Goal: Information Seeking & Learning: Learn about a topic

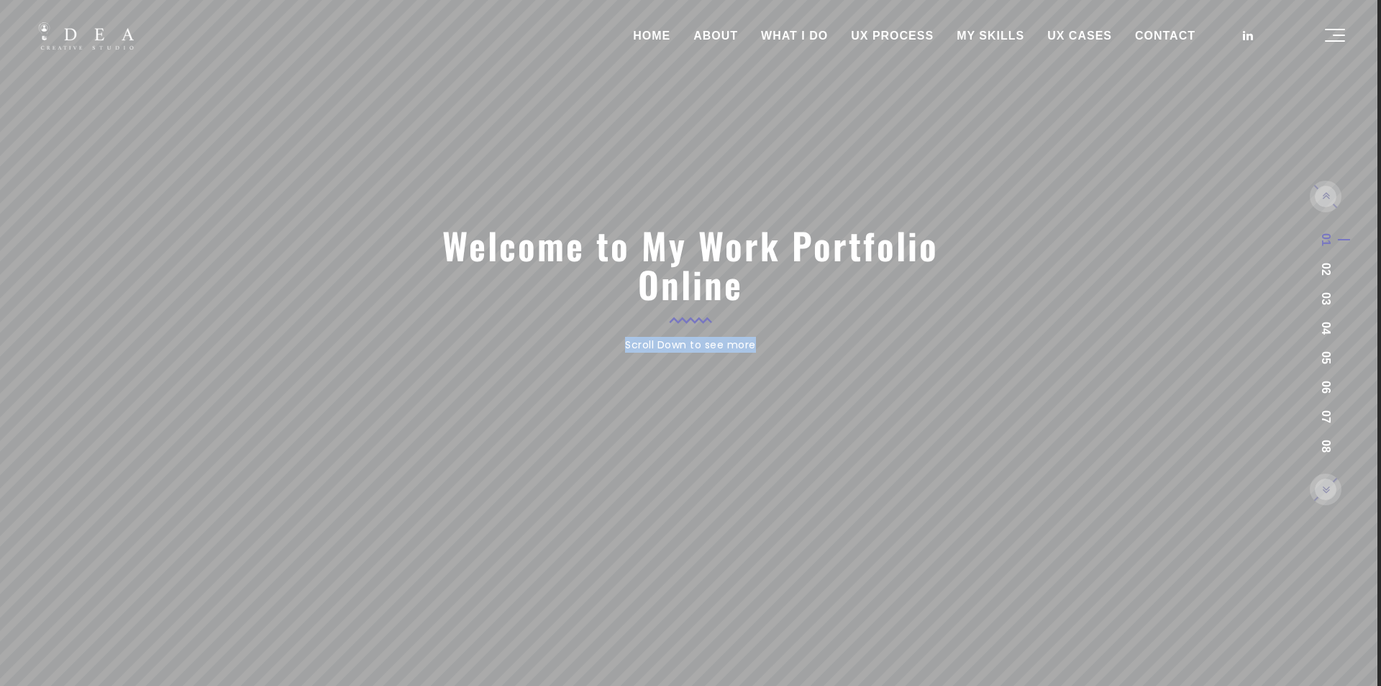
drag, startPoint x: 741, startPoint y: 348, endPoint x: 593, endPoint y: 348, distance: 147.5
click at [600, 348] on div "Scroll Down to see more" at bounding box center [691, 345] width 524 height 16
click at [676, 391] on div at bounding box center [691, 424] width 524 height 72
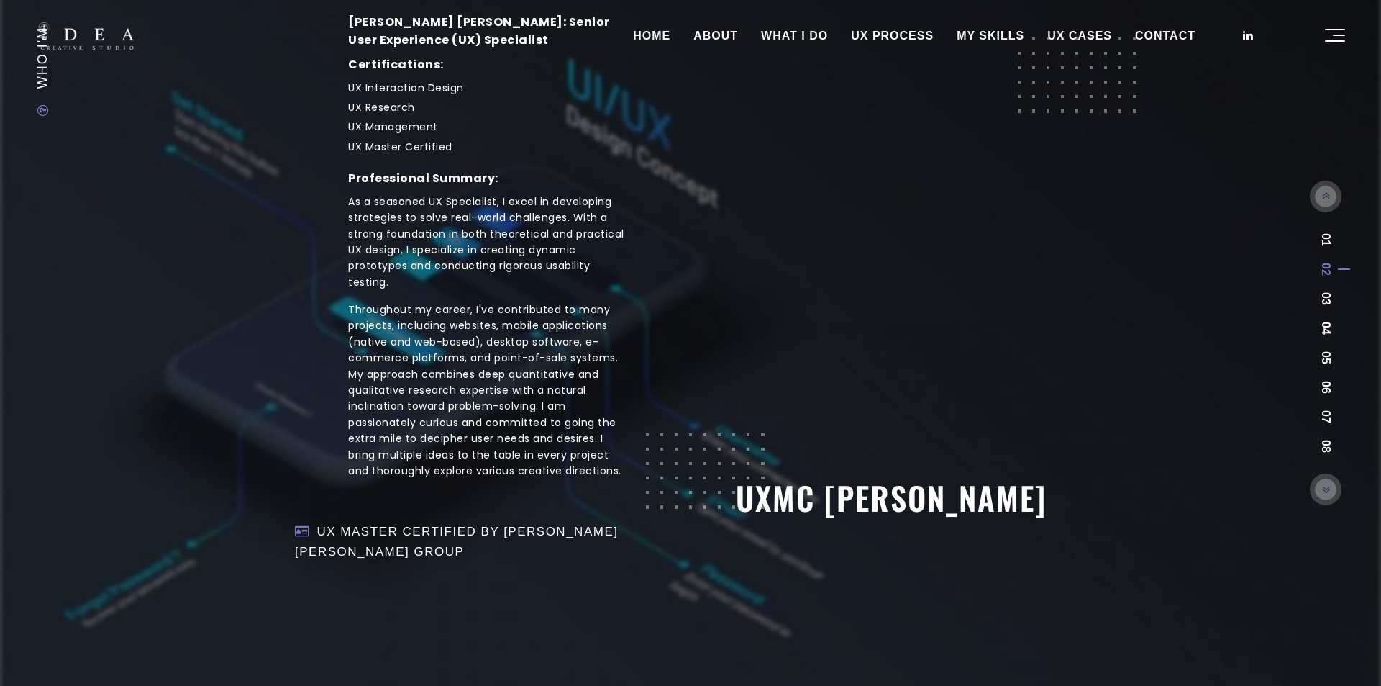
scroll to position [273, 0]
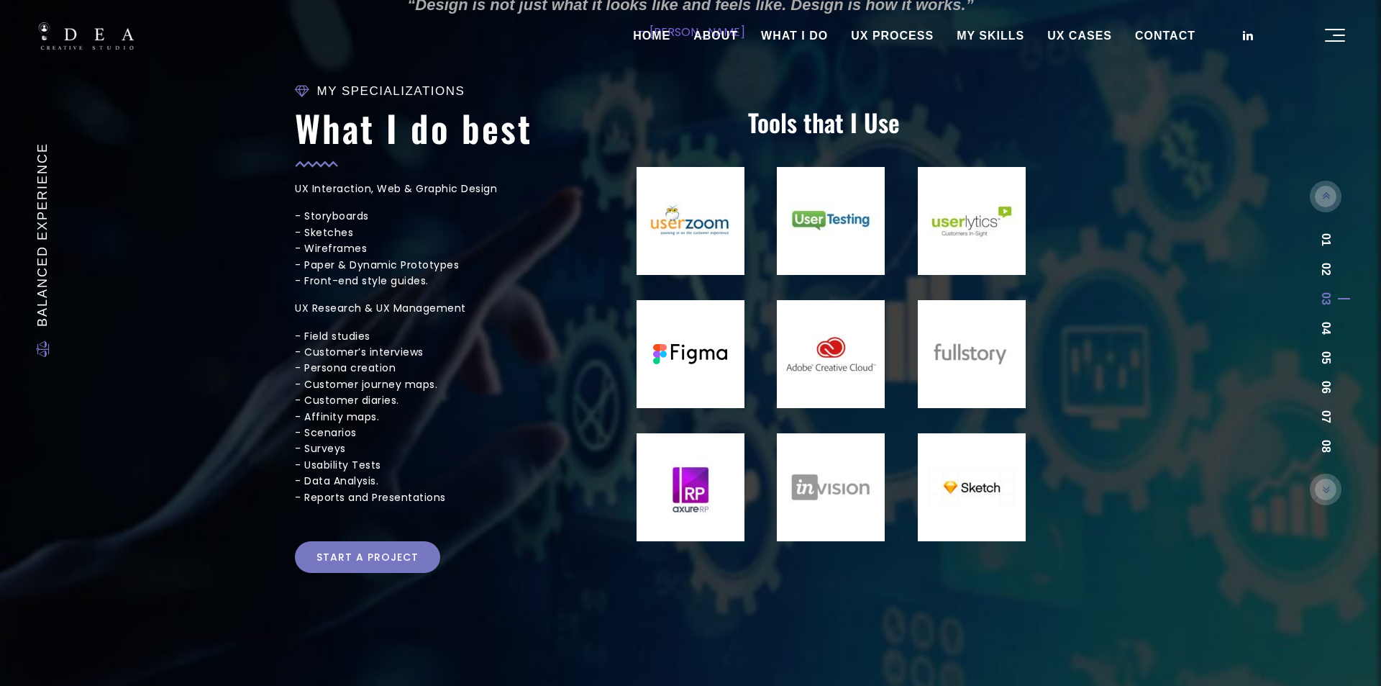
scroll to position [104, 0]
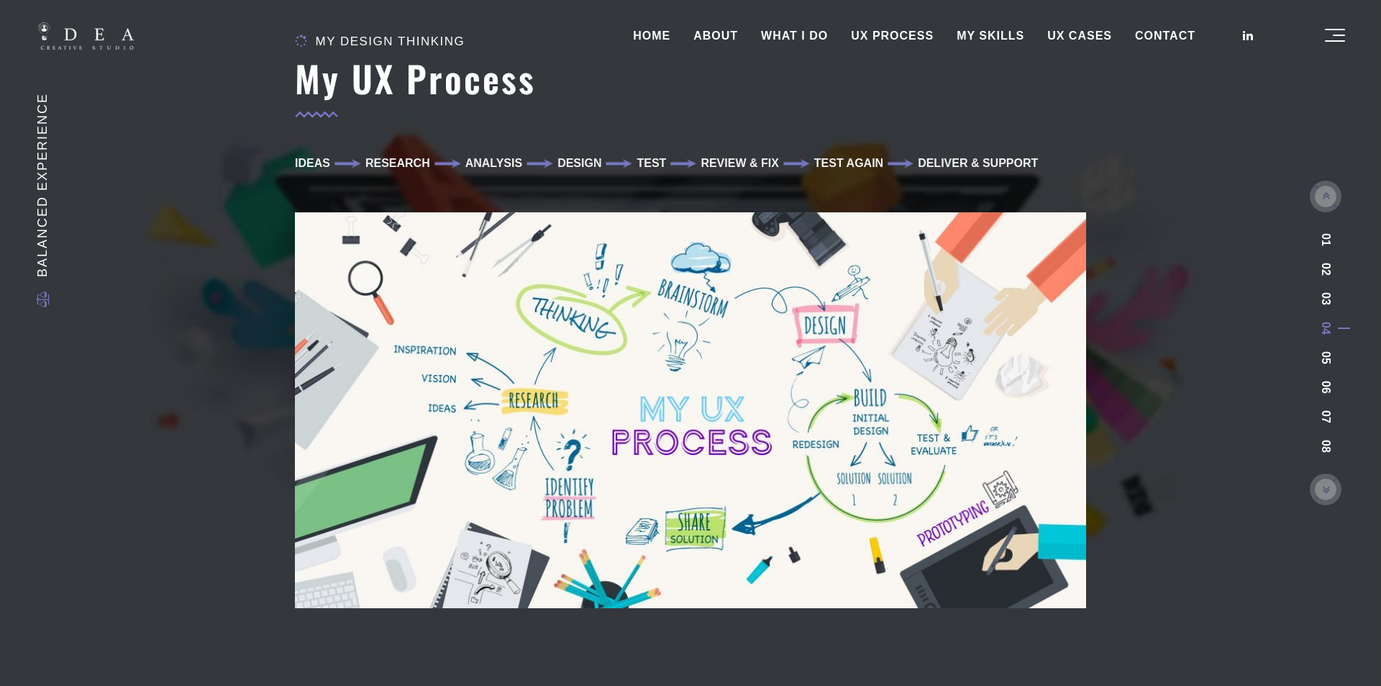
scroll to position [214, 0]
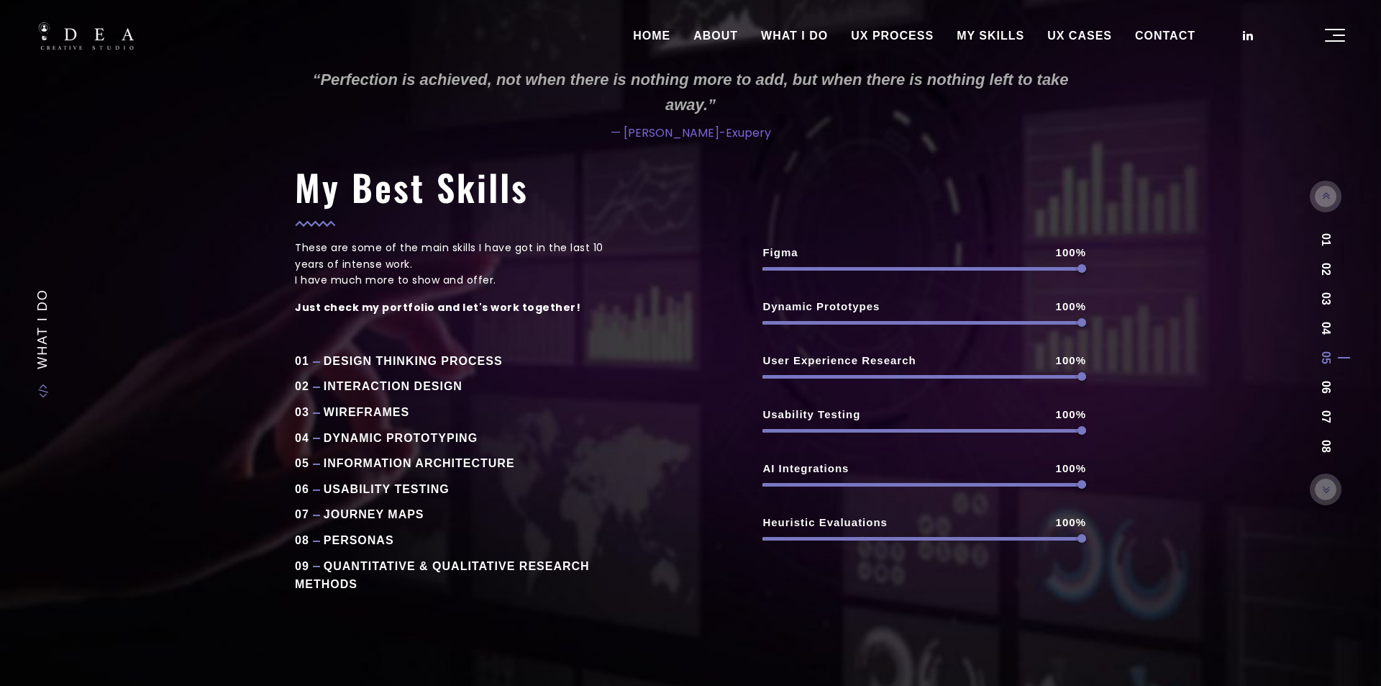
scroll to position [22, 0]
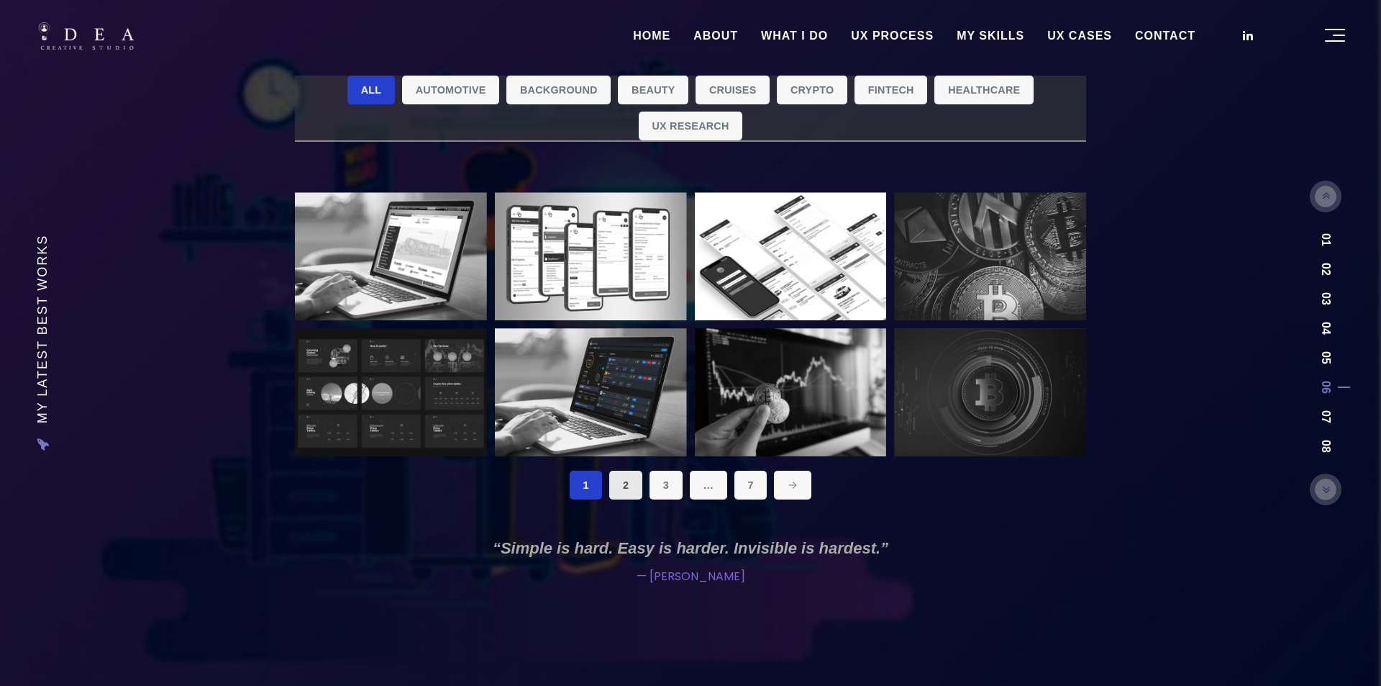
click at [637, 478] on link "2" at bounding box center [625, 484] width 33 height 29
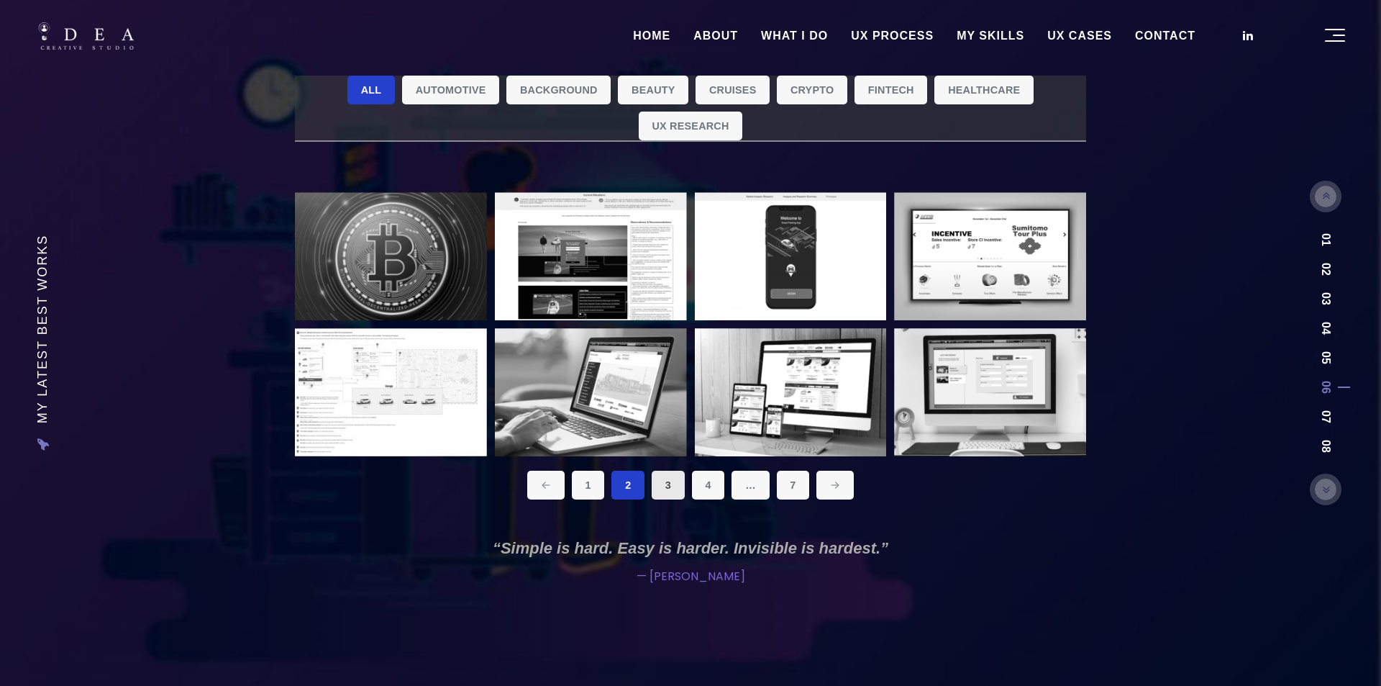
click at [670, 486] on link "3" at bounding box center [668, 484] width 33 height 29
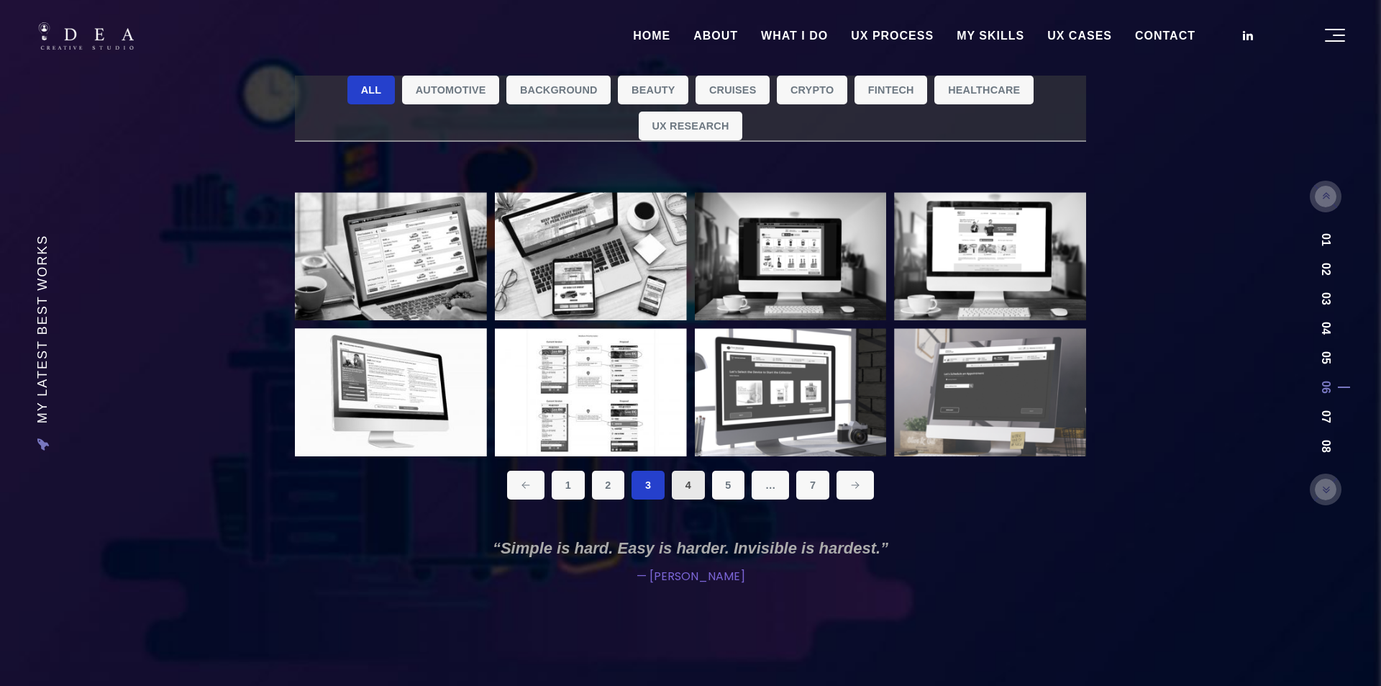
click at [695, 485] on link "4" at bounding box center [688, 484] width 33 height 29
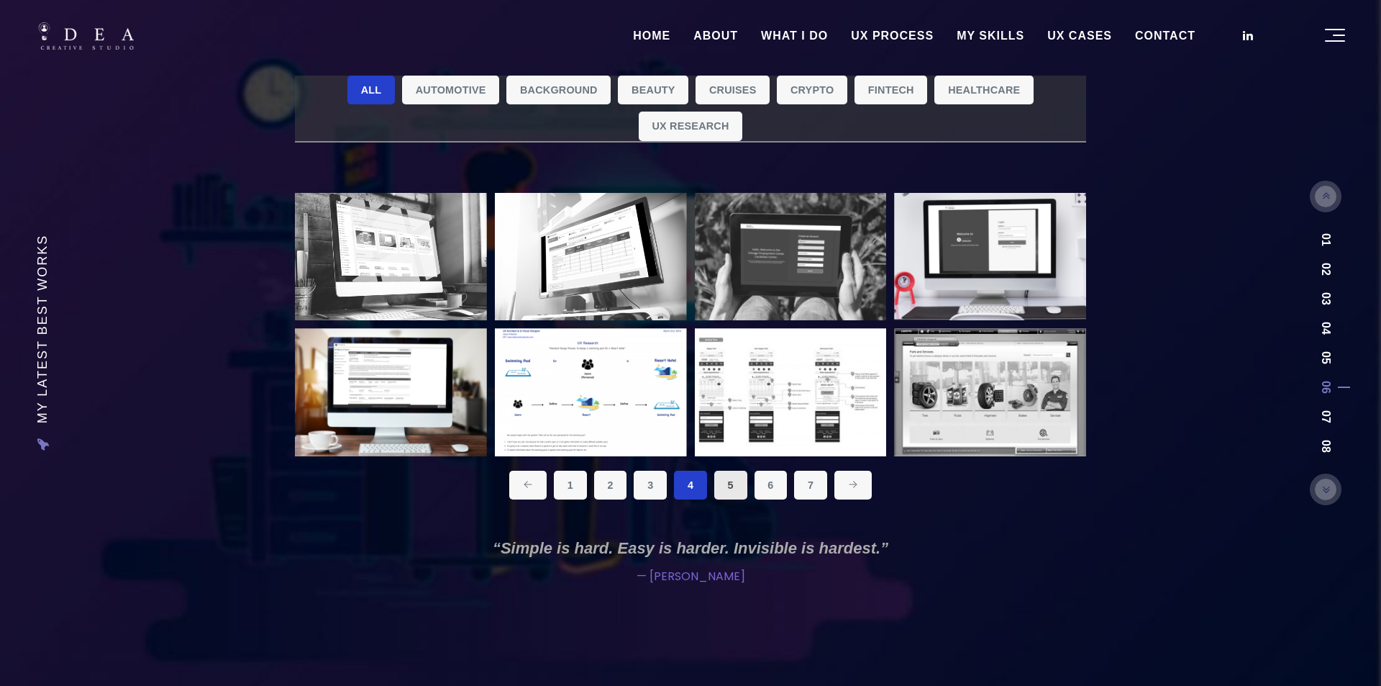
click at [727, 485] on link "5" at bounding box center [730, 484] width 33 height 29
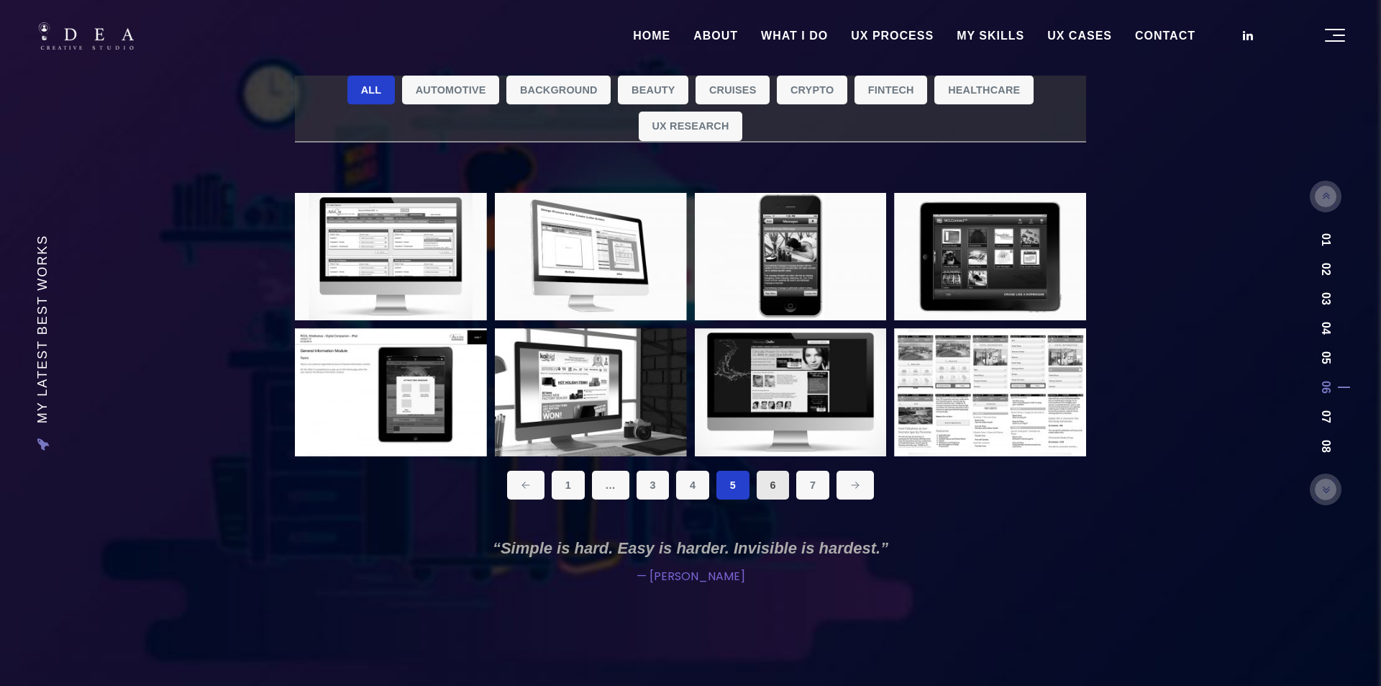
click at [775, 489] on link "6" at bounding box center [773, 484] width 33 height 29
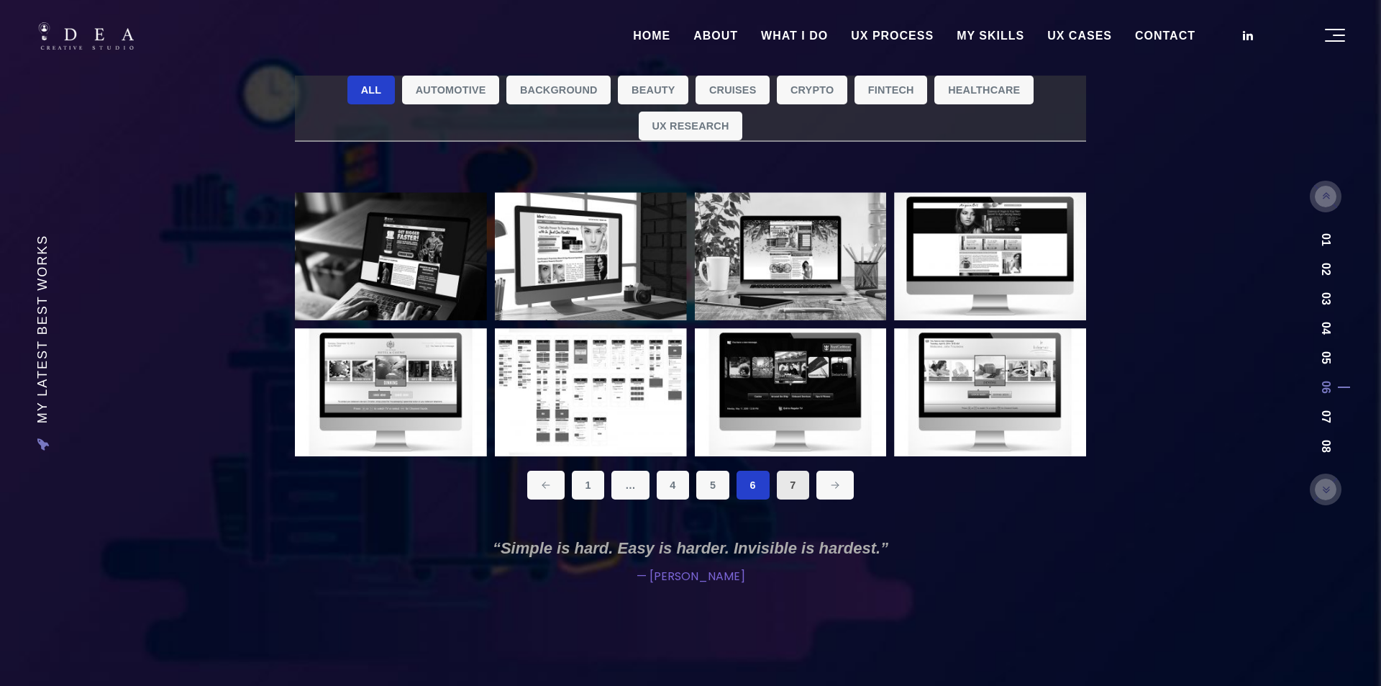
click at [796, 489] on link "7" at bounding box center [793, 484] width 33 height 29
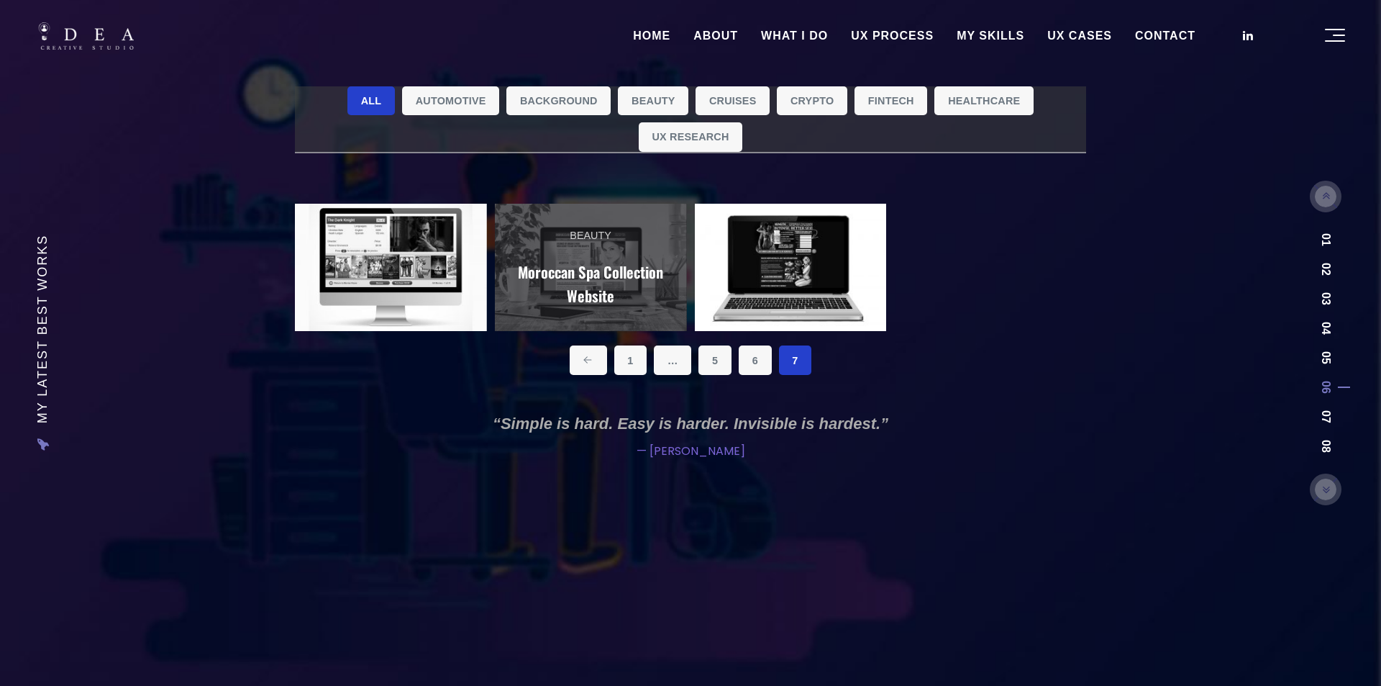
click at [487, 300] on link "Cruises Carnival iTV System" at bounding box center [583, 268] width 192 height 128
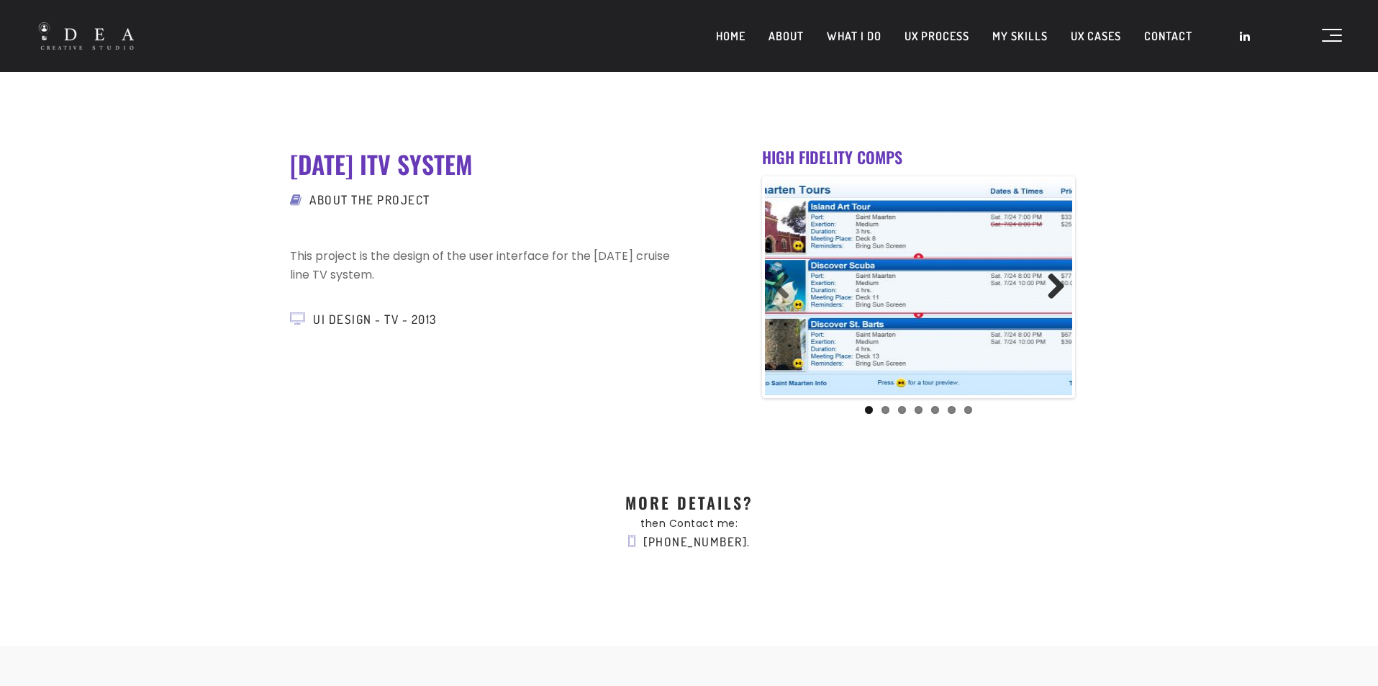
click at [1074, 281] on div "1 2 3 4 5 6 7 Previous Next" at bounding box center [918, 287] width 313 height 222
click at [1060, 281] on link "Next" at bounding box center [1050, 287] width 29 height 29
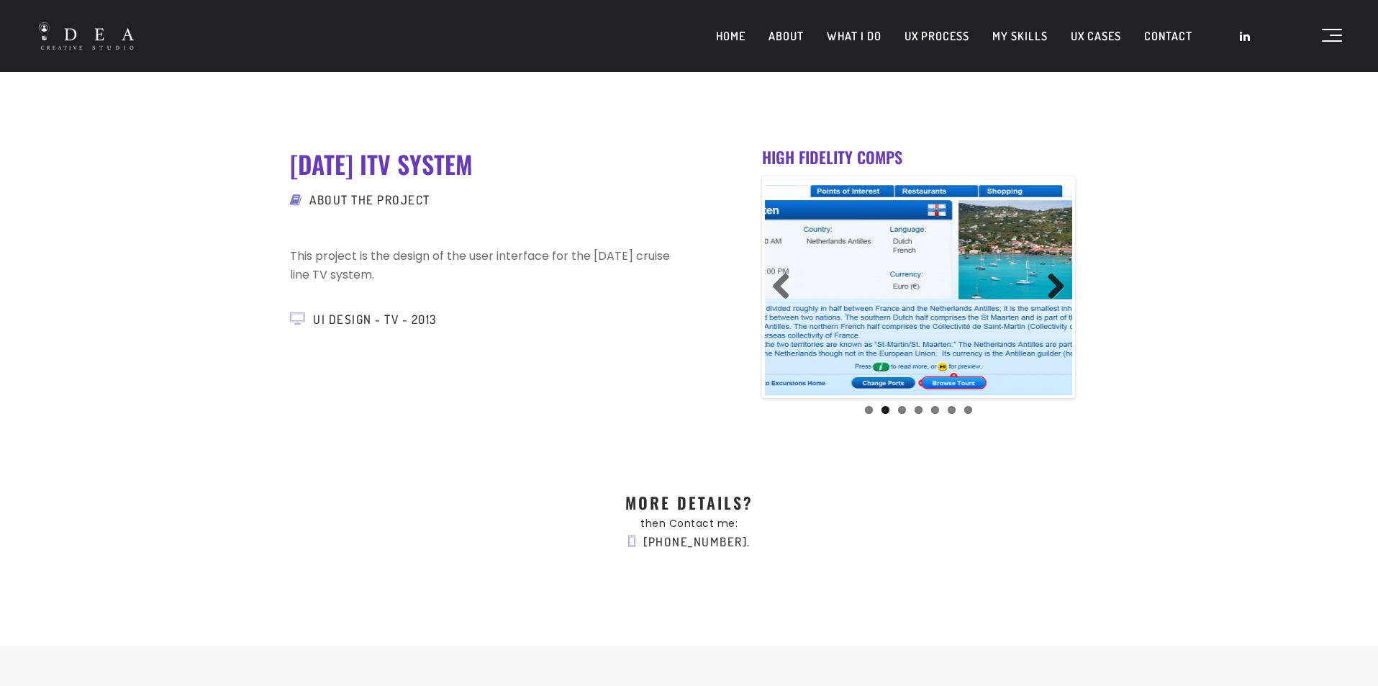
click at [1060, 281] on link "Next" at bounding box center [1050, 287] width 29 height 29
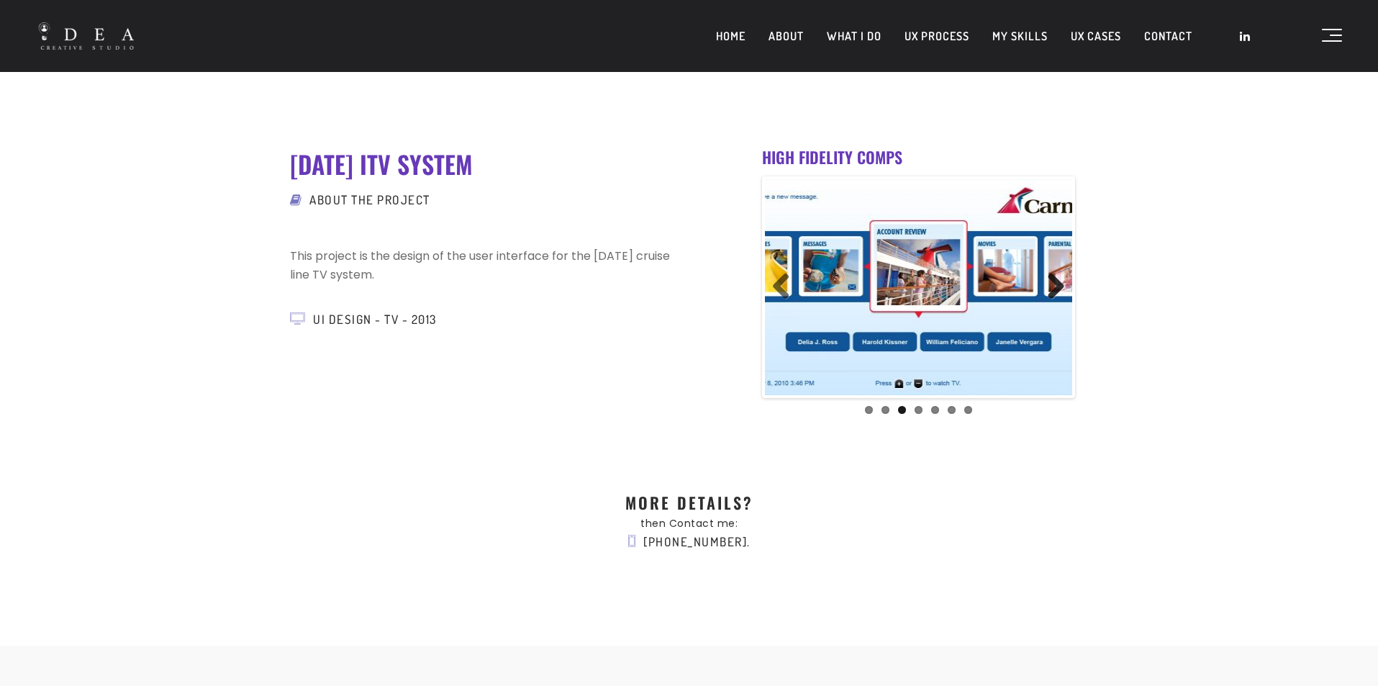
click at [1060, 281] on link "Next" at bounding box center [1050, 287] width 29 height 29
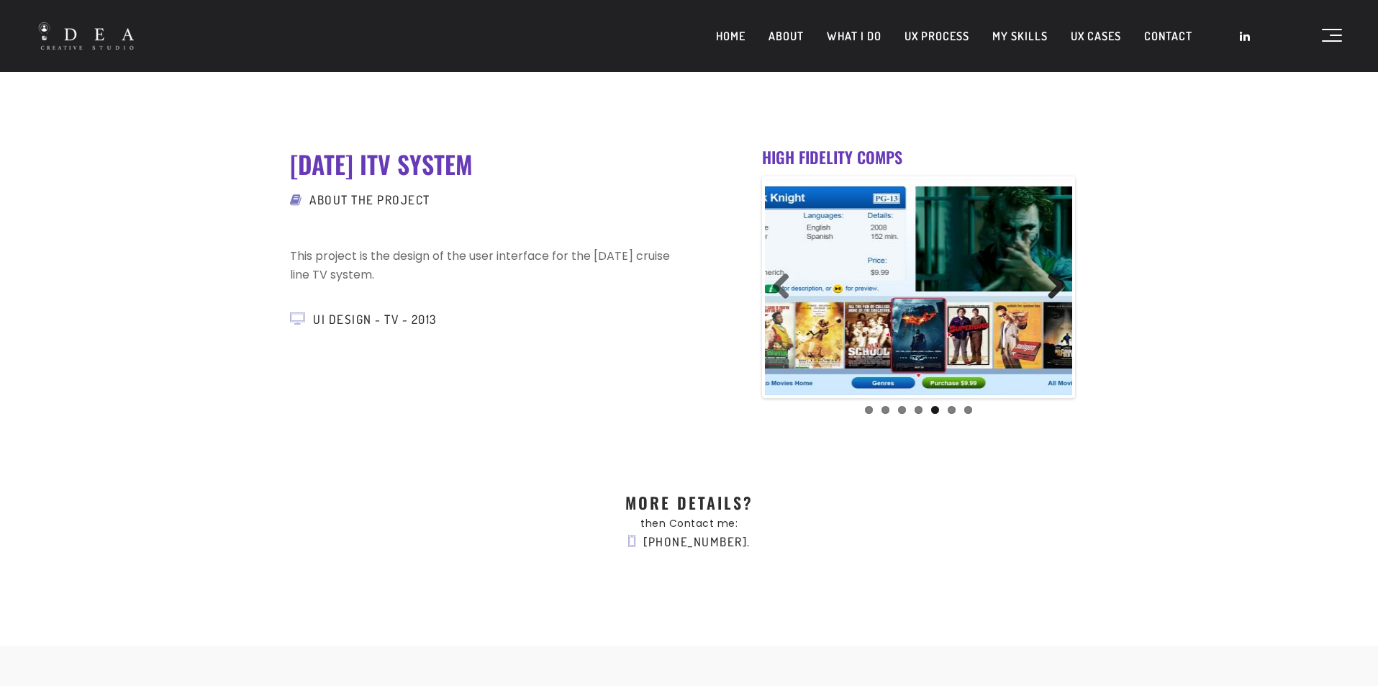
click at [1060, 281] on link "Next" at bounding box center [1050, 287] width 29 height 29
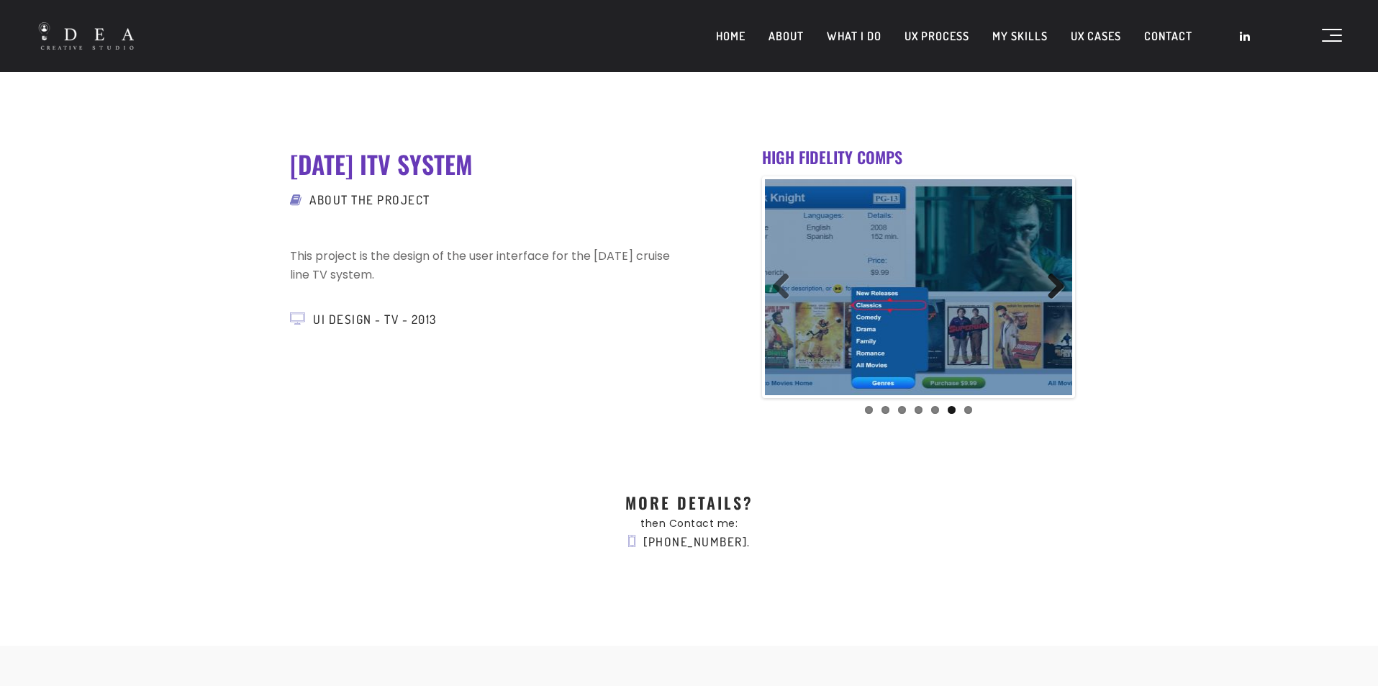
click at [1060, 281] on link "Next" at bounding box center [1050, 287] width 29 height 29
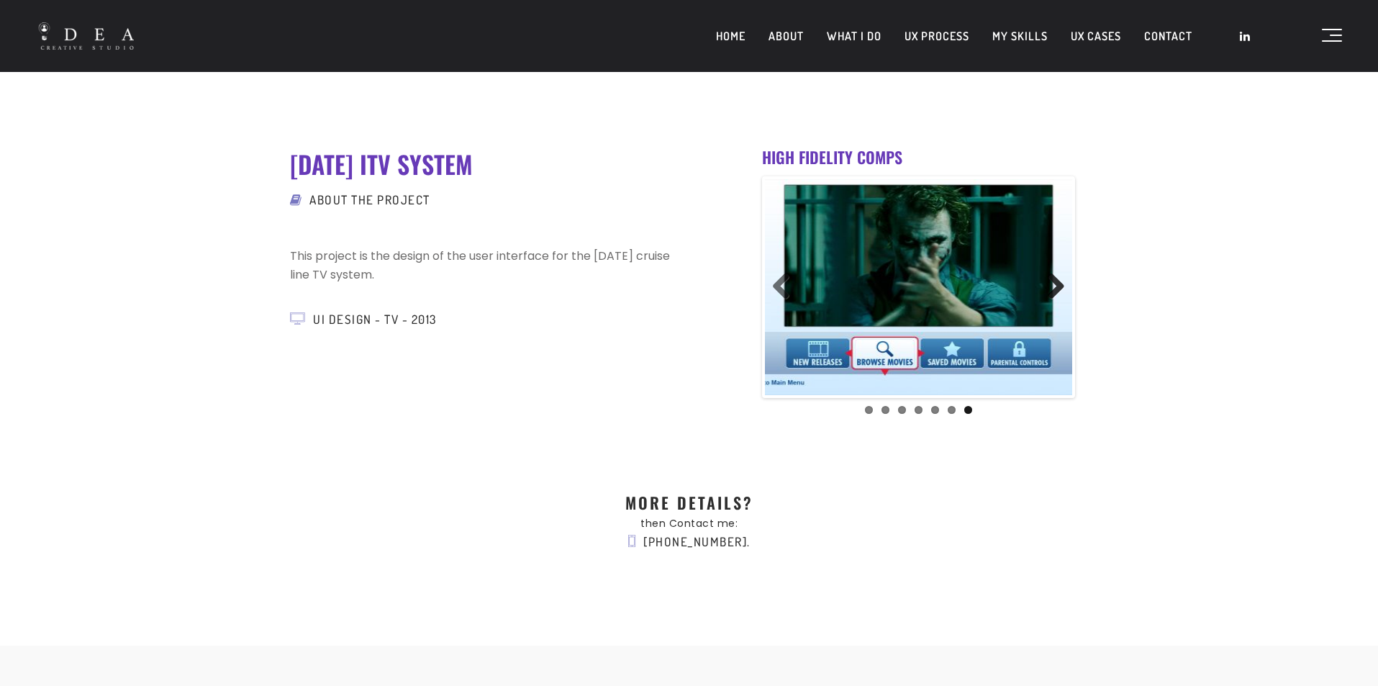
click at [1058, 291] on link "Next" at bounding box center [1050, 287] width 29 height 29
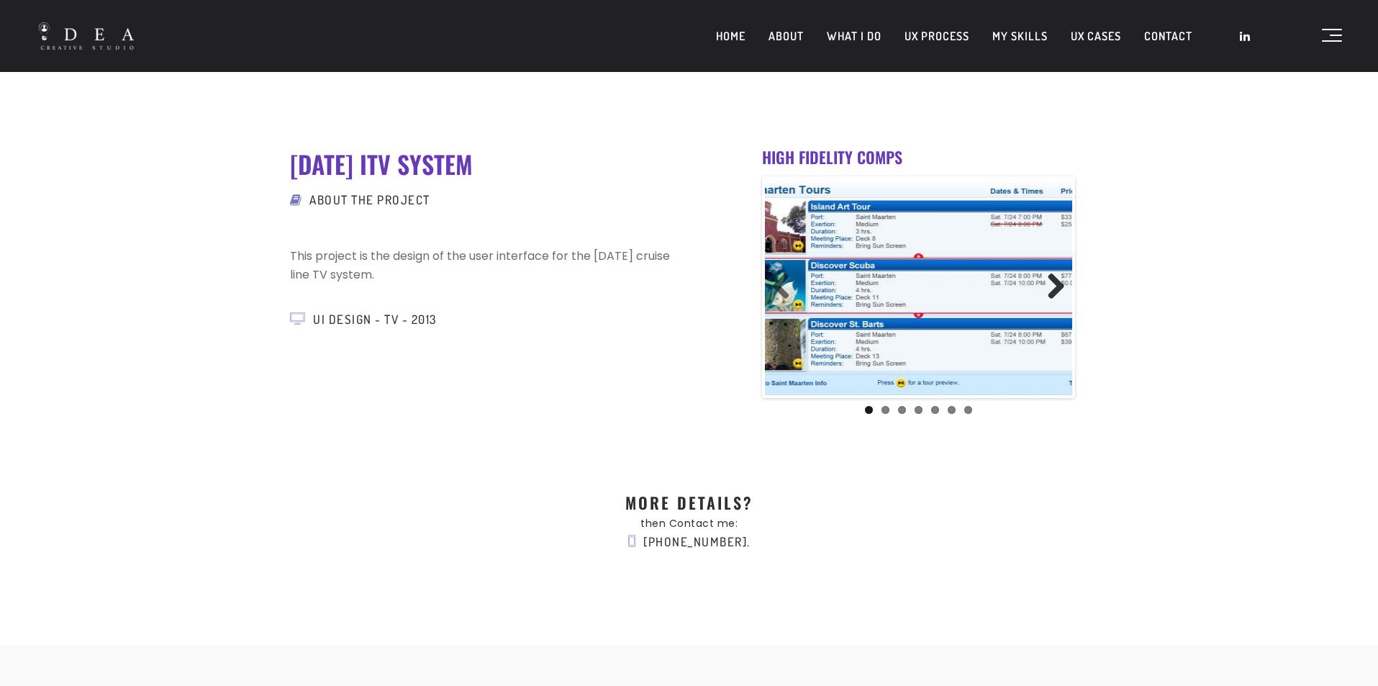
click at [1058, 291] on link "Next" at bounding box center [1050, 287] width 29 height 29
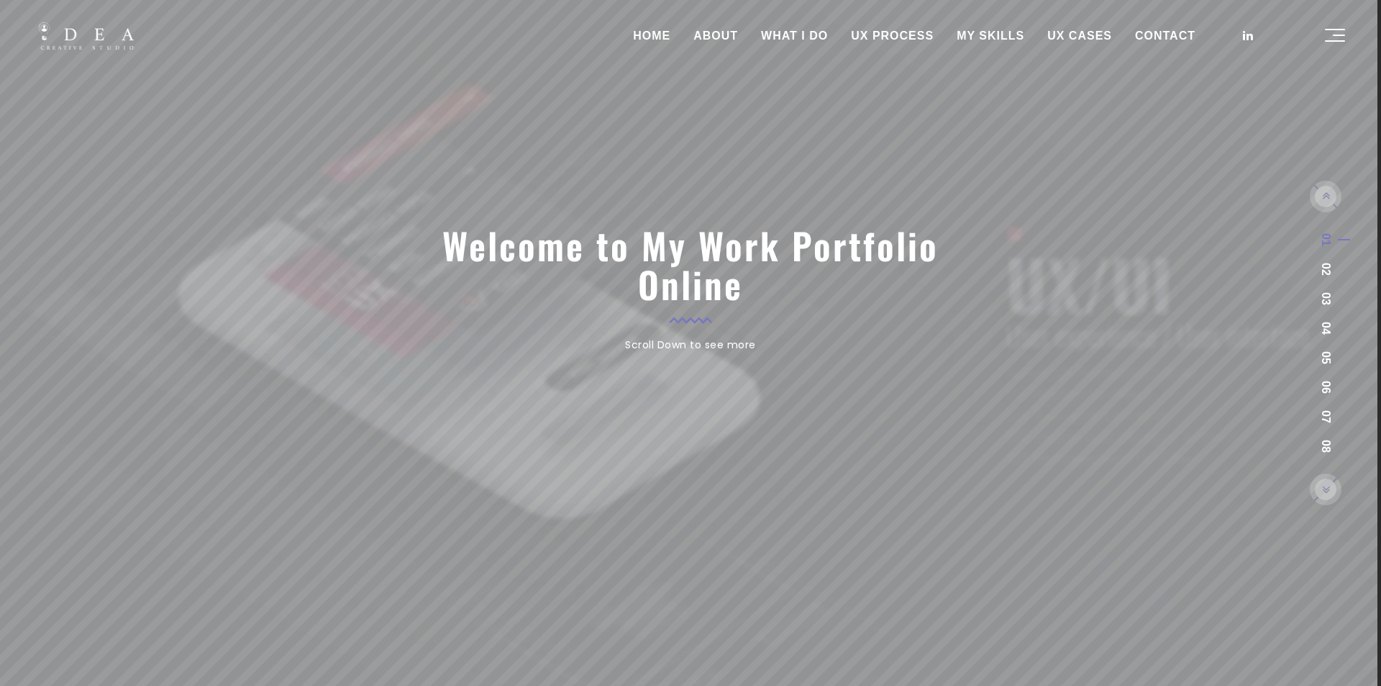
click at [1144, 36] on link "CONTACT" at bounding box center [1165, 36] width 83 height 36
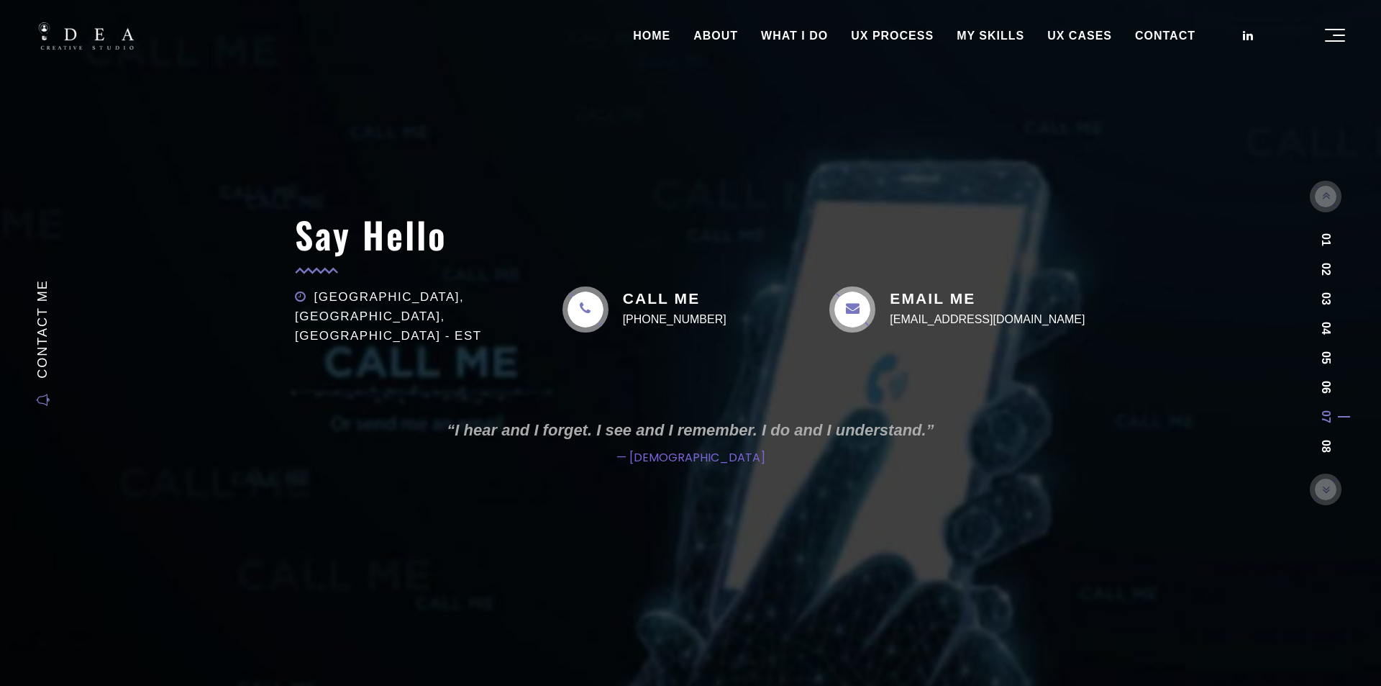
drag, startPoint x: 1076, startPoint y: 322, endPoint x: 881, endPoint y: 327, distance: 195.0
click at [881, 327] on div "EMAIL ME jgarcia@ideacreativestudio.com" at bounding box center [957, 309] width 257 height 46
copy link "[EMAIL_ADDRESS][DOMAIN_NAME]"
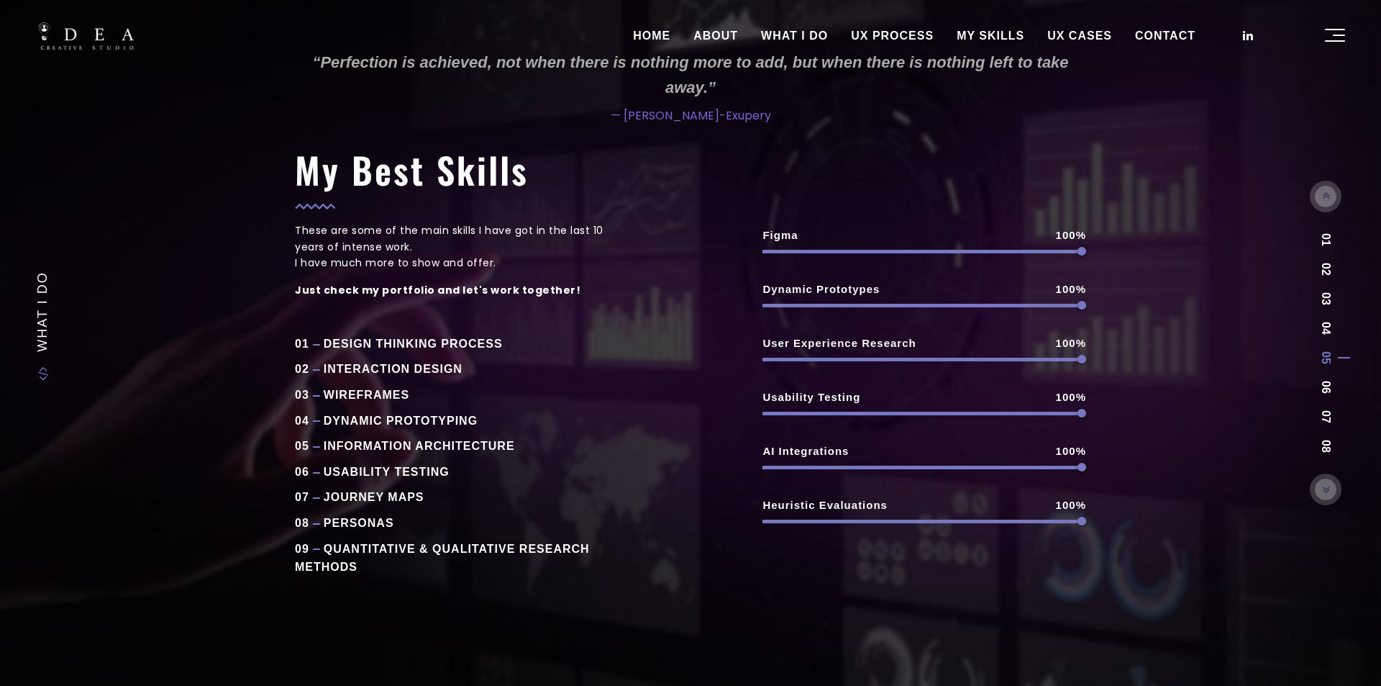
scroll to position [22, 0]
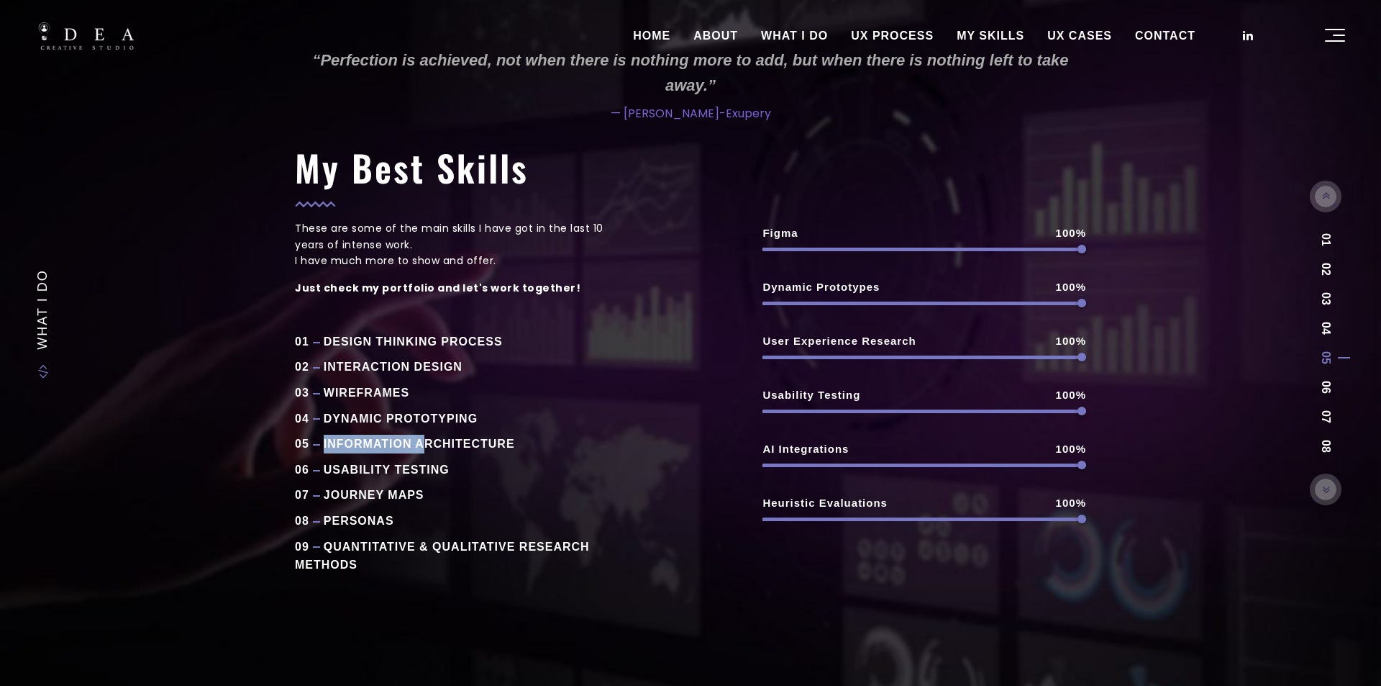
drag, startPoint x: 356, startPoint y: 443, endPoint x: 489, endPoint y: 444, distance: 133.1
click at [455, 443] on div "05 INFORMATION ARCHITECTURE" at bounding box center [457, 443] width 324 height 19
click at [511, 444] on div "05 INFORMATION ARCHITECTURE" at bounding box center [457, 443] width 324 height 19
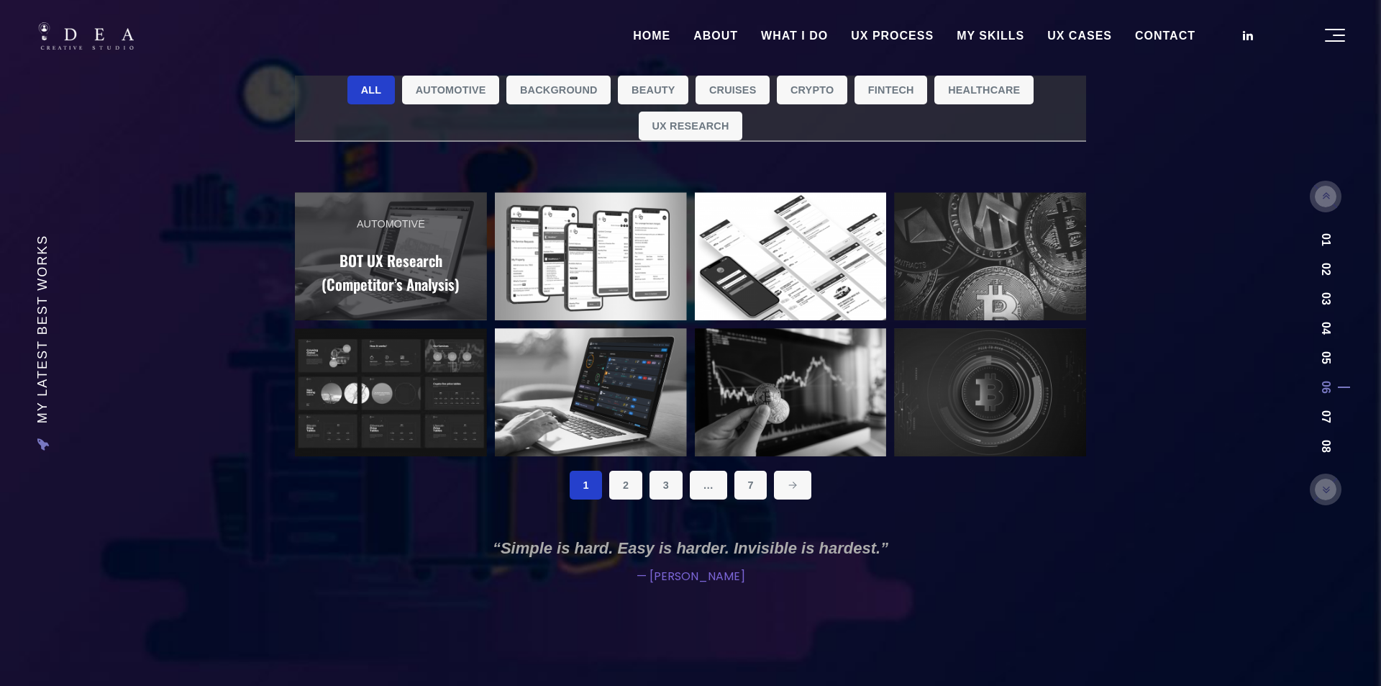
scroll to position [11, 0]
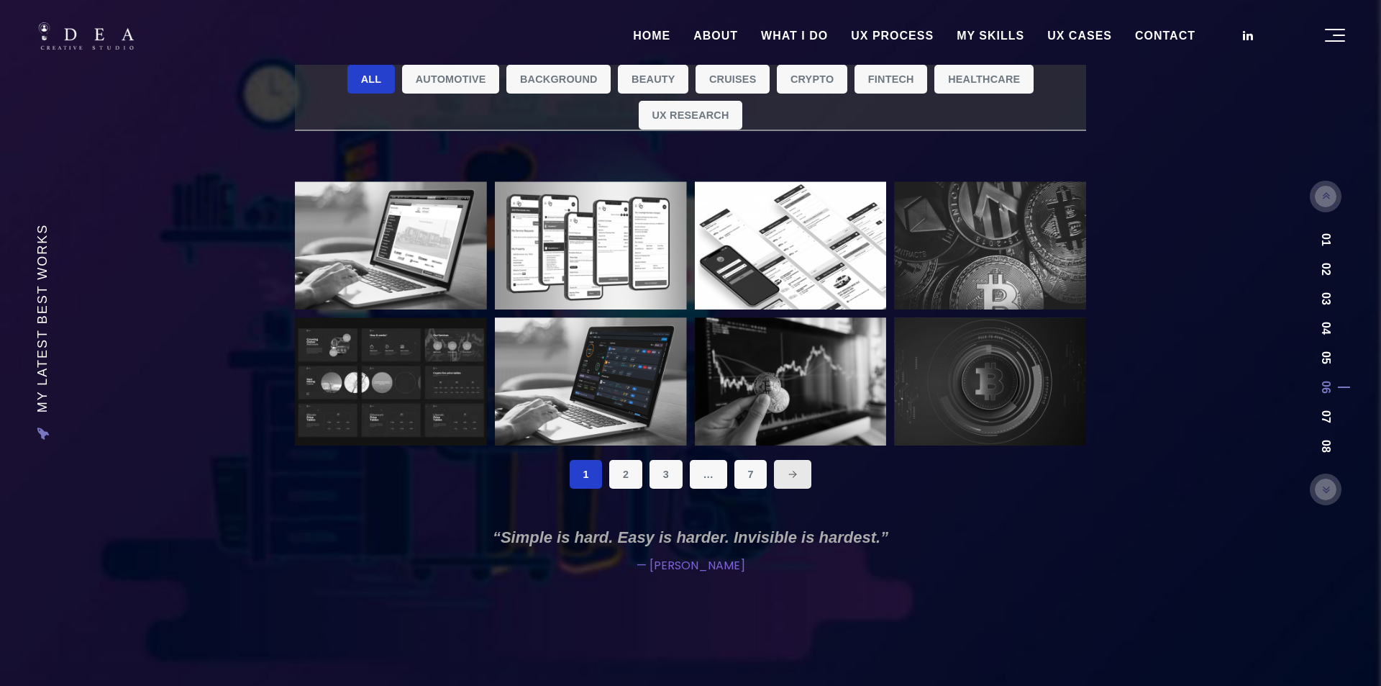
click at [791, 476] on icon at bounding box center [793, 474] width 10 height 10
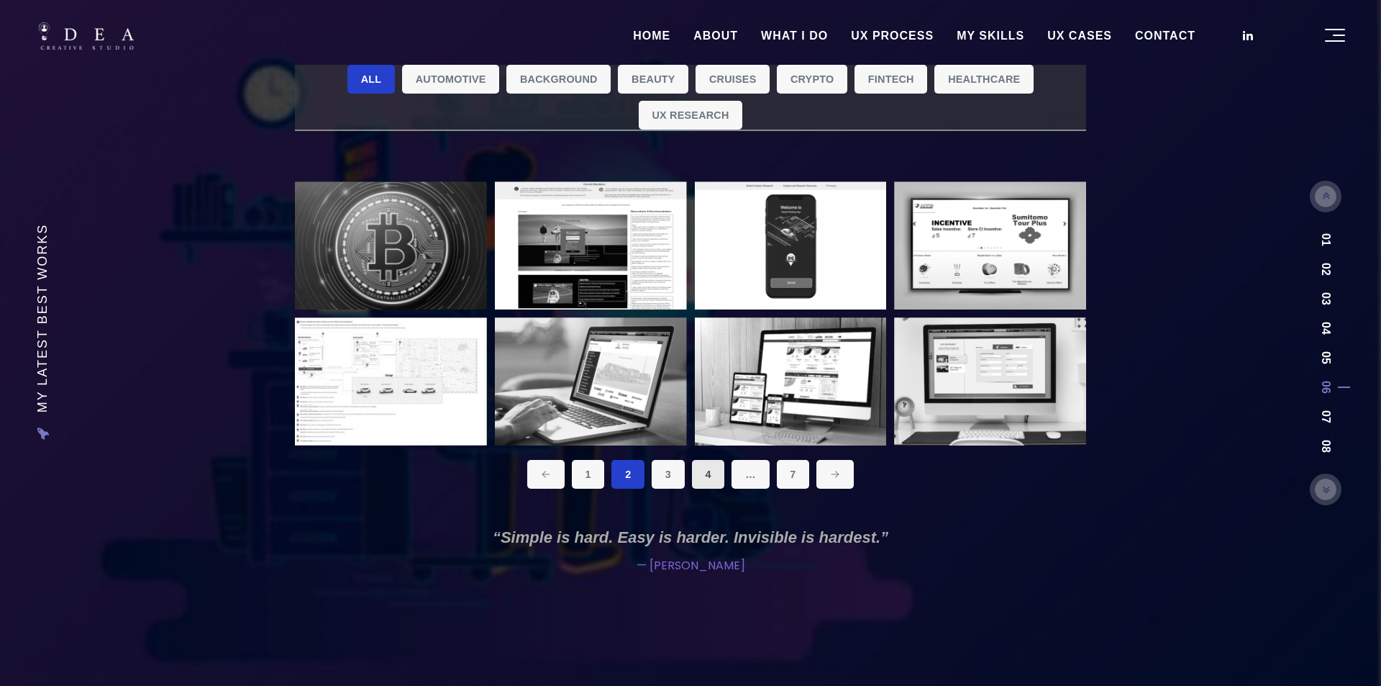
click at [702, 475] on link "4" at bounding box center [708, 474] width 33 height 29
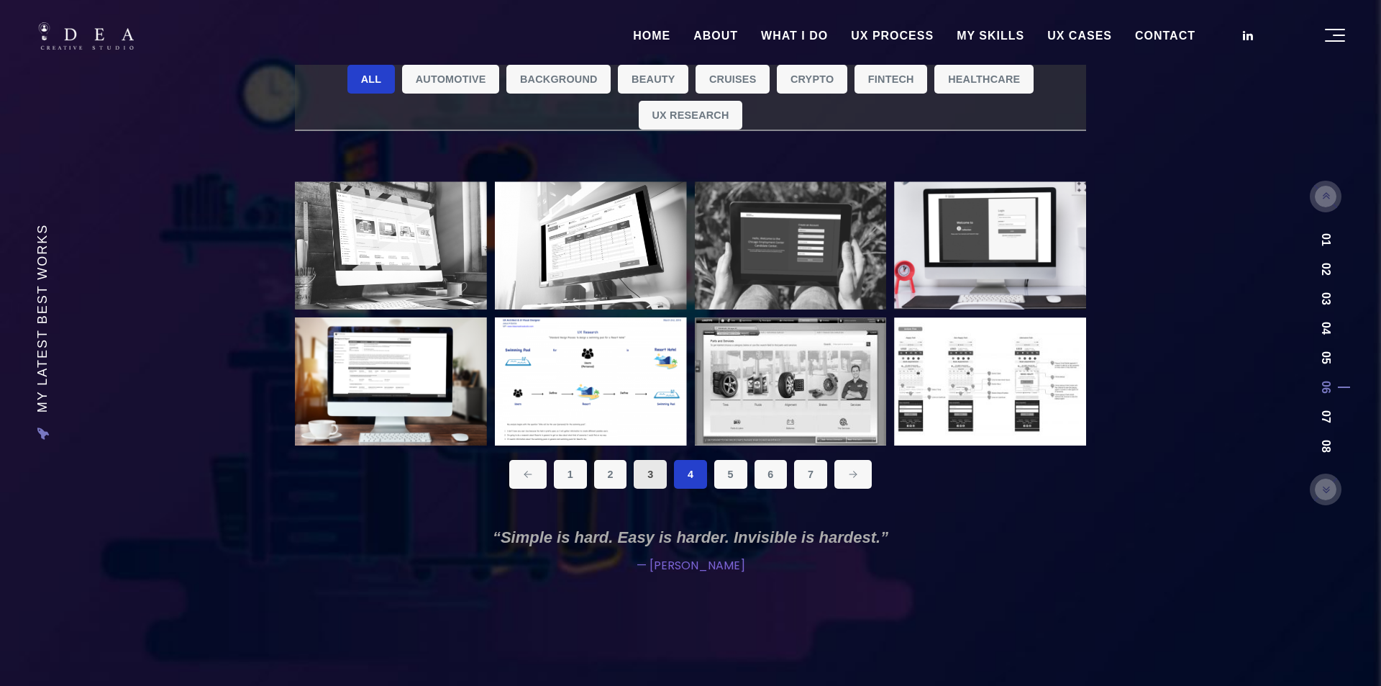
click at [643, 473] on link "3" at bounding box center [650, 474] width 33 height 29
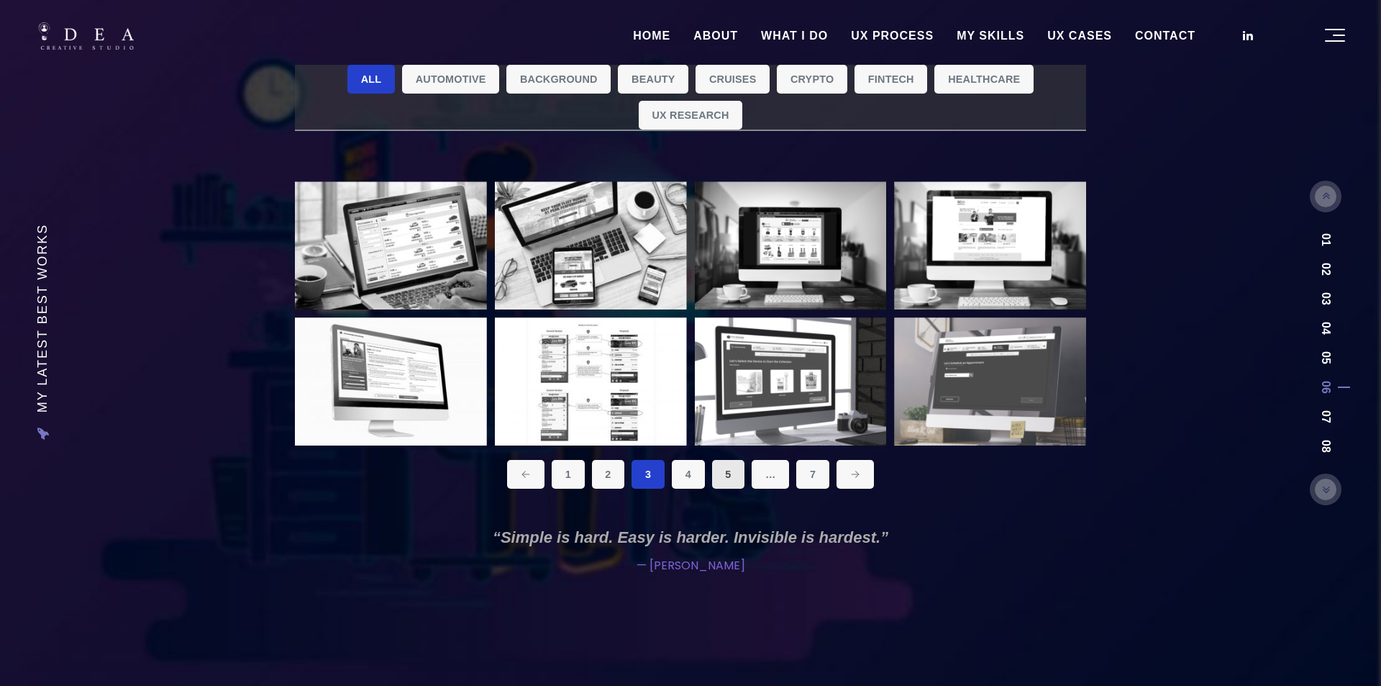
click at [724, 473] on link "5" at bounding box center [728, 474] width 33 height 29
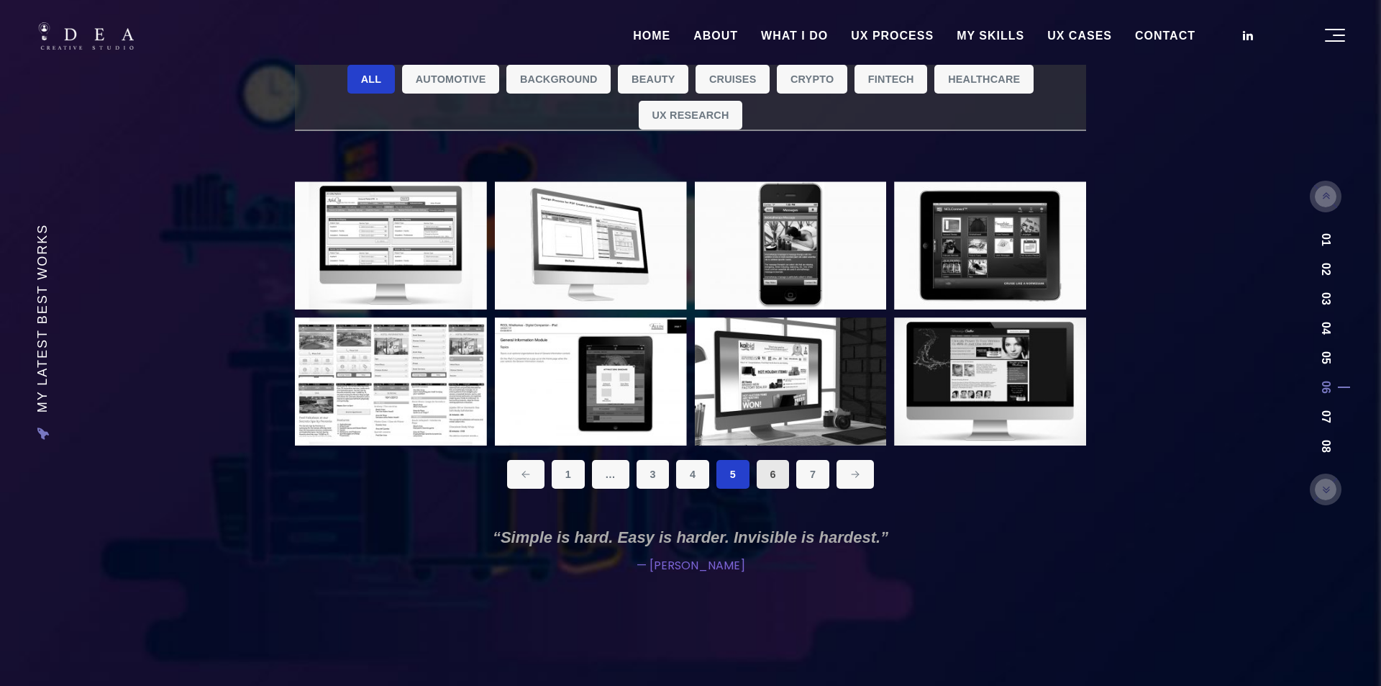
click at [769, 473] on link "6" at bounding box center [773, 474] width 33 height 29
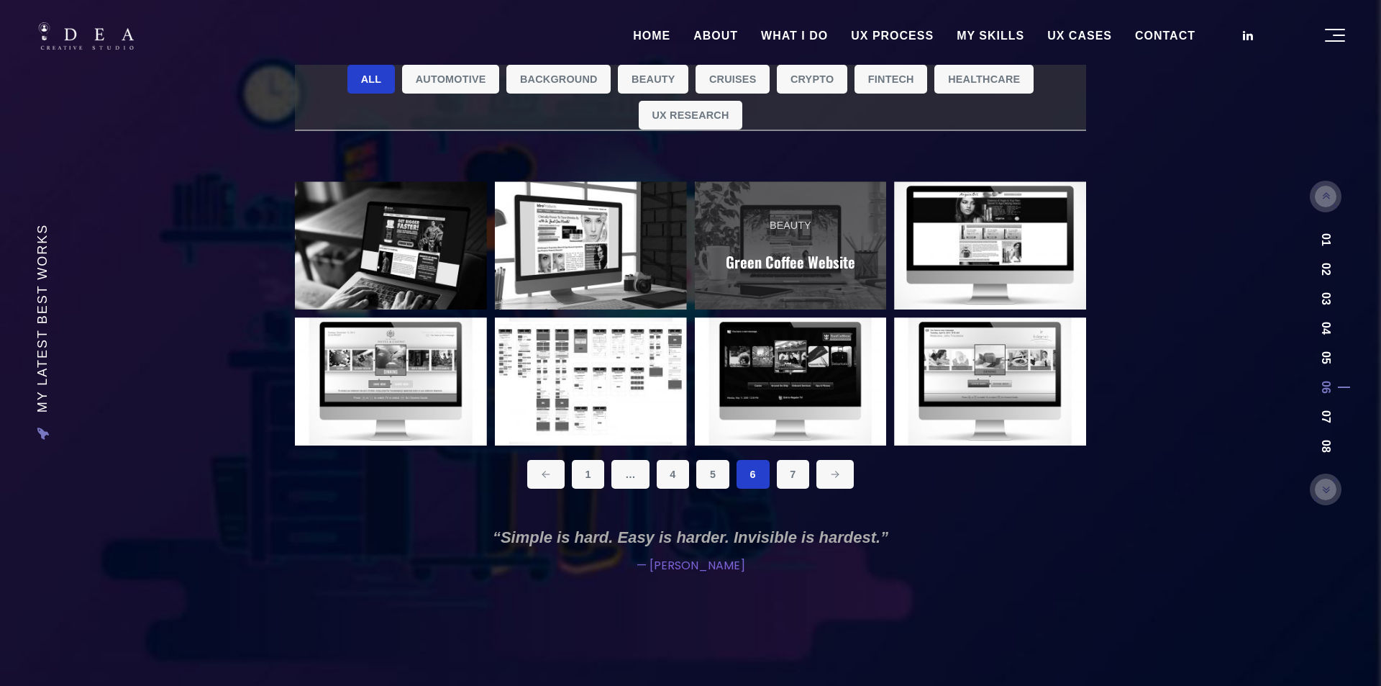
scroll to position [2, 0]
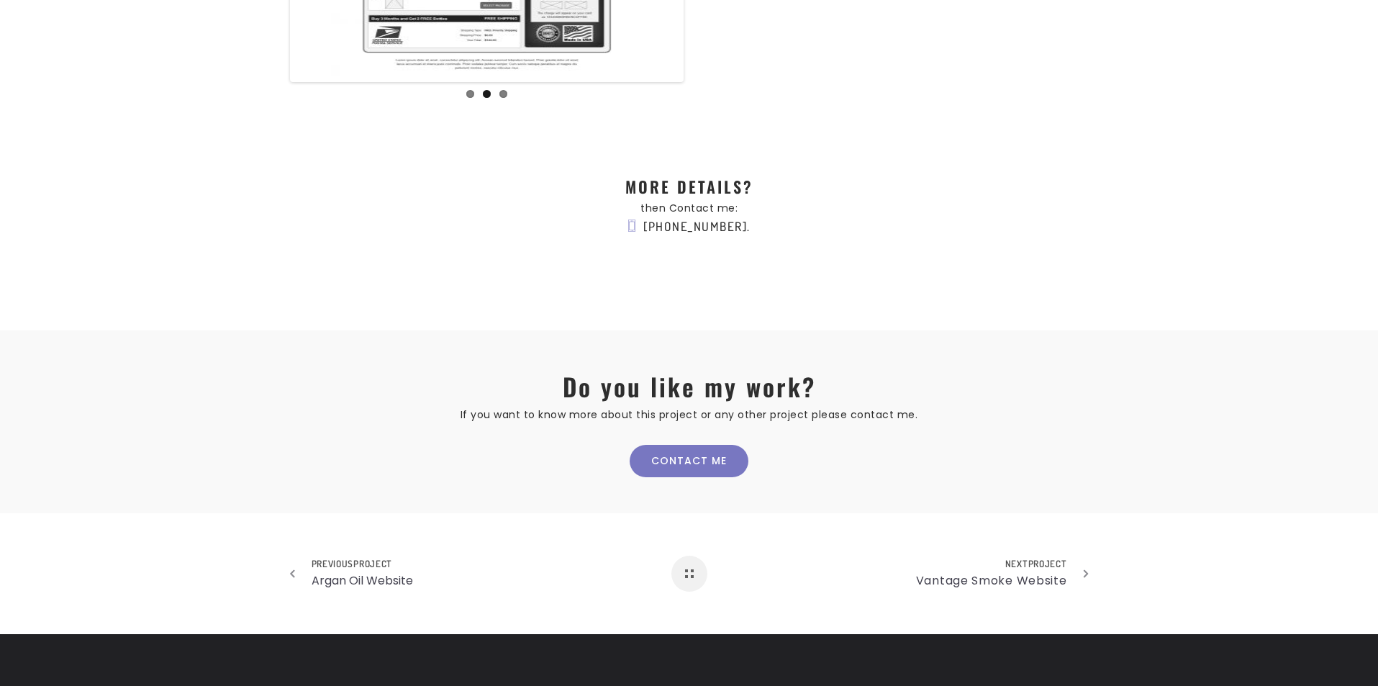
scroll to position [432, 0]
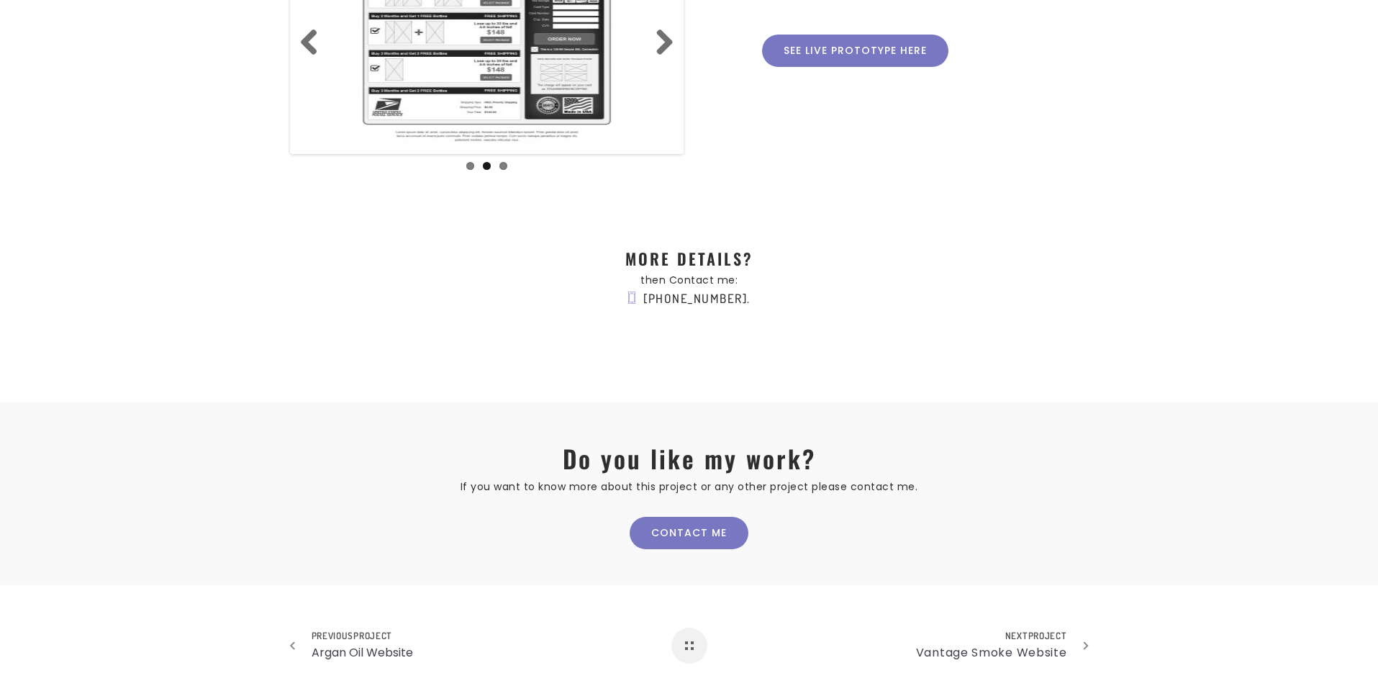
click at [475, 164] on ol "1 2 3" at bounding box center [487, 171] width 388 height 19
click at [501, 168] on link "3" at bounding box center [503, 166] width 8 height 8
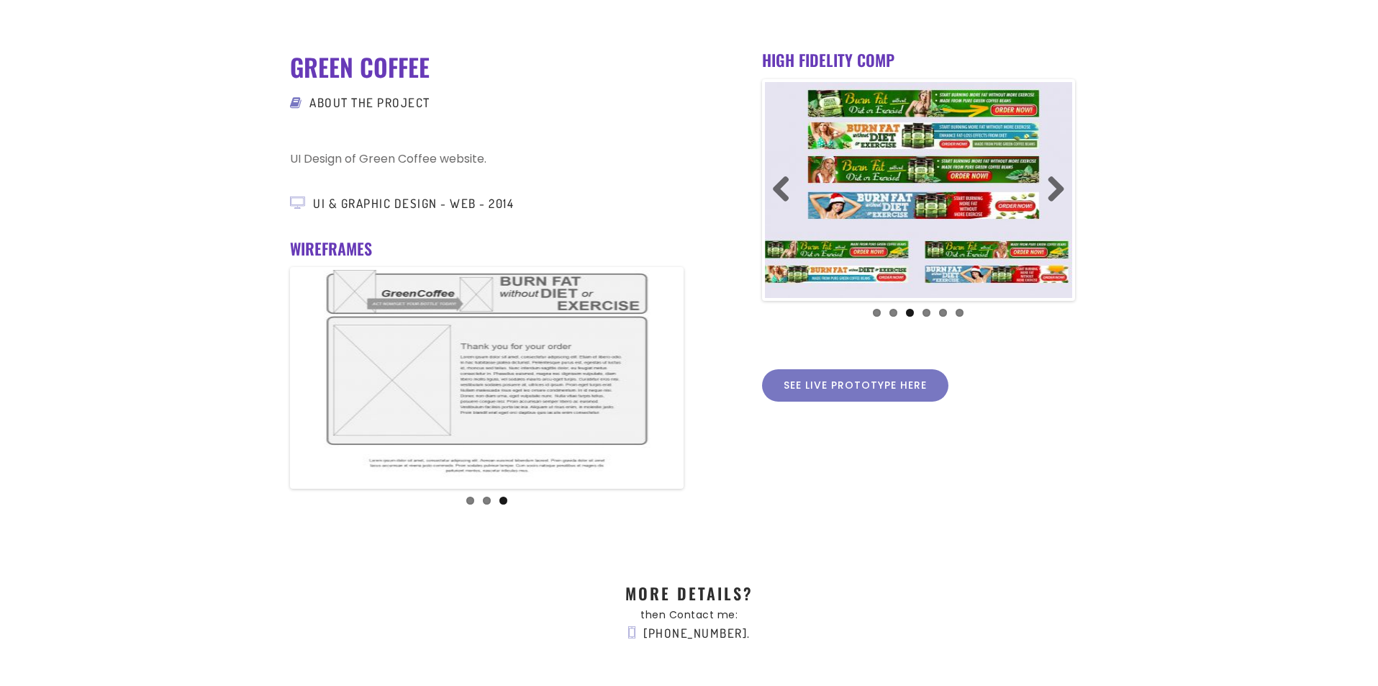
scroll to position [72, 0]
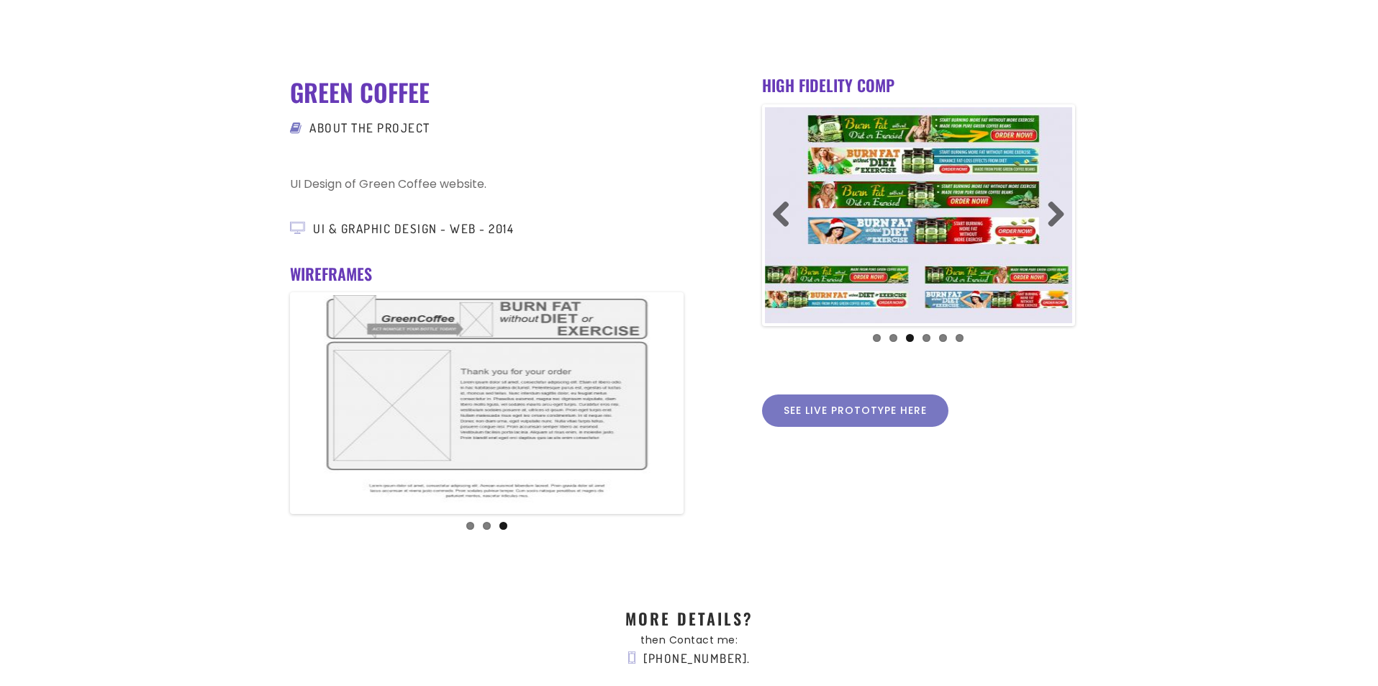
drag, startPoint x: 944, startPoint y: 221, endPoint x: 975, endPoint y: 218, distance: 31.1
click at [975, 218] on img at bounding box center [918, 215] width 307 height 216
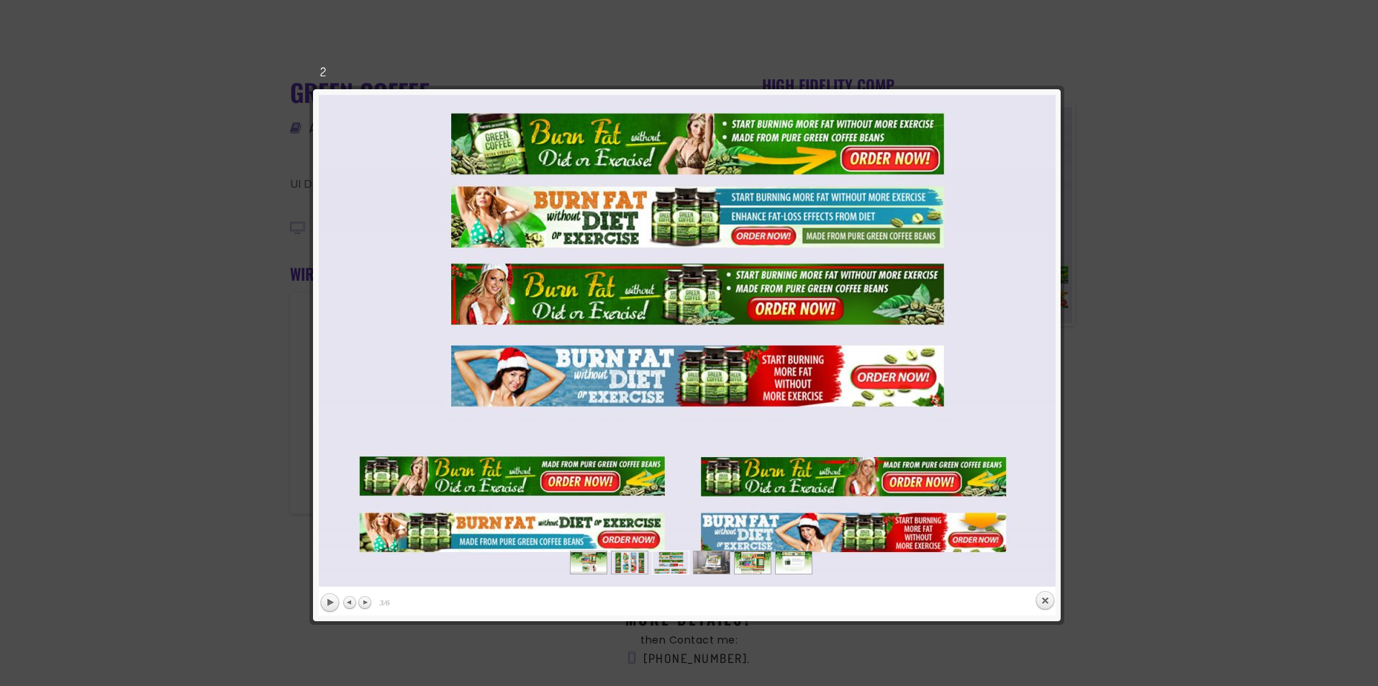
click at [1205, 311] on div at bounding box center [689, 635] width 1378 height 1414
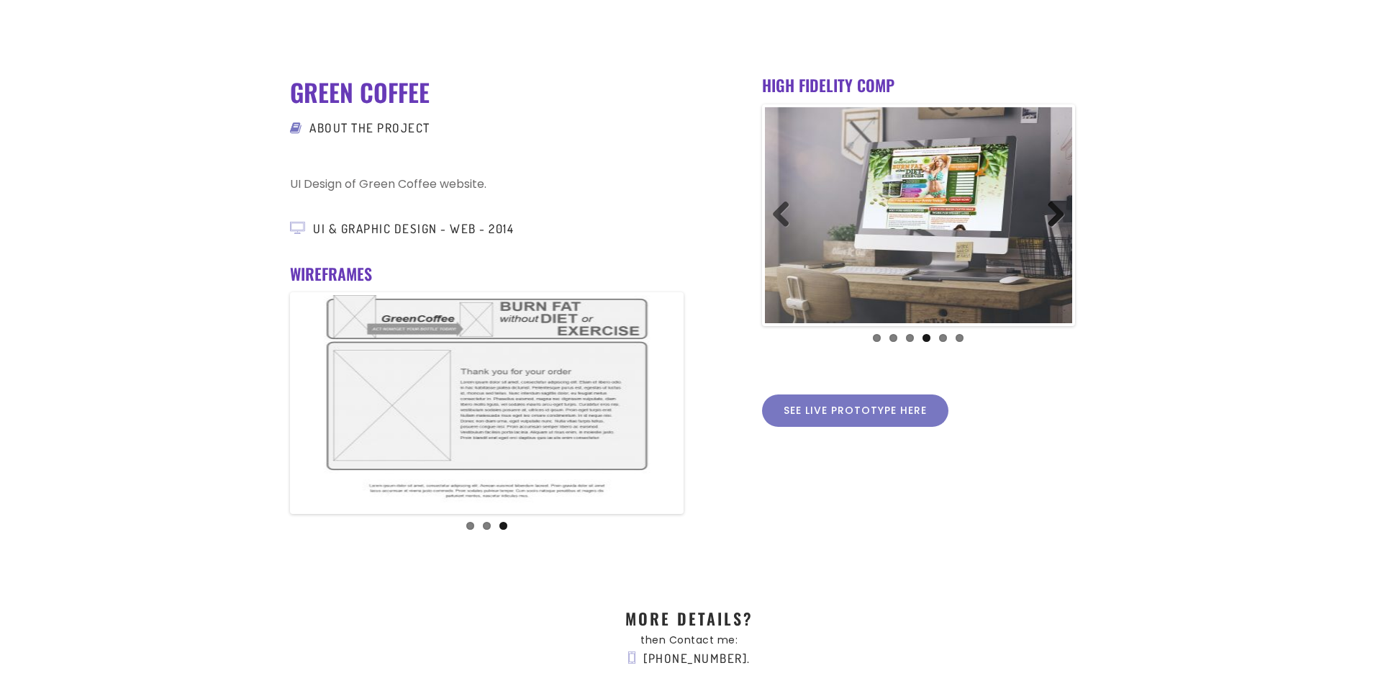
click at [1055, 210] on link "Next" at bounding box center [1050, 215] width 29 height 29
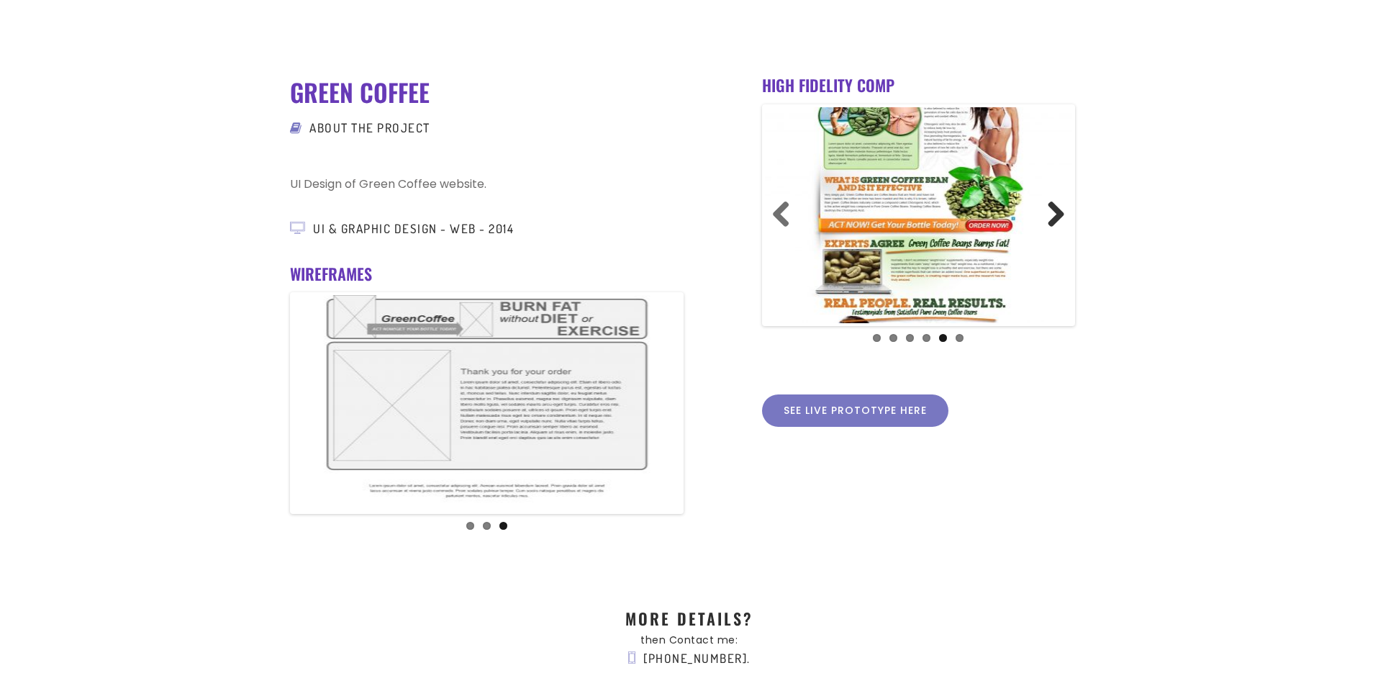
click at [1055, 210] on link "Next" at bounding box center [1050, 215] width 29 height 29
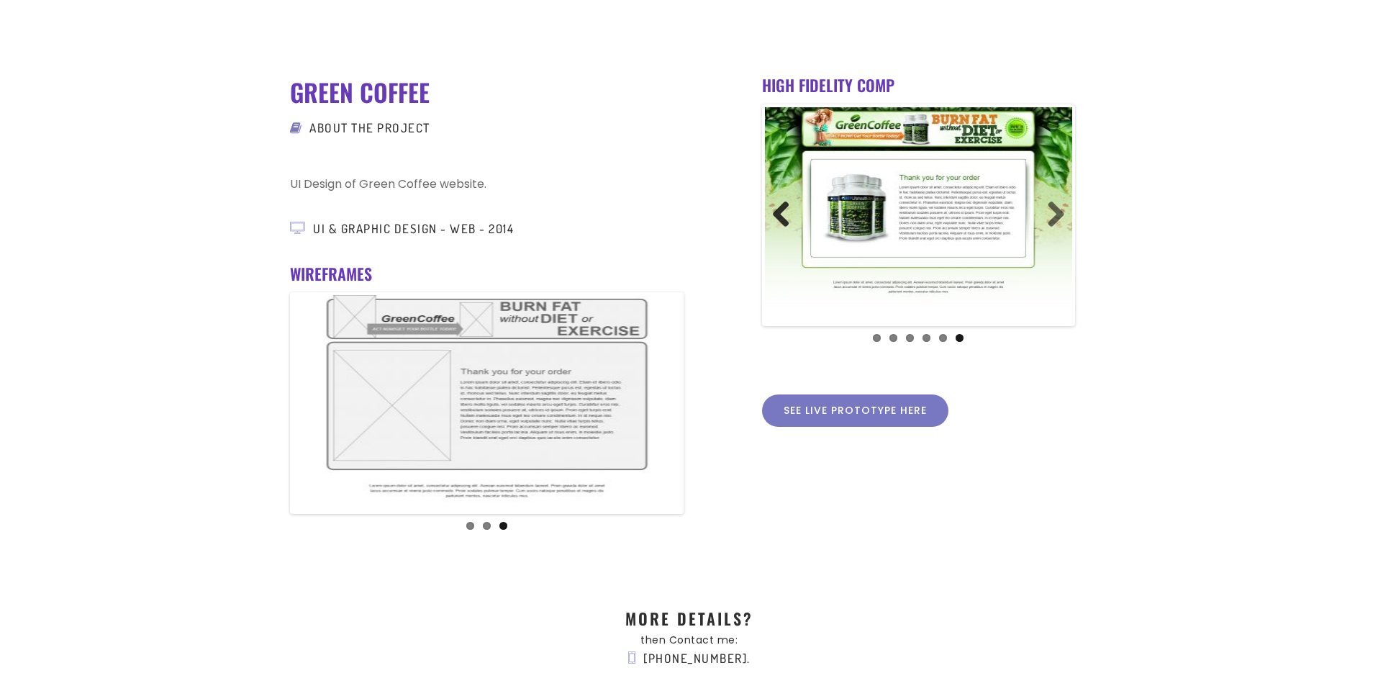
click at [790, 211] on link "Previous" at bounding box center [786, 215] width 29 height 29
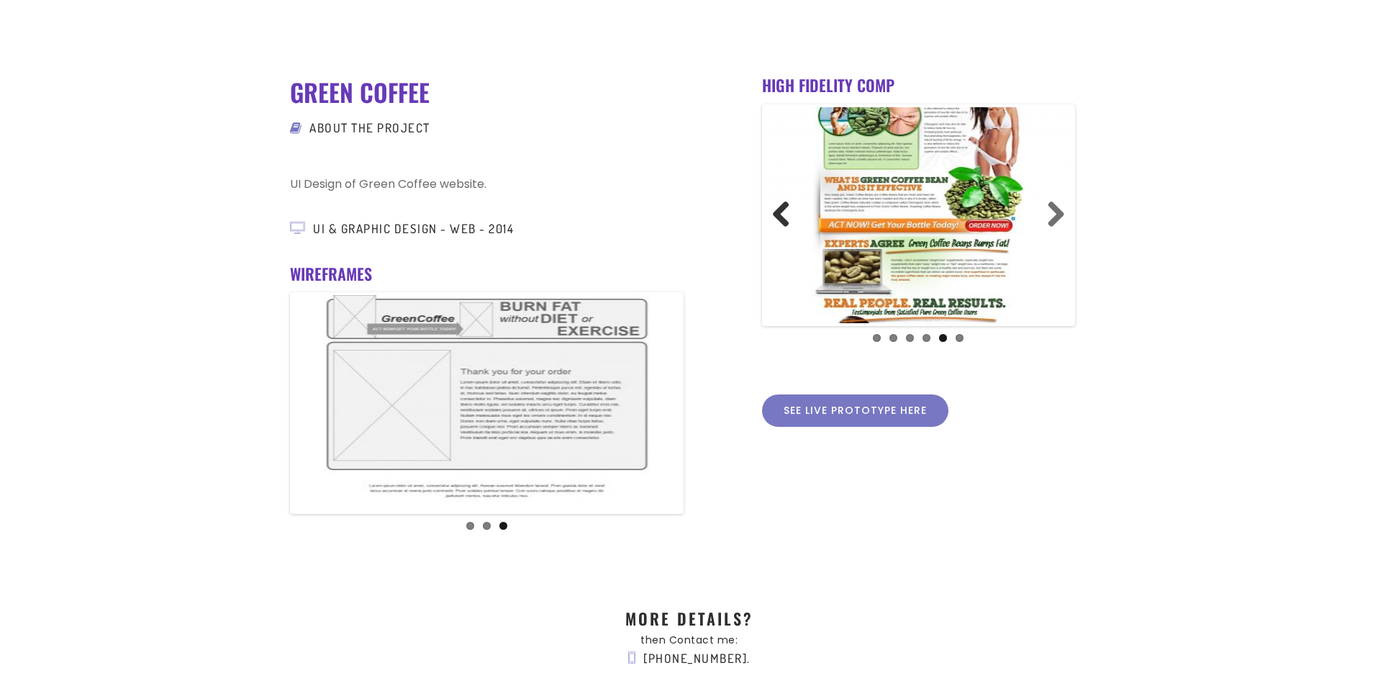
click at [790, 211] on link "Previous" at bounding box center [786, 215] width 29 height 29
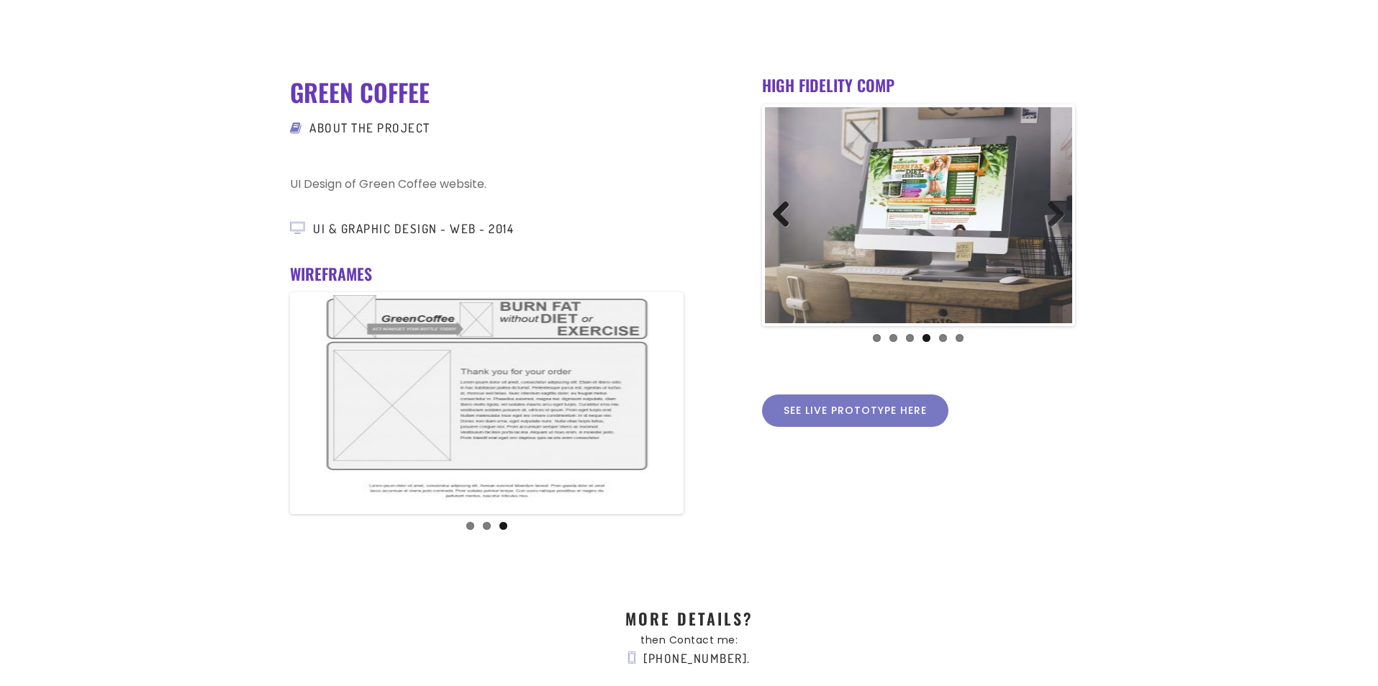
click at [790, 211] on link "Previous" at bounding box center [786, 215] width 29 height 29
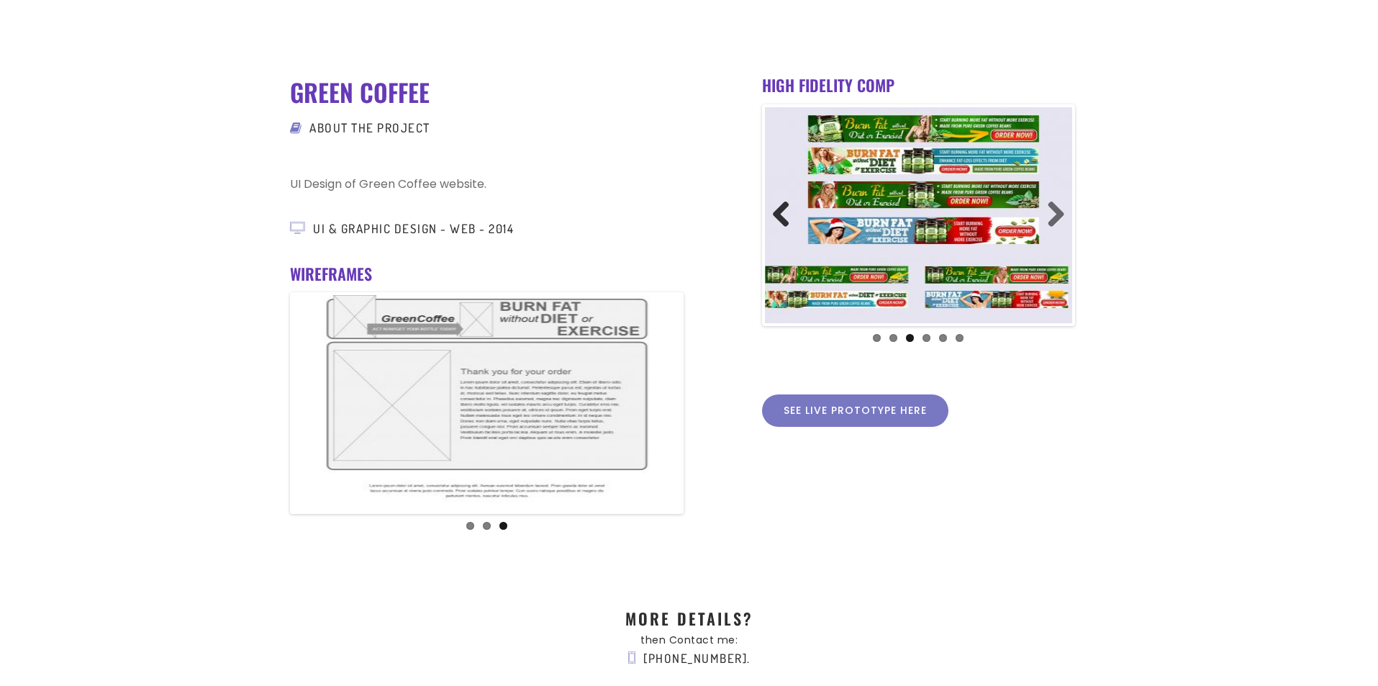
click at [790, 211] on link "Previous" at bounding box center [786, 215] width 29 height 29
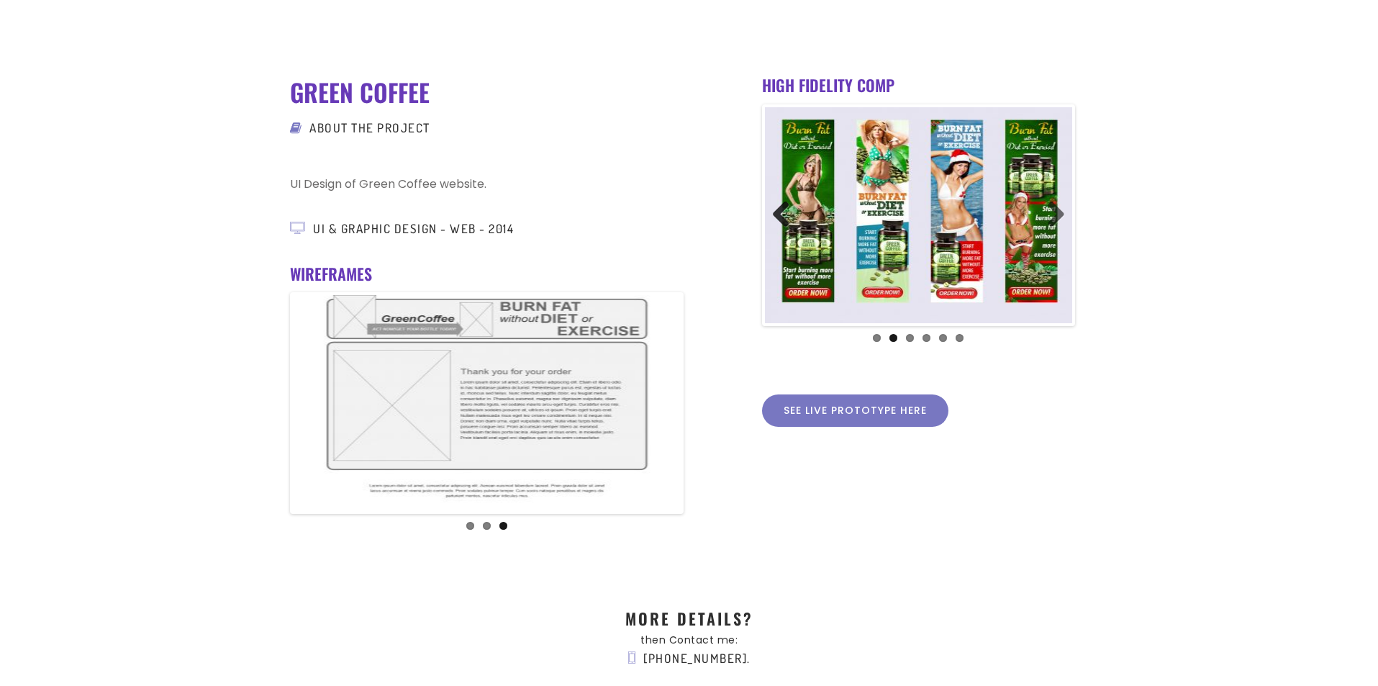
click at [790, 211] on link "Previous" at bounding box center [786, 215] width 29 height 29
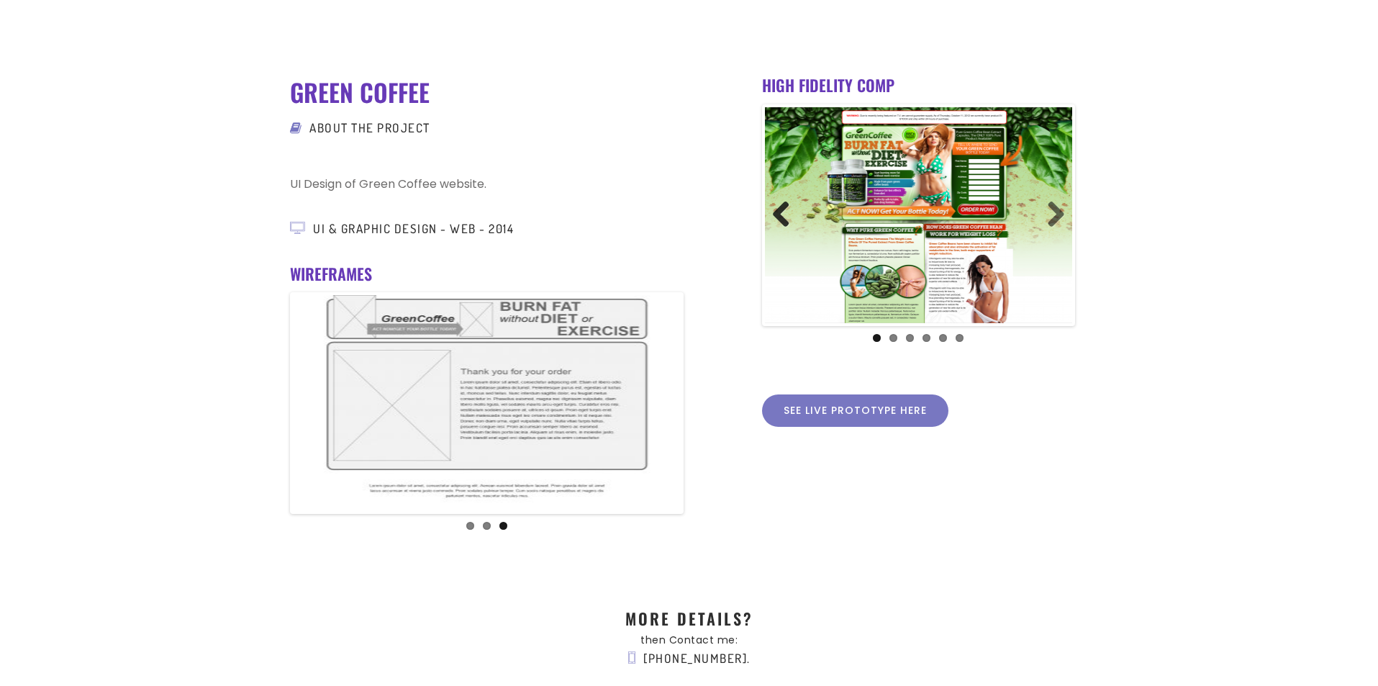
click at [790, 211] on link "Previous" at bounding box center [786, 215] width 29 height 29
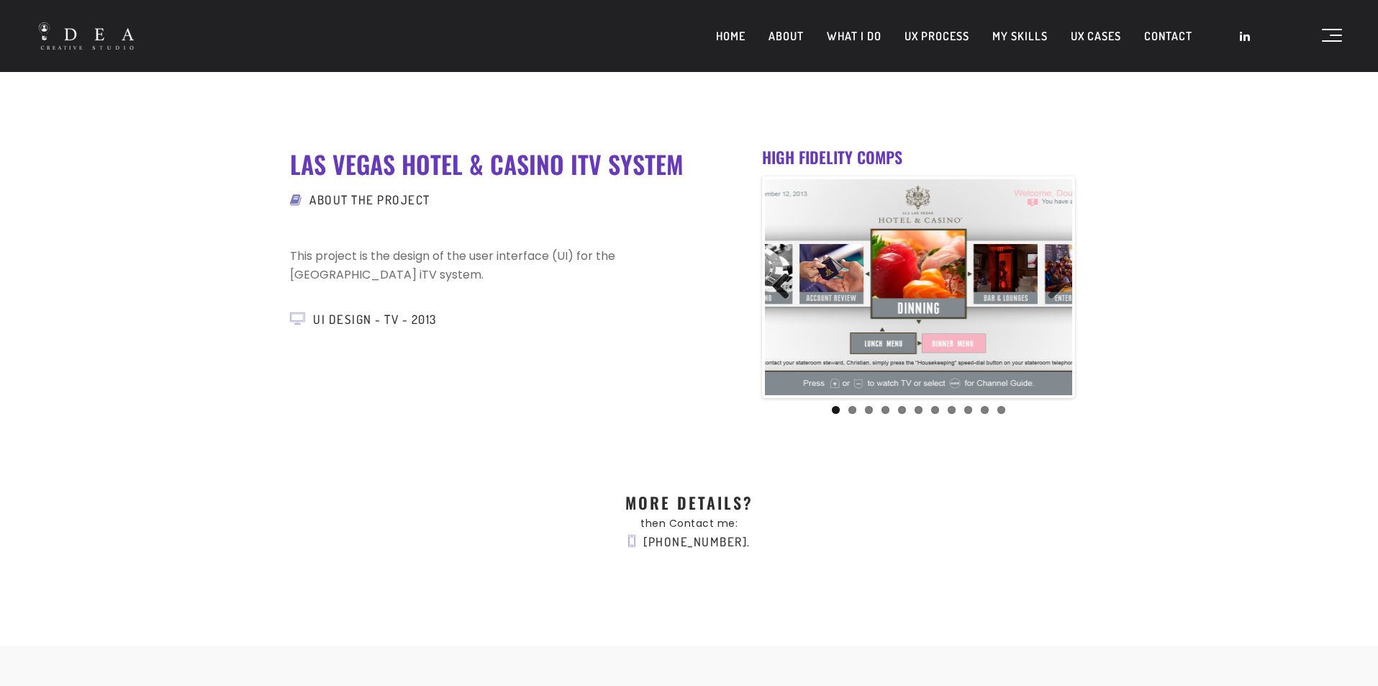
click at [782, 279] on link "Previous" at bounding box center [786, 287] width 29 height 29
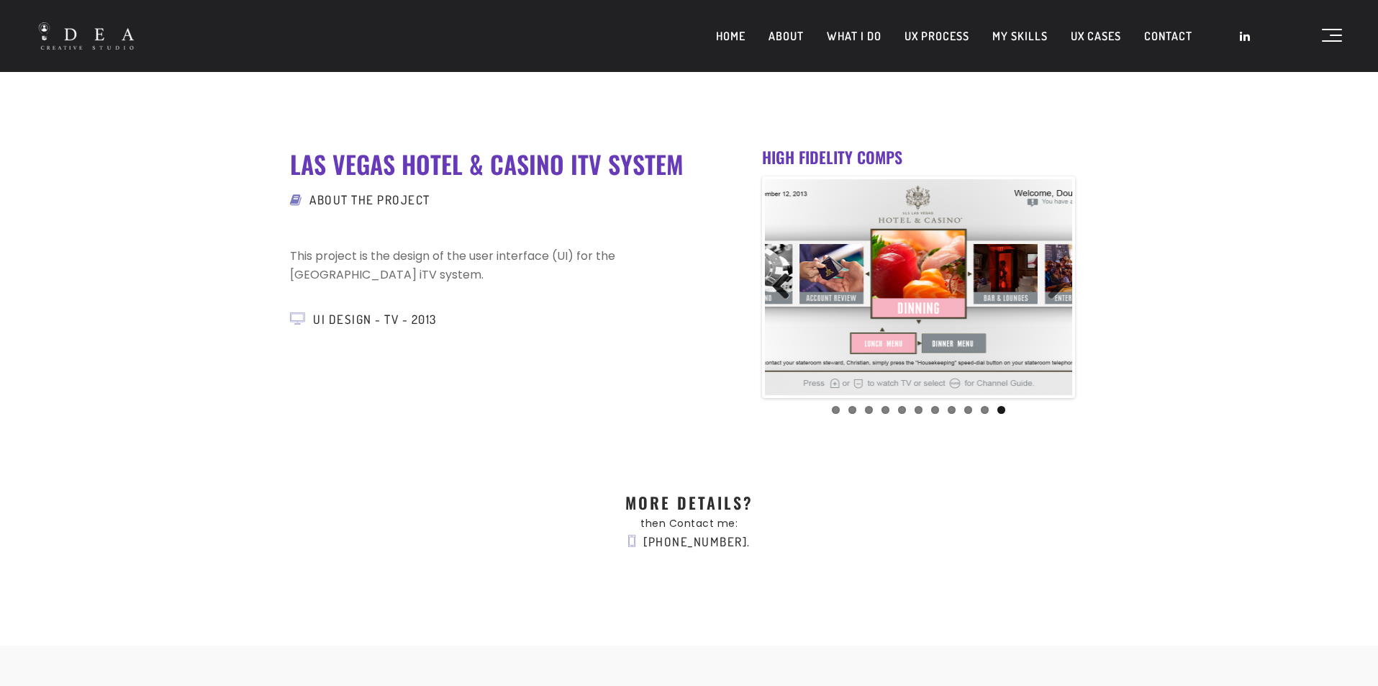
click at [782, 279] on link "Previous" at bounding box center [786, 287] width 29 height 29
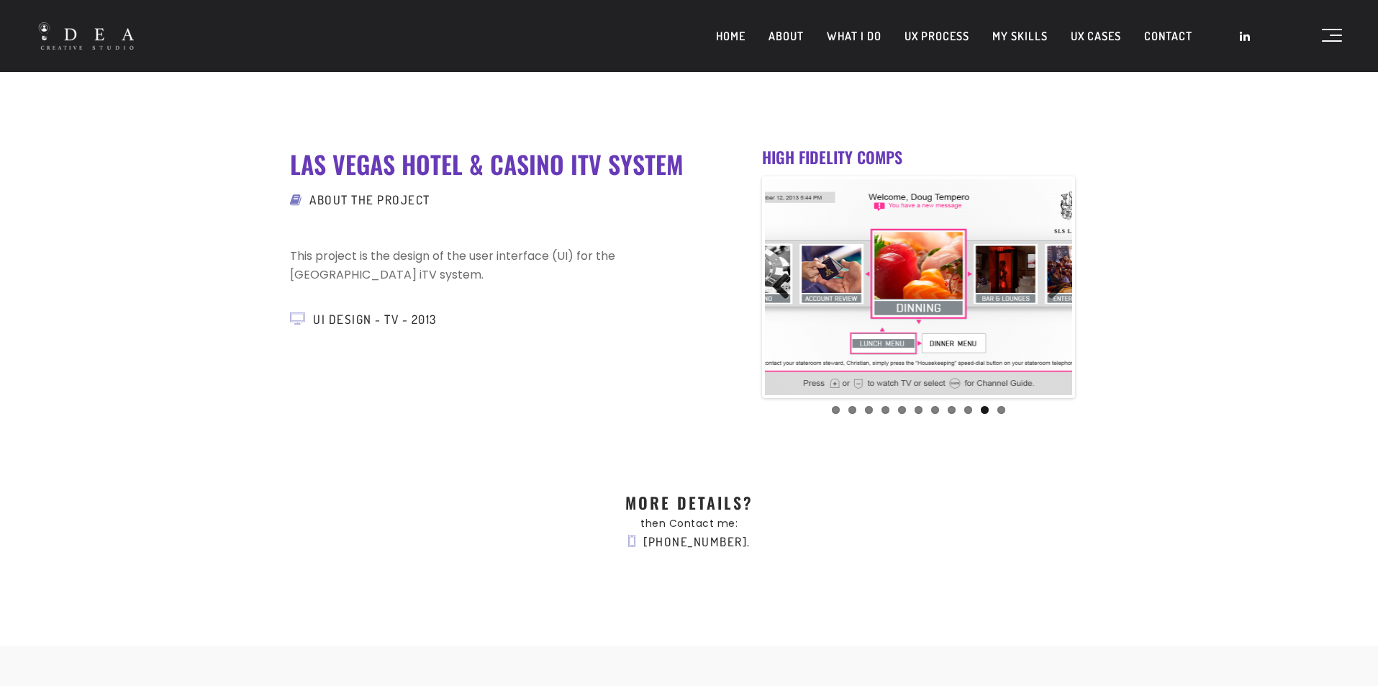
click at [782, 279] on link "Previous" at bounding box center [786, 287] width 29 height 29
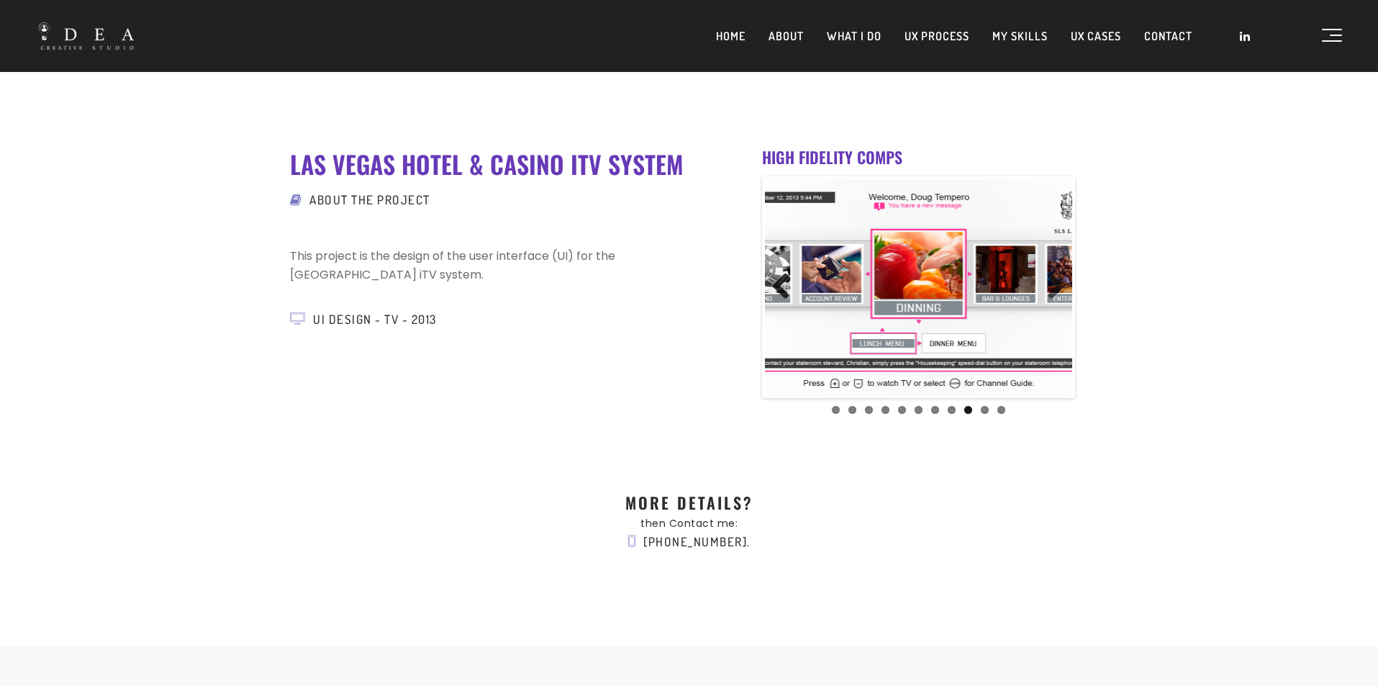
click at [782, 279] on link "Previous" at bounding box center [786, 287] width 29 height 29
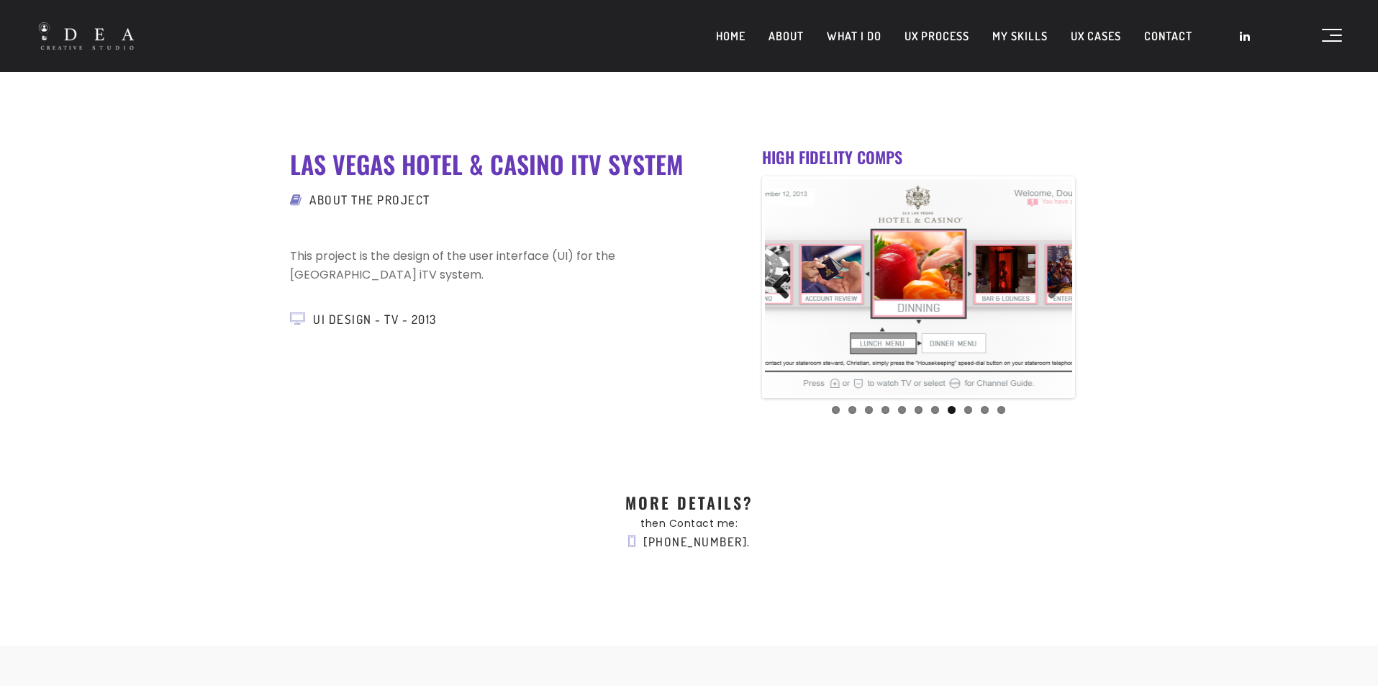
click at [782, 279] on link "Previous" at bounding box center [786, 287] width 29 height 29
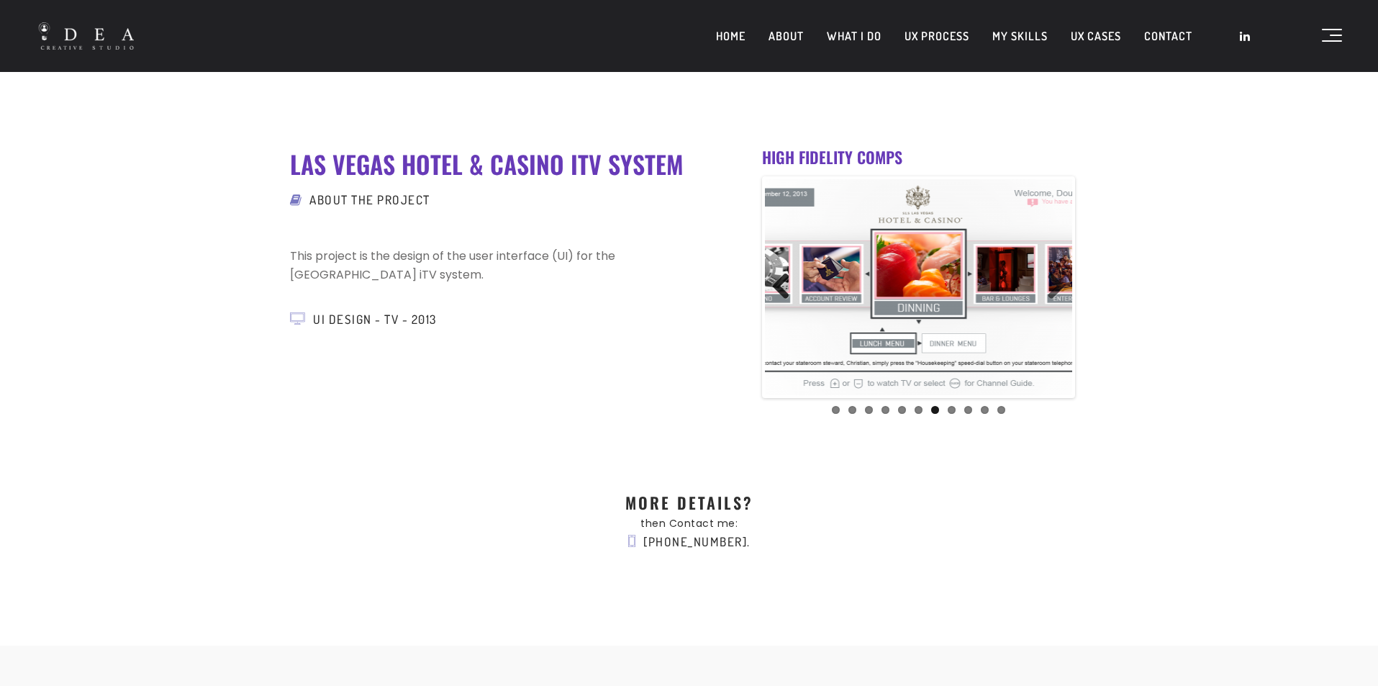
click at [782, 279] on link "Previous" at bounding box center [786, 287] width 29 height 29
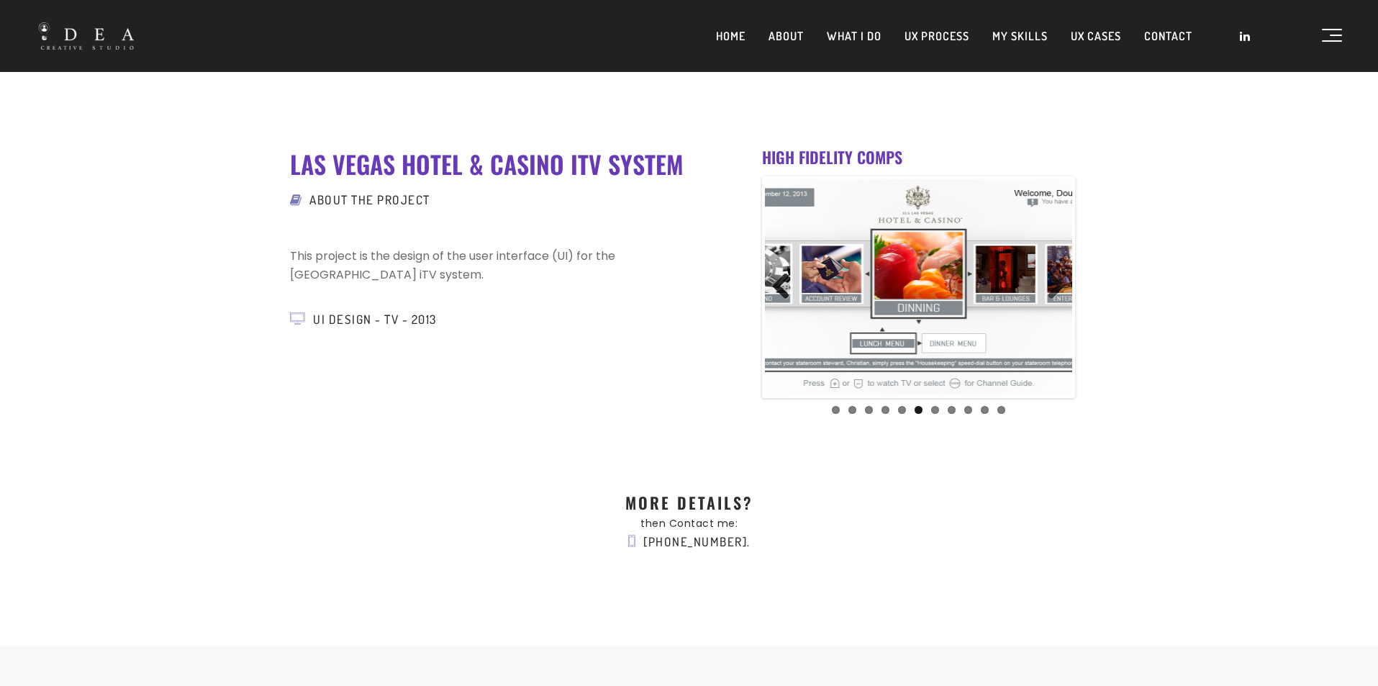
click at [782, 279] on link "Previous" at bounding box center [786, 287] width 29 height 29
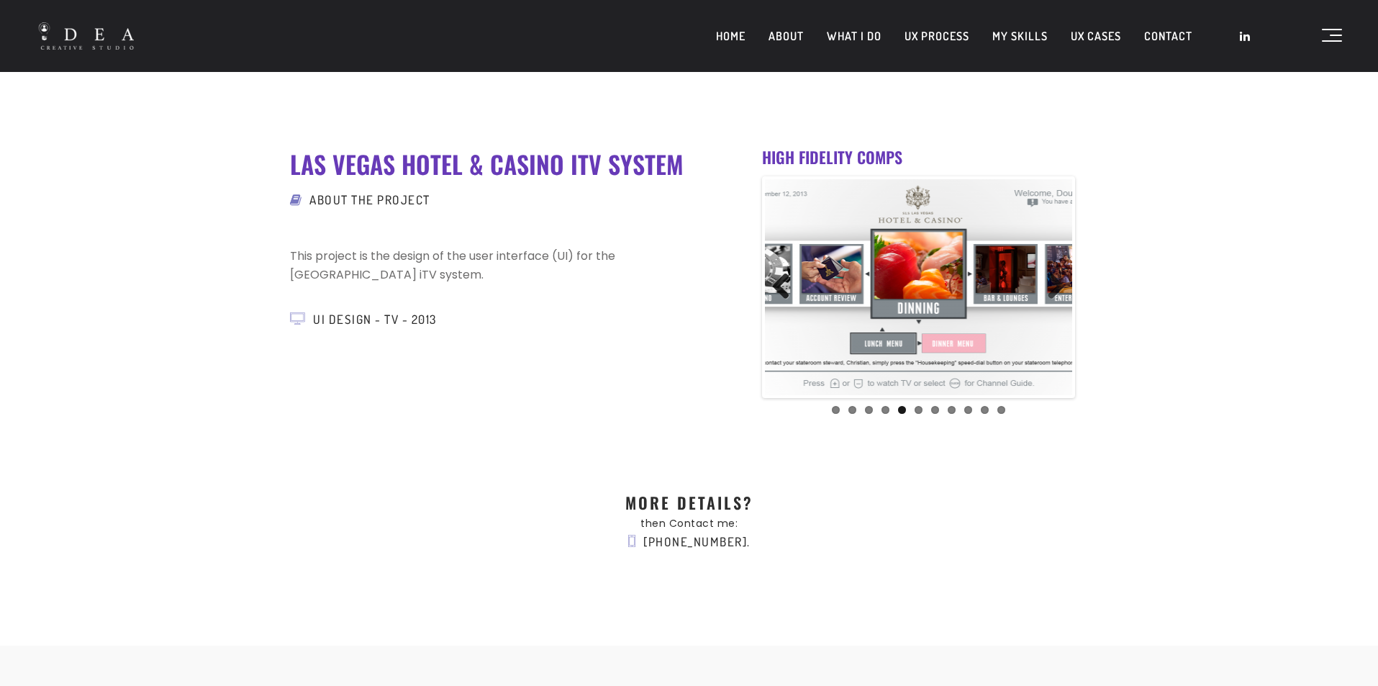
click at [782, 279] on link "Previous" at bounding box center [786, 287] width 29 height 29
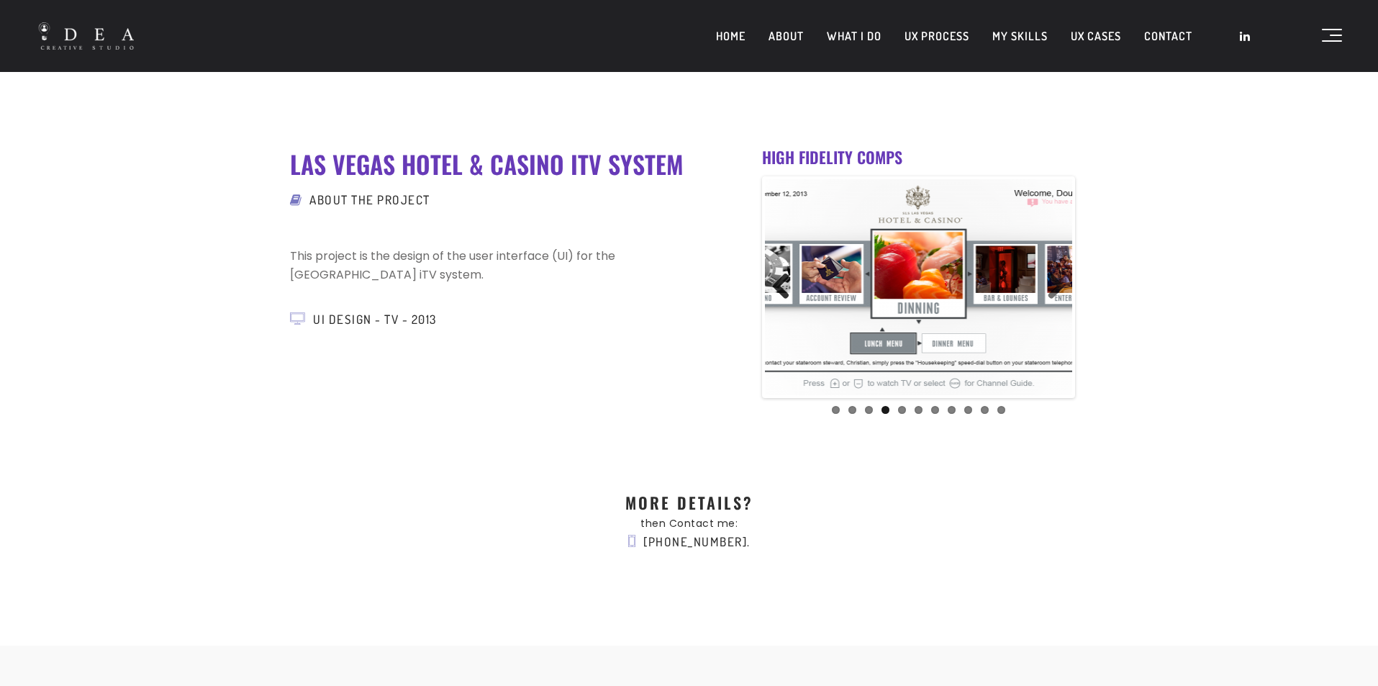
click at [782, 279] on link "Previous" at bounding box center [786, 287] width 29 height 29
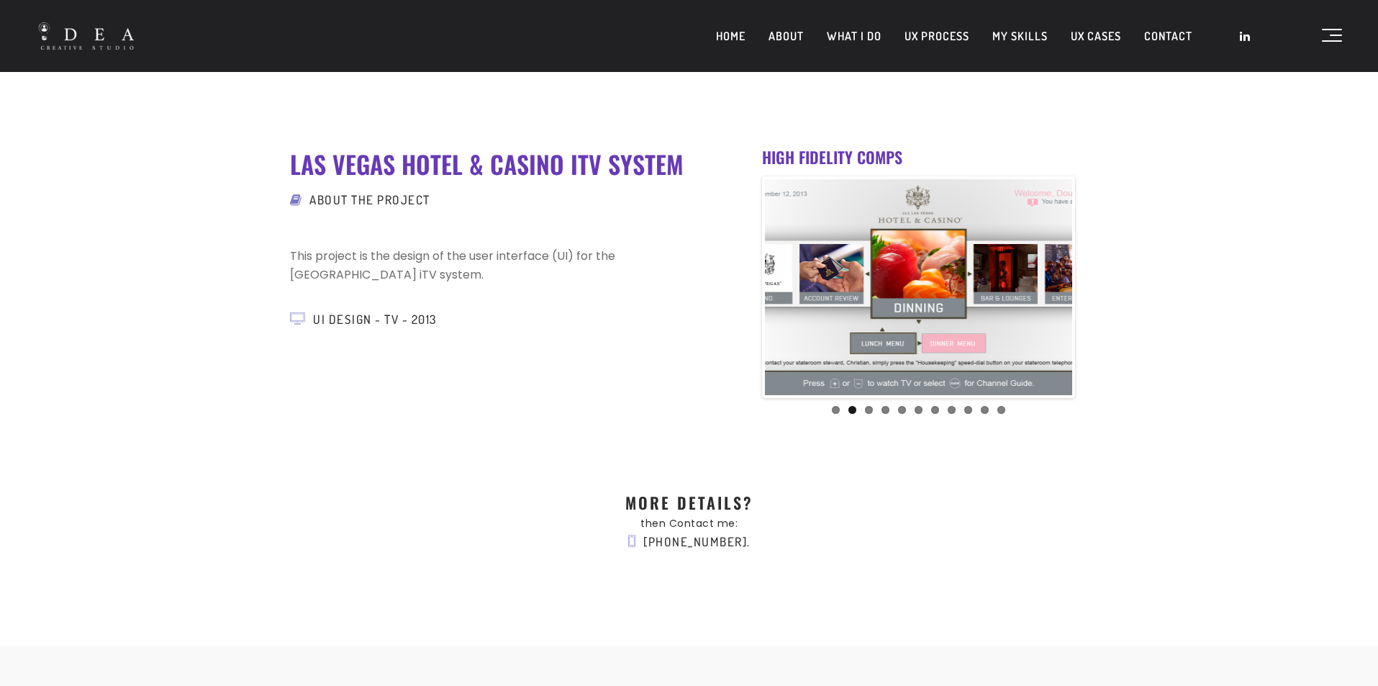
drag, startPoint x: 296, startPoint y: 255, endPoint x: 469, endPoint y: 269, distance: 173.2
click at [469, 269] on body "HOME ABOUT WHAT I DO UX PROCESS MY SKILLS UX CASES CONTACT LAS VEGAS HOTEL & CA…" at bounding box center [689, 613] width 1378 height 1226
click at [481, 255] on p "This project is the design of the user interface (UI) for the Las Vegas Hotel &…" at bounding box center [487, 266] width 394 height 38
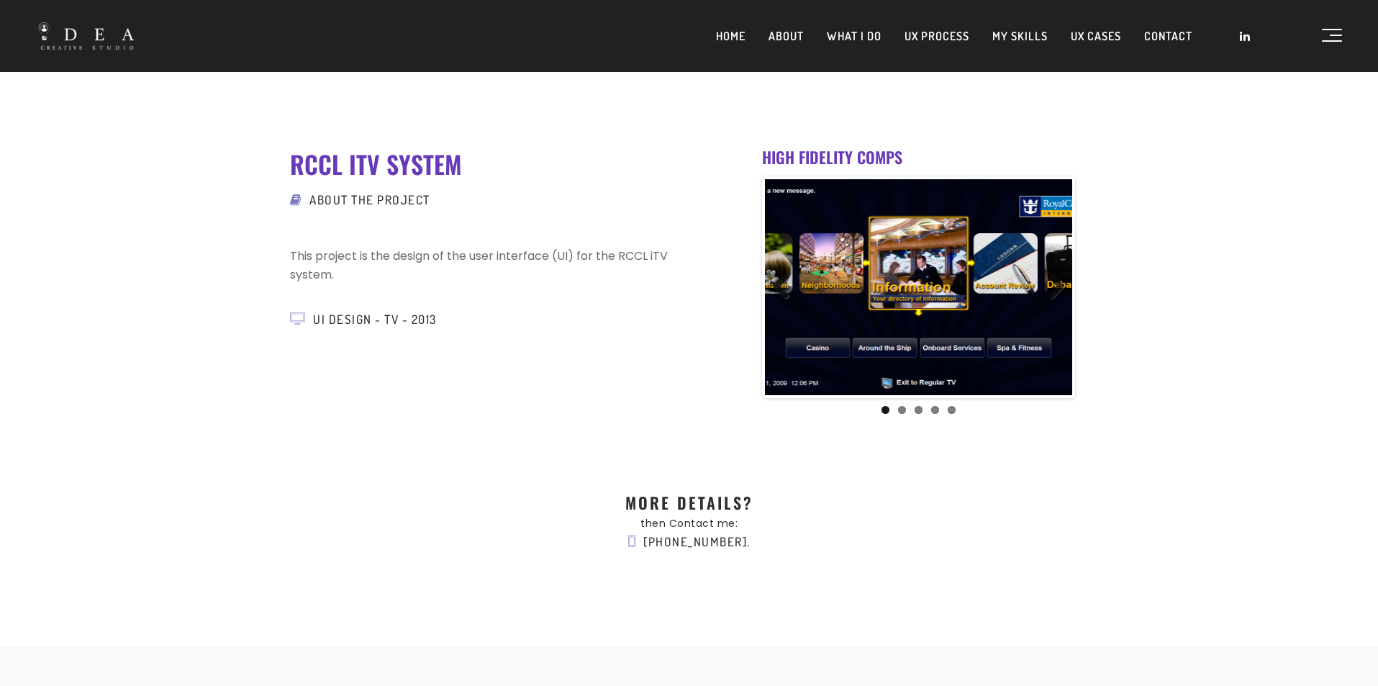
click at [774, 278] on link "Previous" at bounding box center [786, 287] width 29 height 29
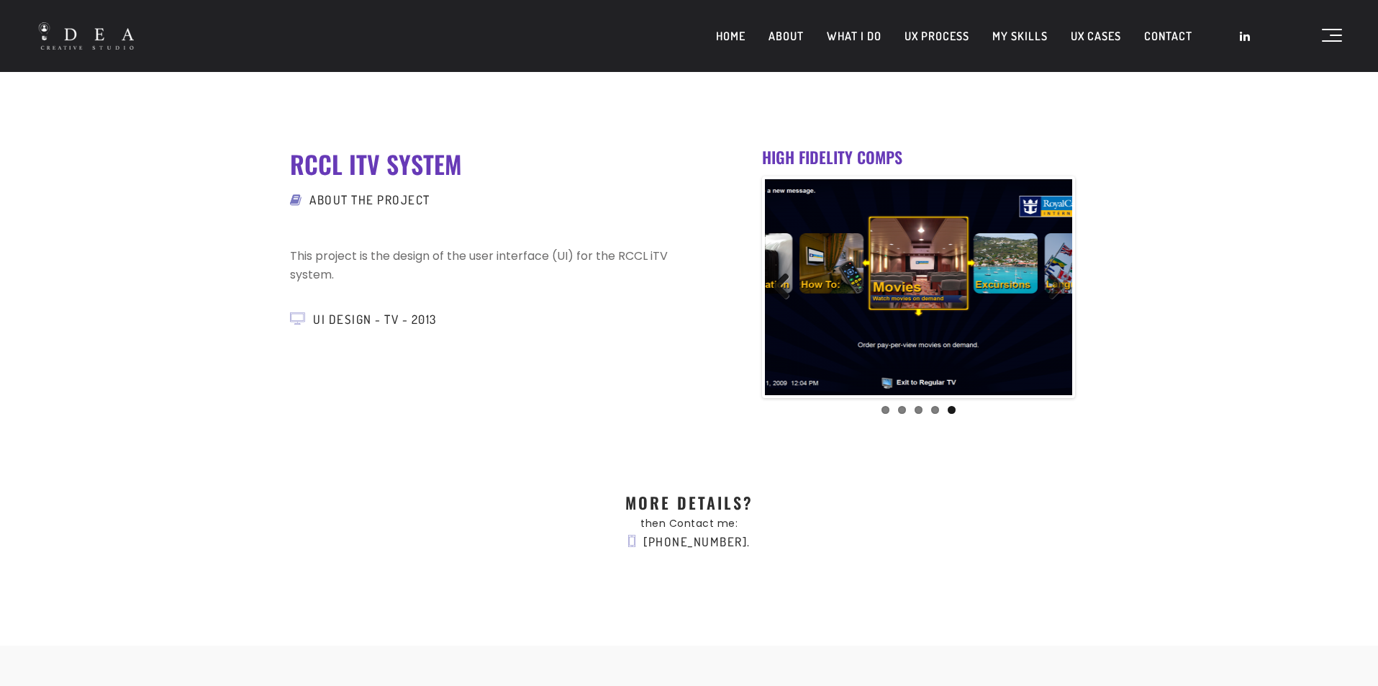
click at [774, 278] on link "Previous" at bounding box center [786, 287] width 29 height 29
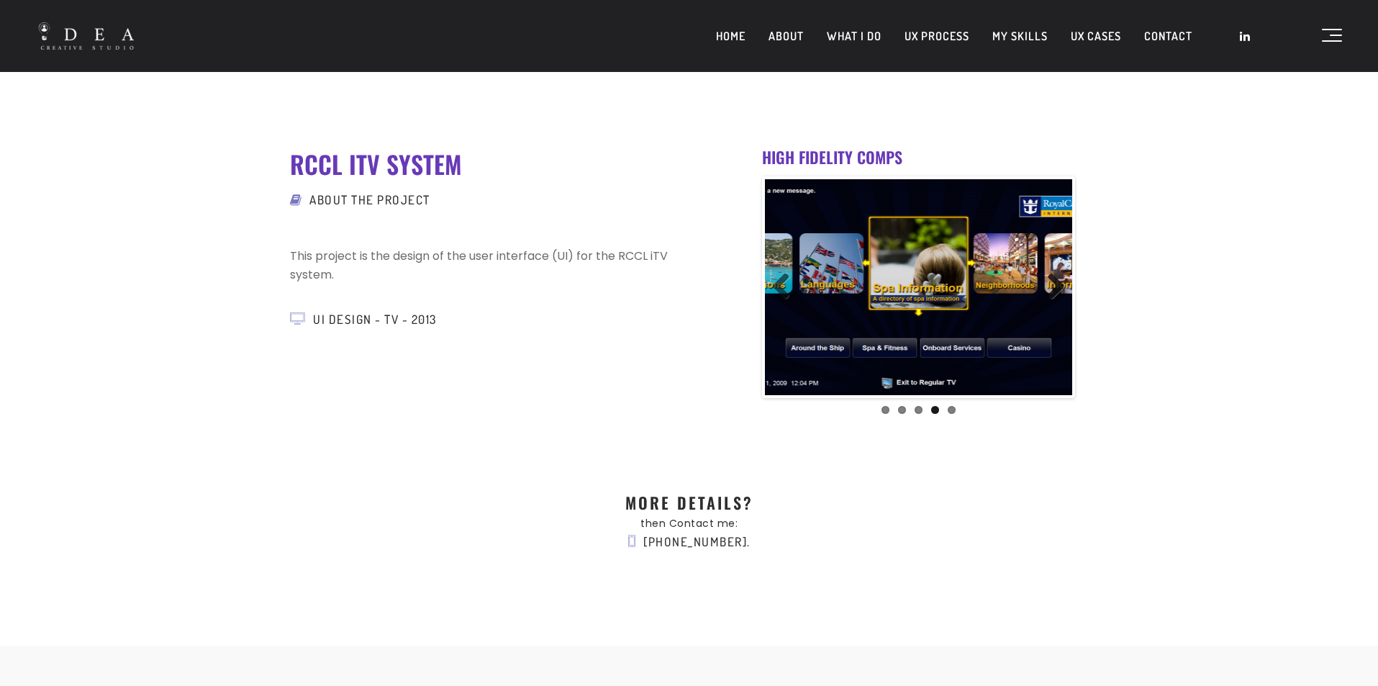
click at [1043, 288] on link "Next" at bounding box center [1050, 287] width 29 height 29
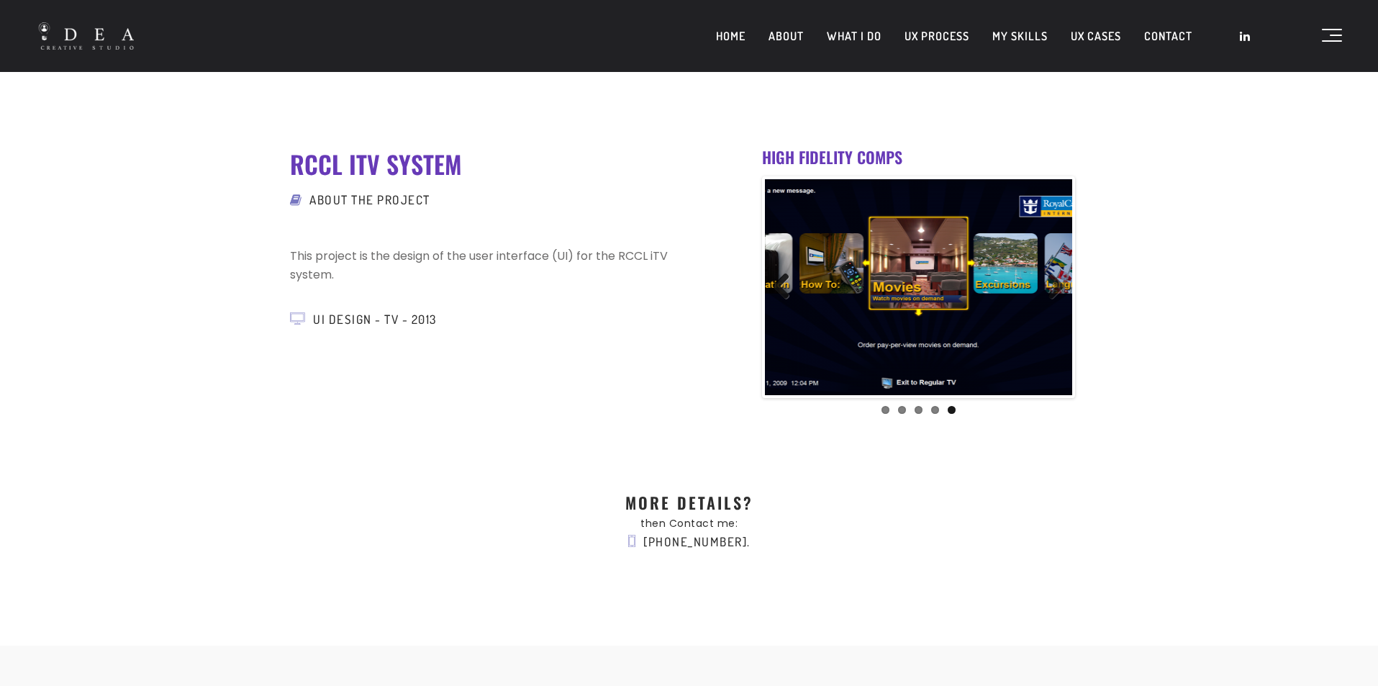
click at [778, 286] on link "Previous" at bounding box center [786, 287] width 29 height 29
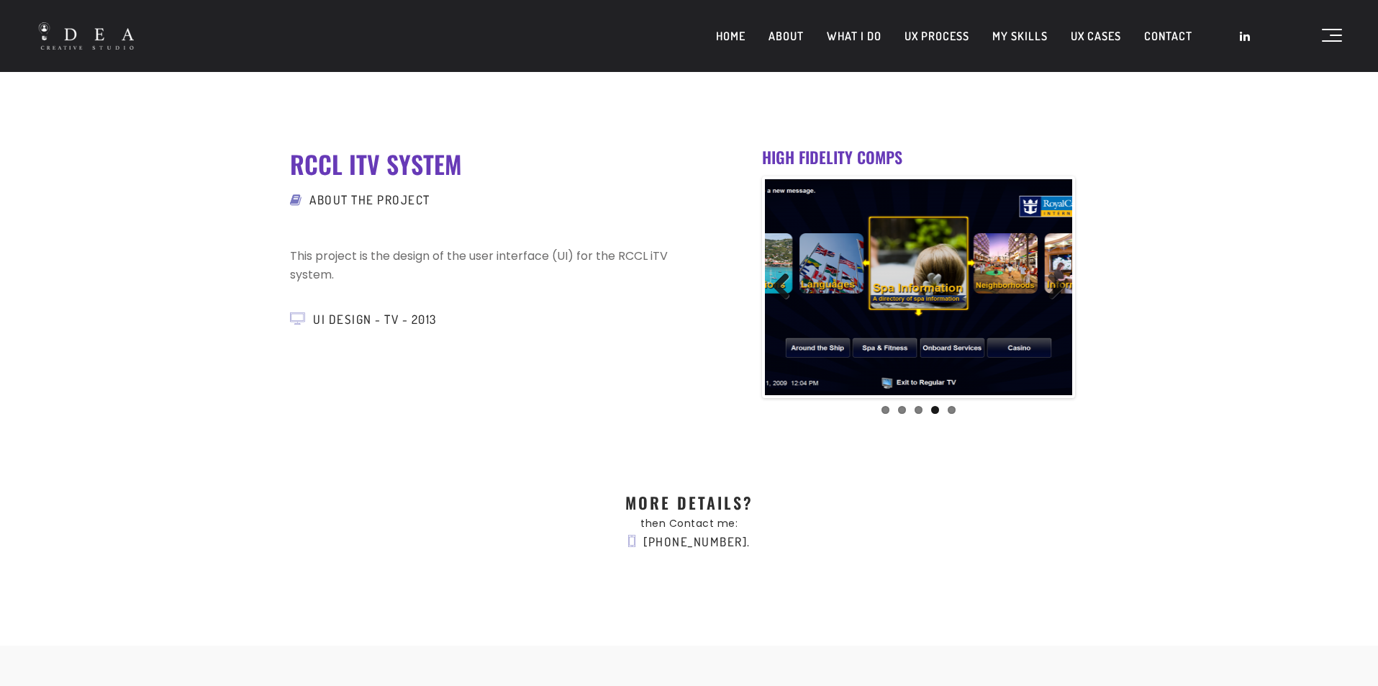
click at [778, 286] on link "Previous" at bounding box center [786, 287] width 29 height 29
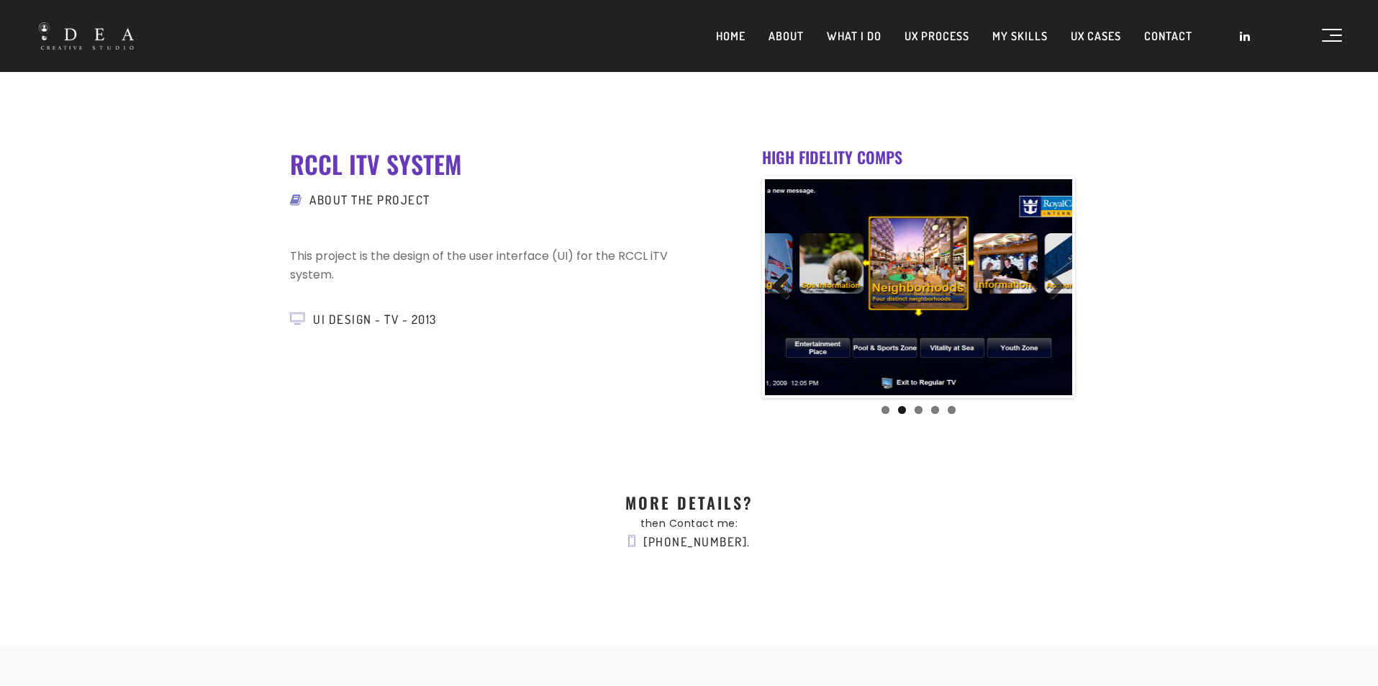
click at [778, 286] on link "Previous" at bounding box center [786, 287] width 29 height 29
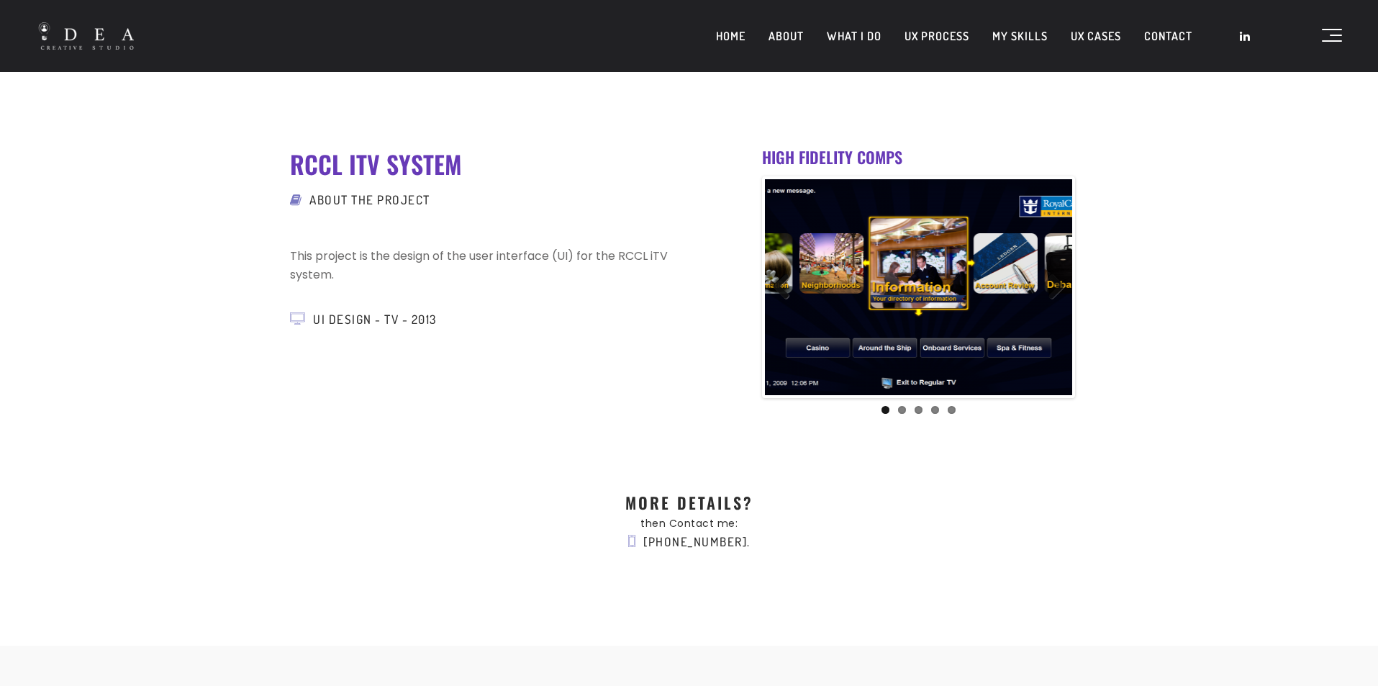
click at [778, 286] on link "Previous" at bounding box center [786, 287] width 29 height 29
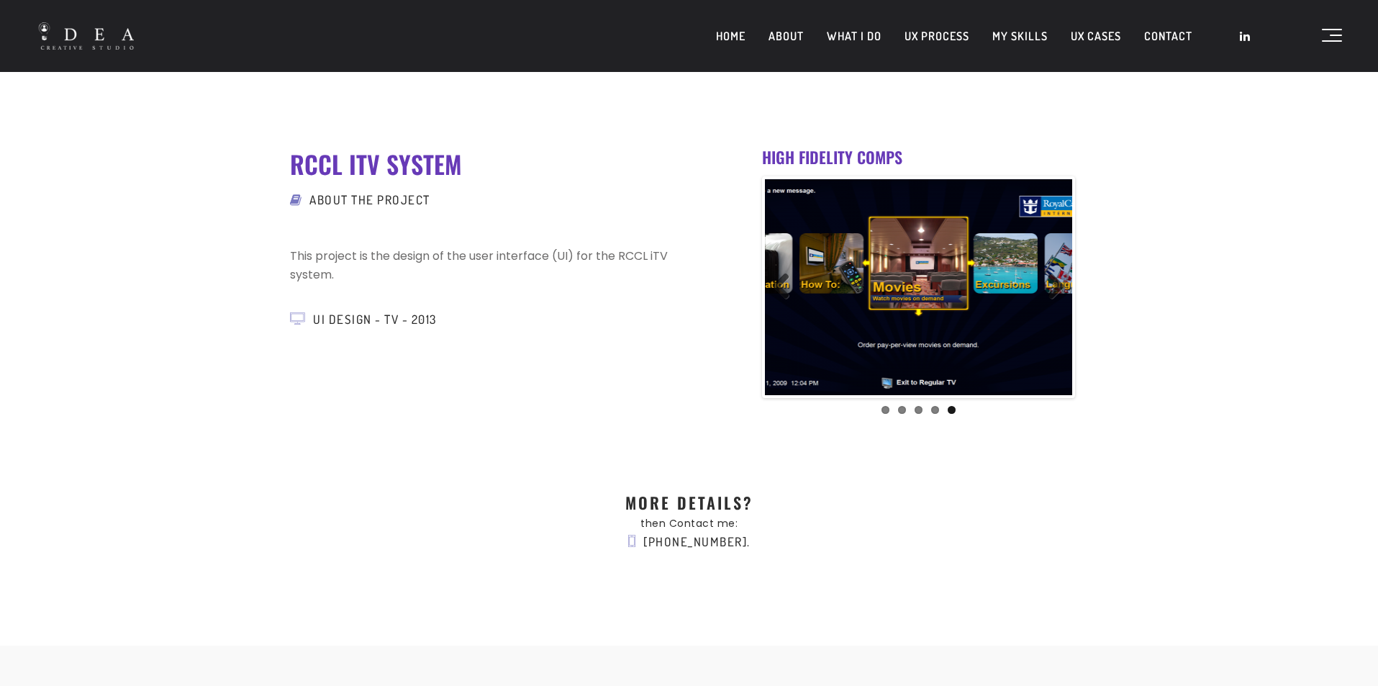
click at [1069, 283] on img at bounding box center [918, 287] width 307 height 216
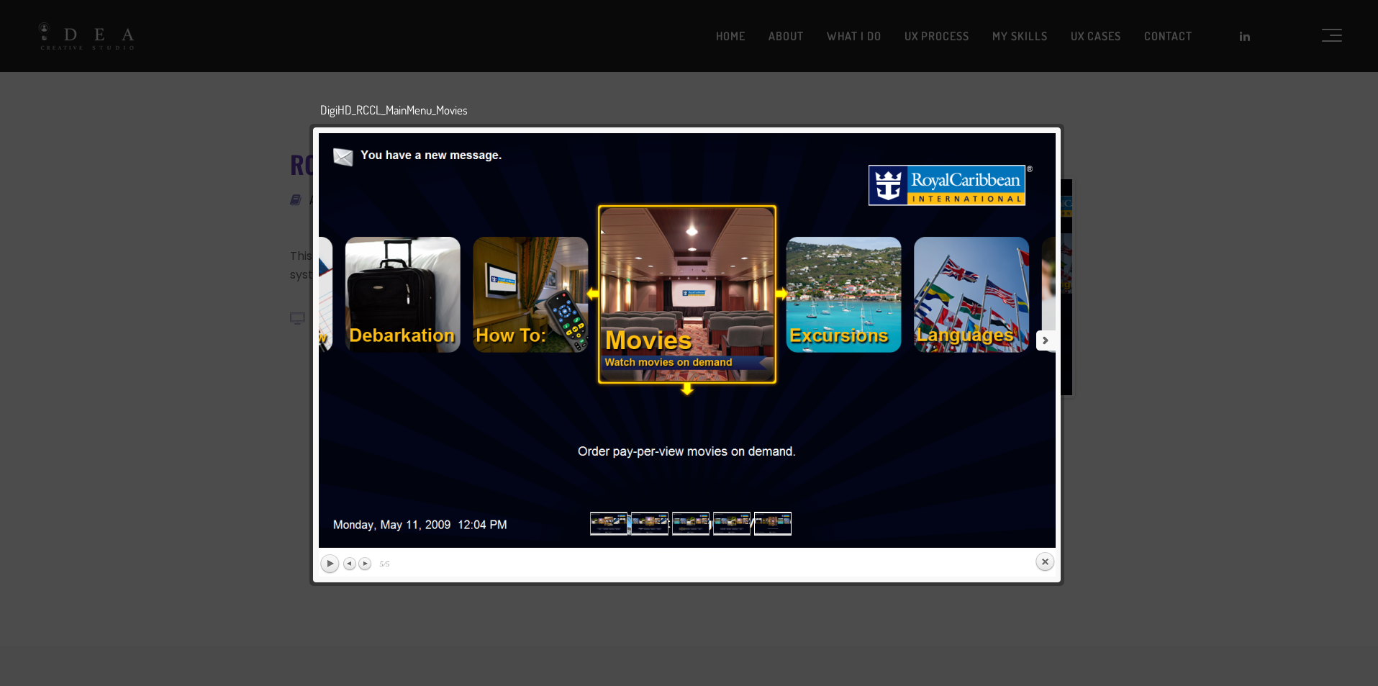
click at [1044, 340] on link "next" at bounding box center [874, 340] width 361 height 414
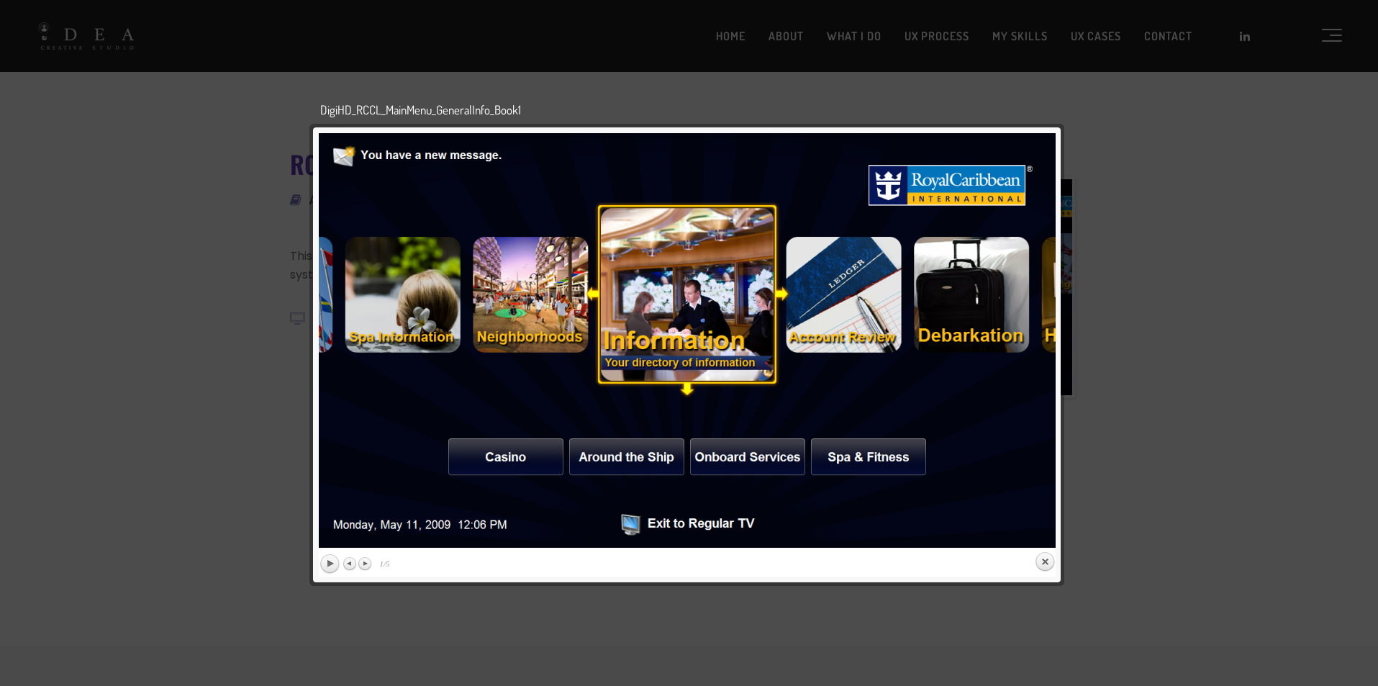
click at [1200, 363] on div at bounding box center [689, 613] width 1378 height 1226
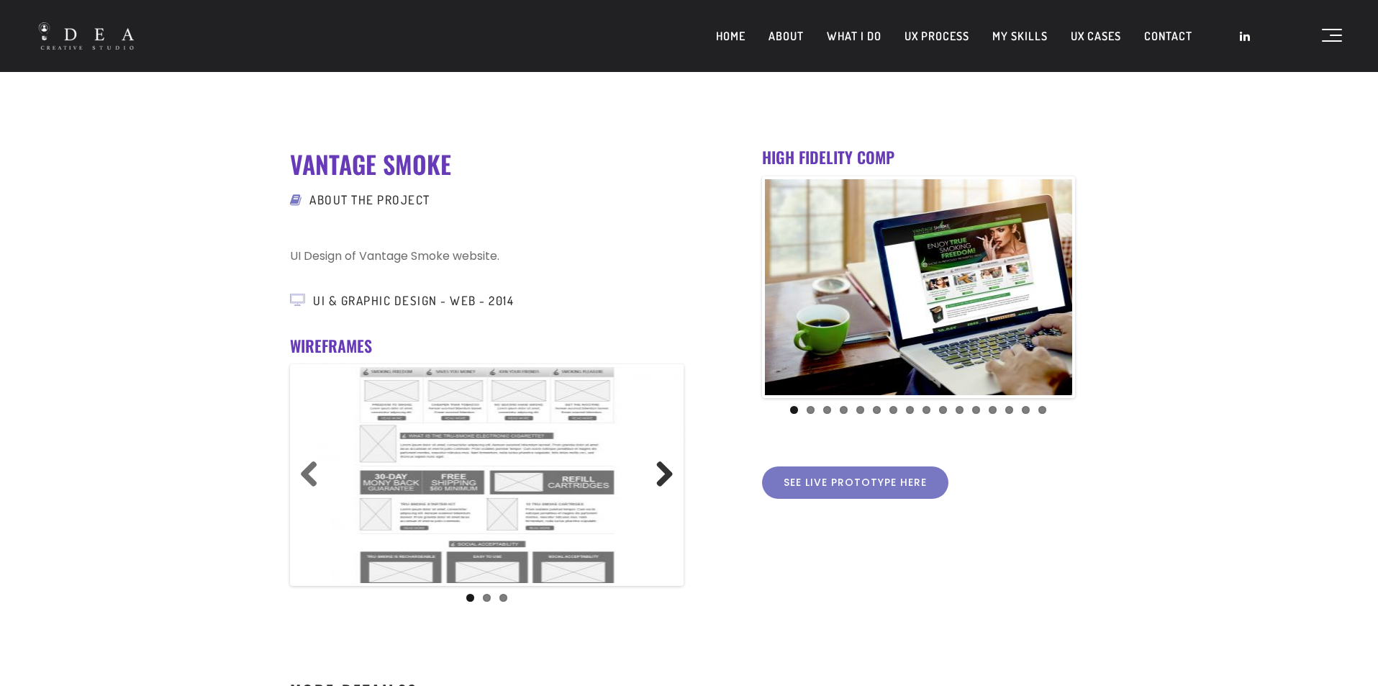
click at [668, 475] on link "Next" at bounding box center [659, 474] width 29 height 29
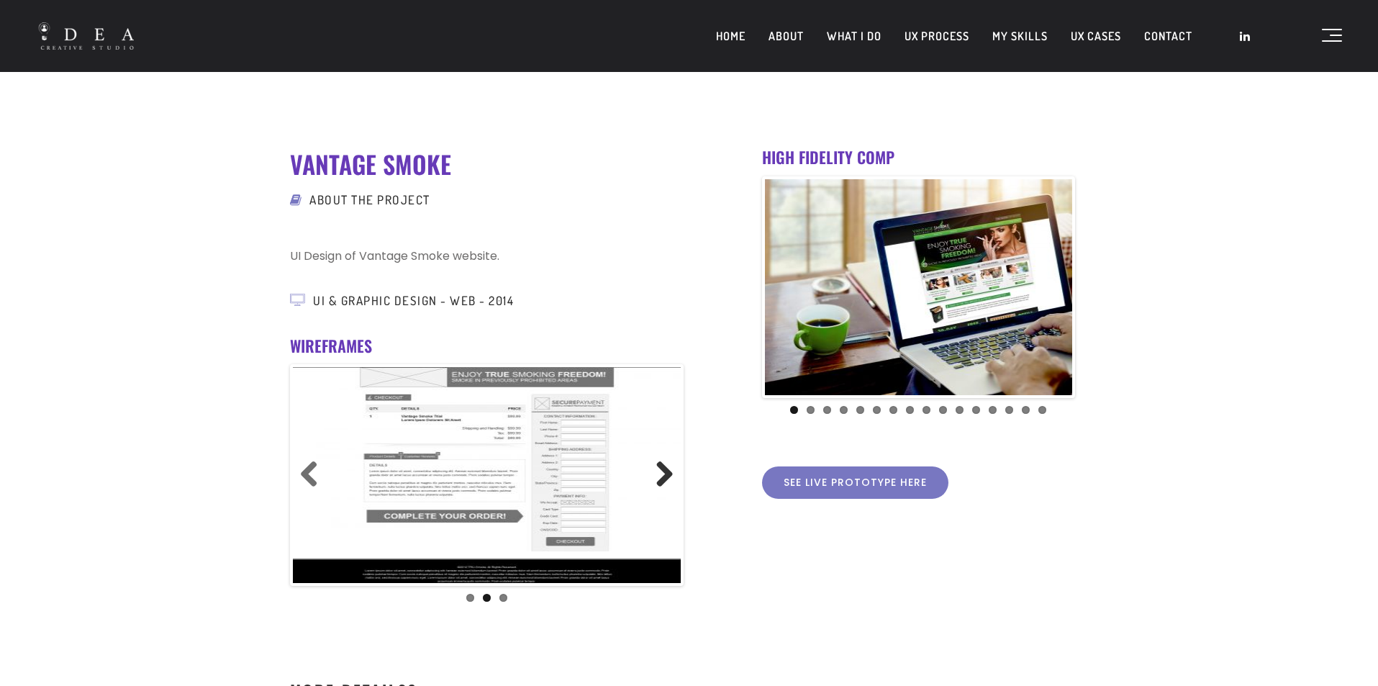
click at [668, 475] on link "Next" at bounding box center [659, 474] width 29 height 29
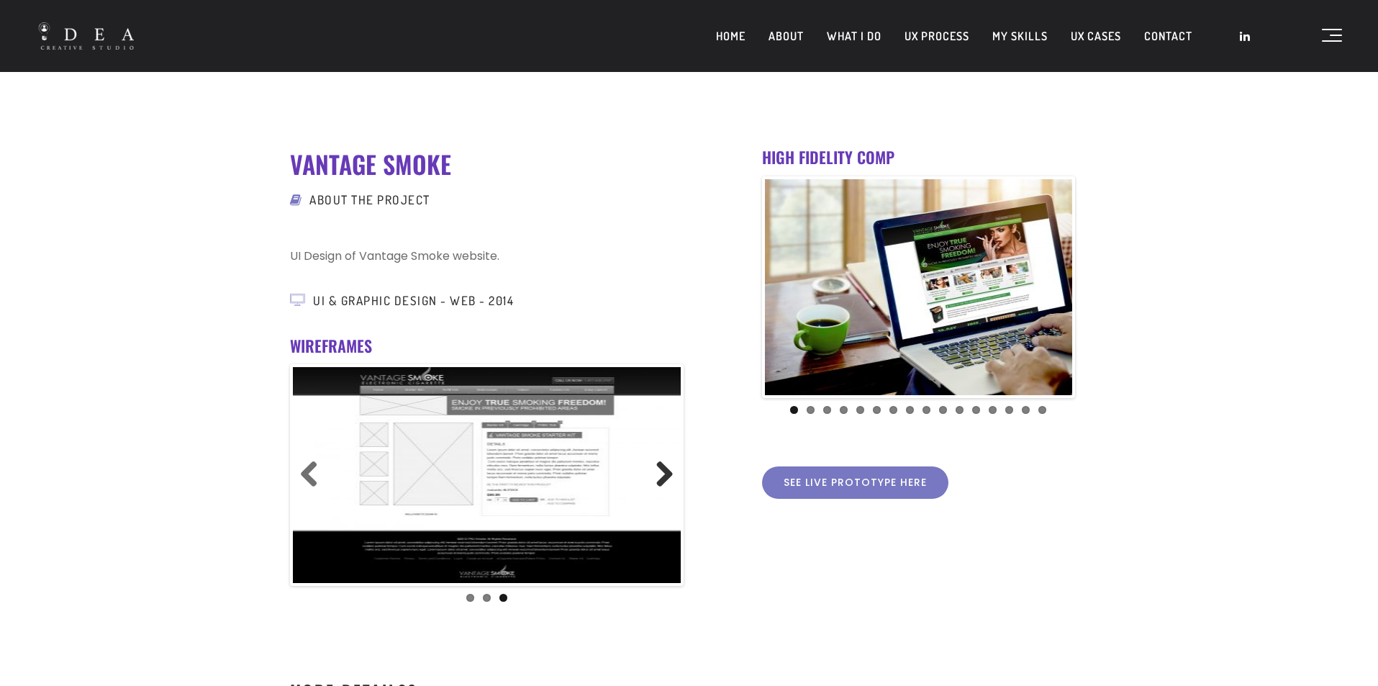
click at [668, 475] on link "Next" at bounding box center [659, 474] width 29 height 29
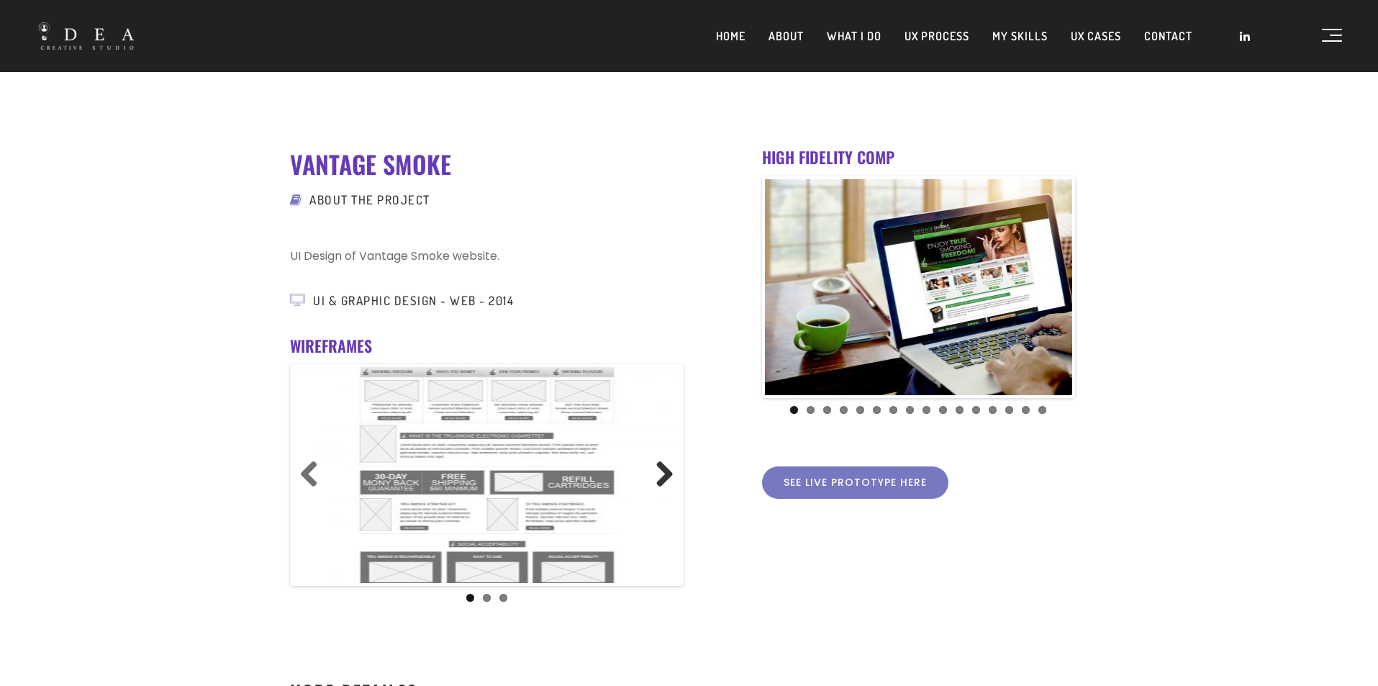
click at [668, 475] on link "Next" at bounding box center [659, 474] width 29 height 29
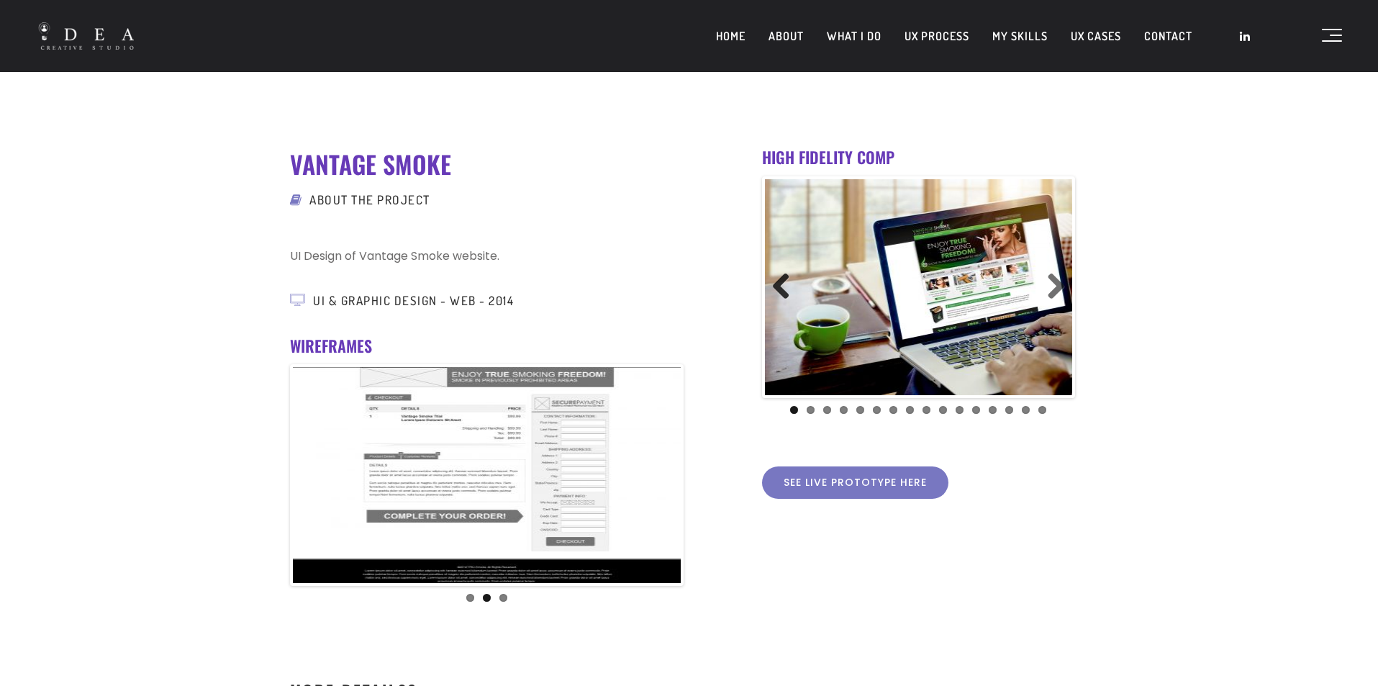
click at [775, 282] on link "Previous" at bounding box center [786, 287] width 29 height 29
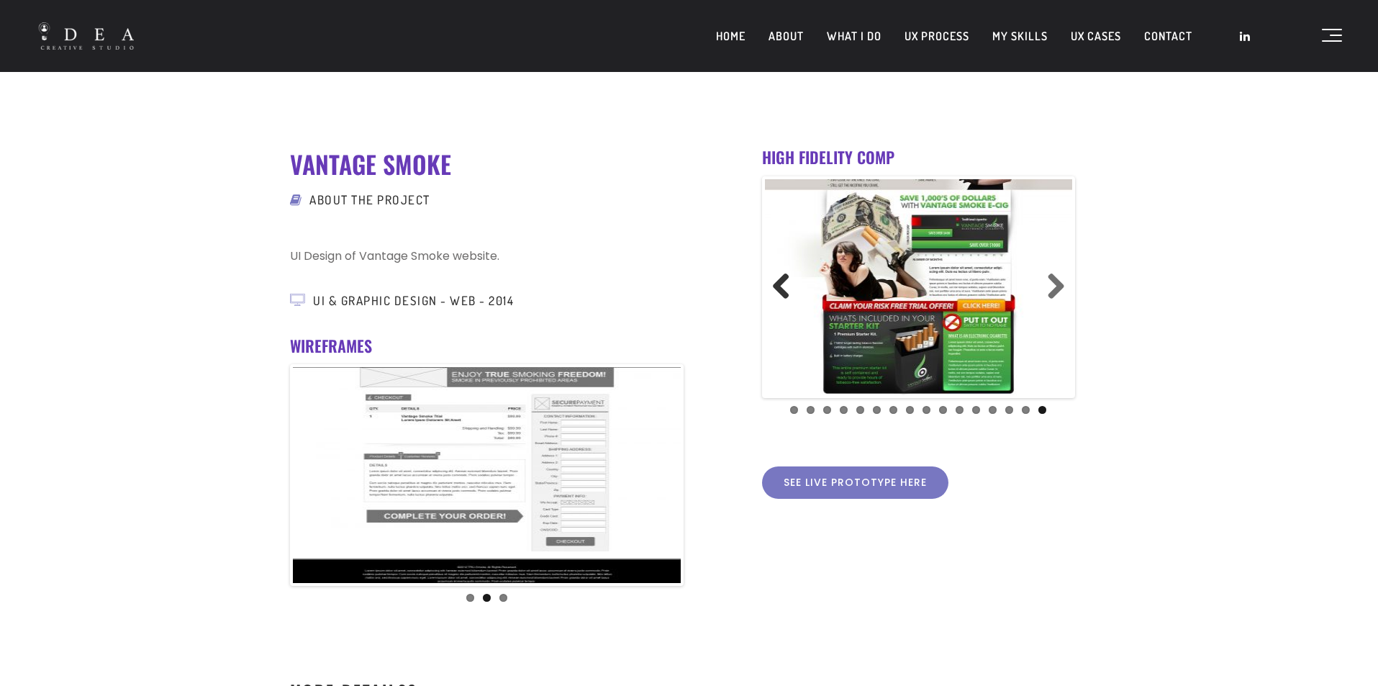
click at [775, 282] on link "Previous" at bounding box center [786, 287] width 29 height 29
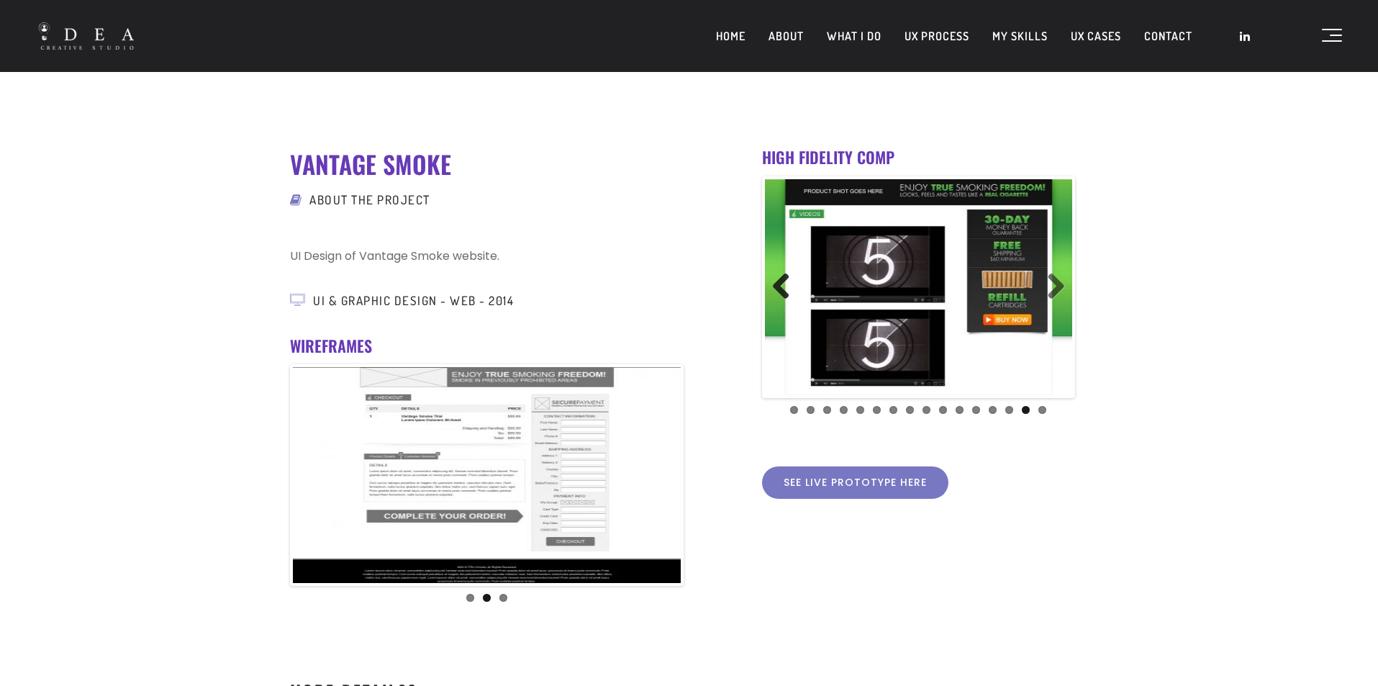
click at [775, 282] on link "Previous" at bounding box center [786, 287] width 29 height 29
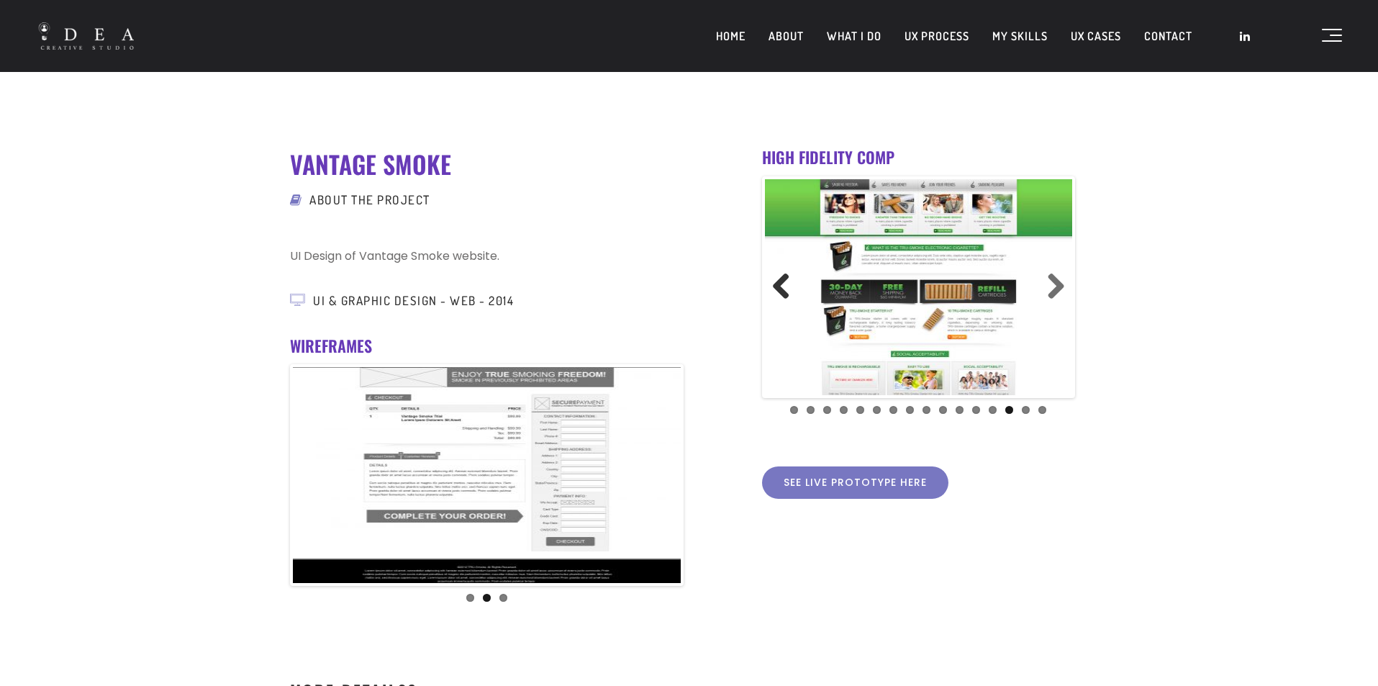
click at [777, 283] on link "Previous" at bounding box center [786, 287] width 29 height 29
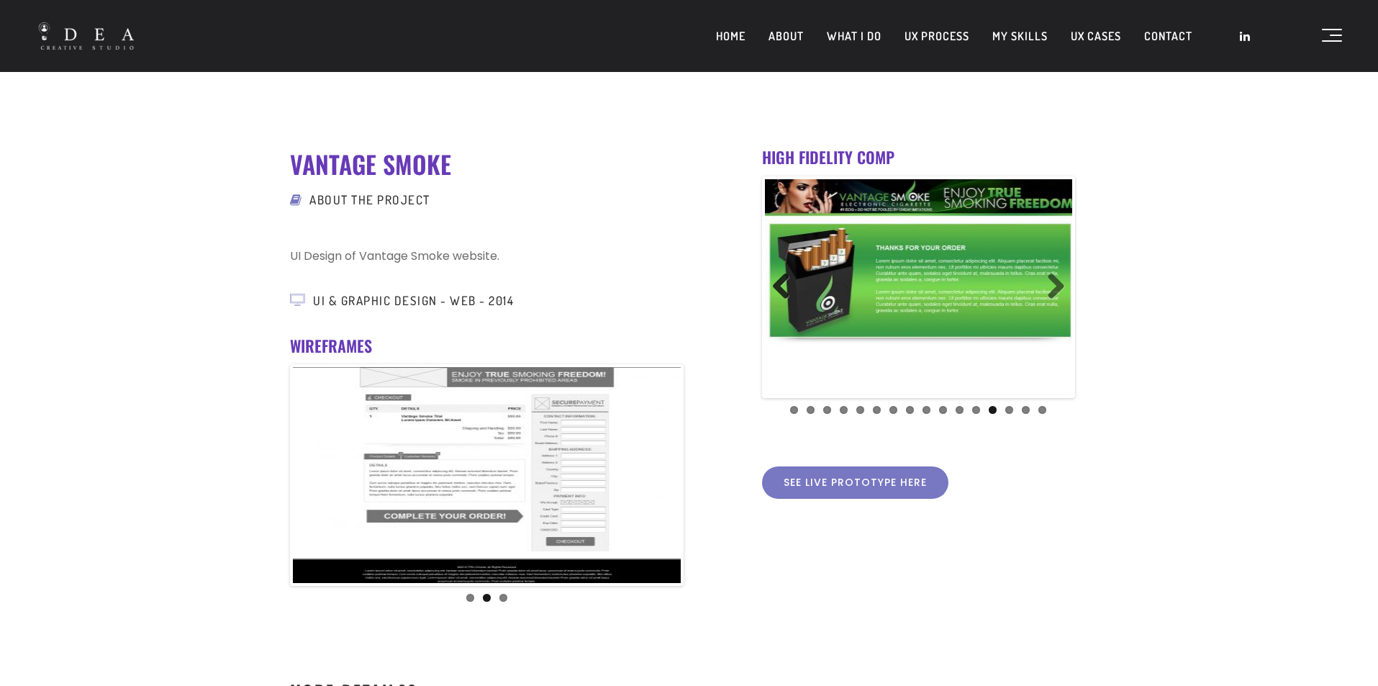
click at [777, 283] on link "Previous" at bounding box center [786, 287] width 29 height 29
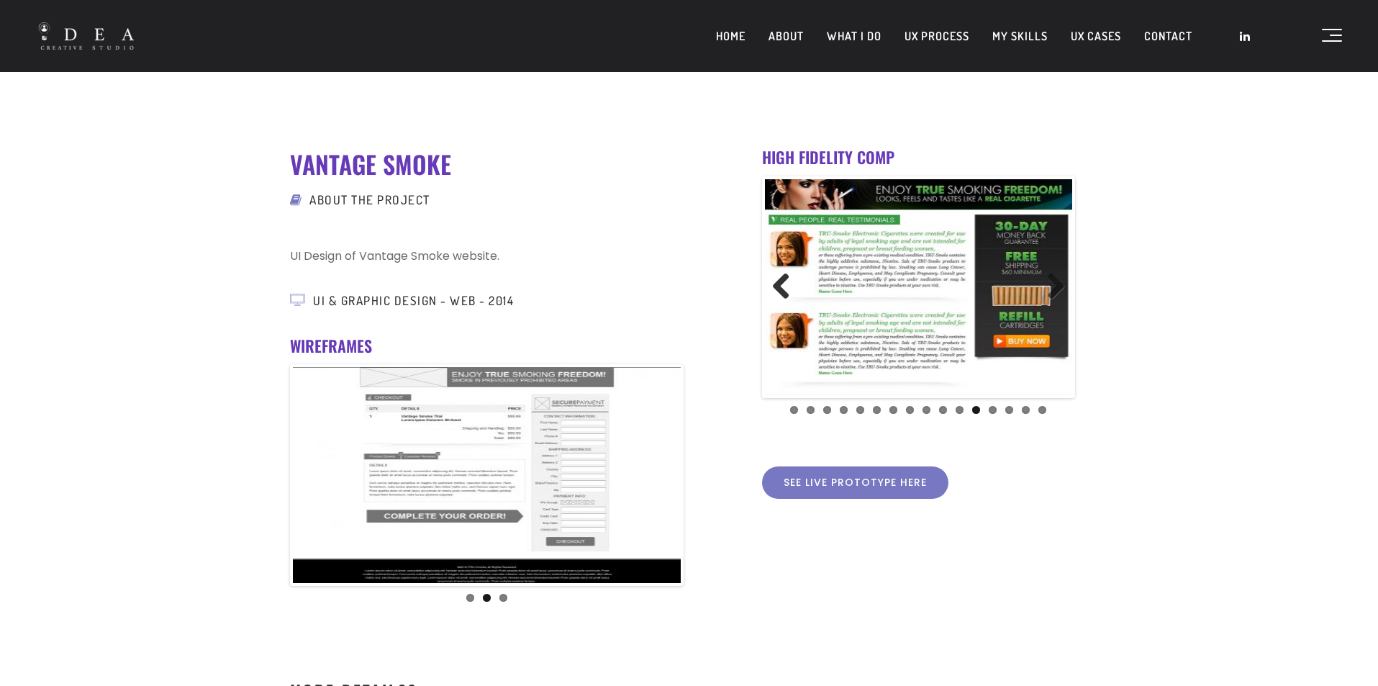
click at [783, 281] on link "Previous" at bounding box center [786, 287] width 29 height 29
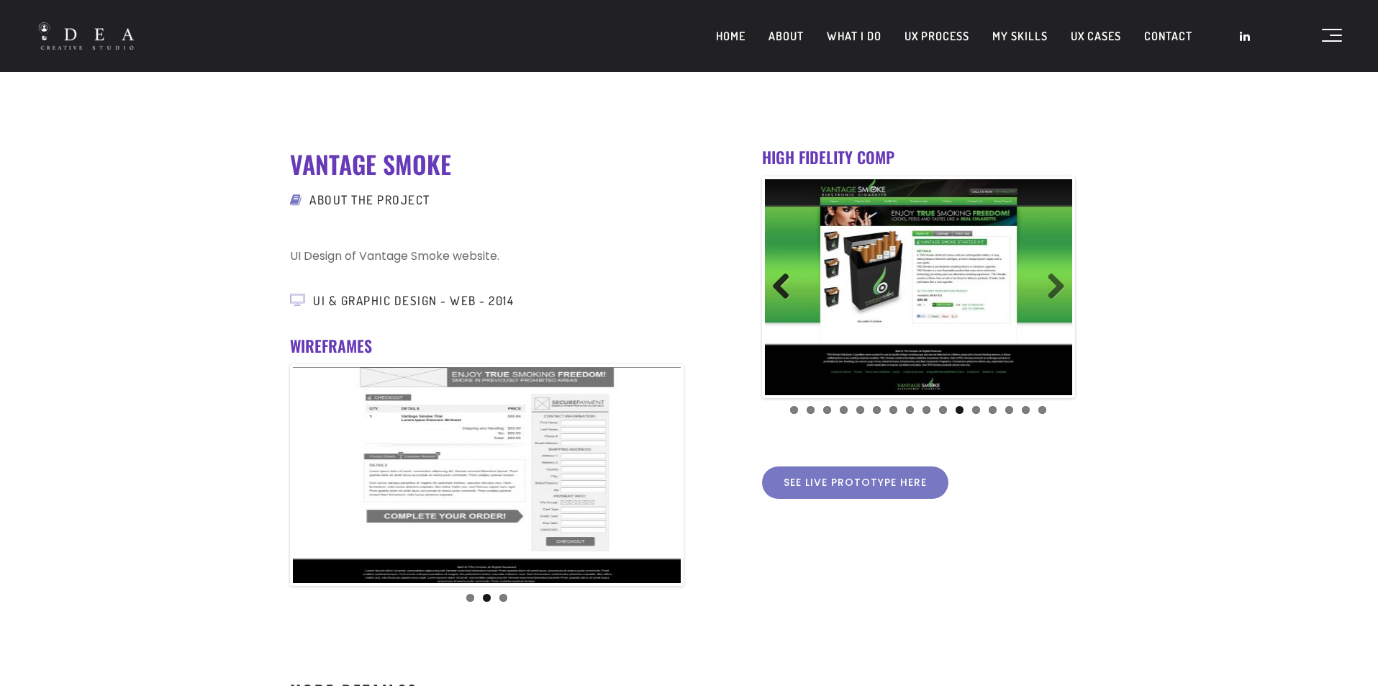
click at [783, 281] on link "Previous" at bounding box center [786, 287] width 29 height 29
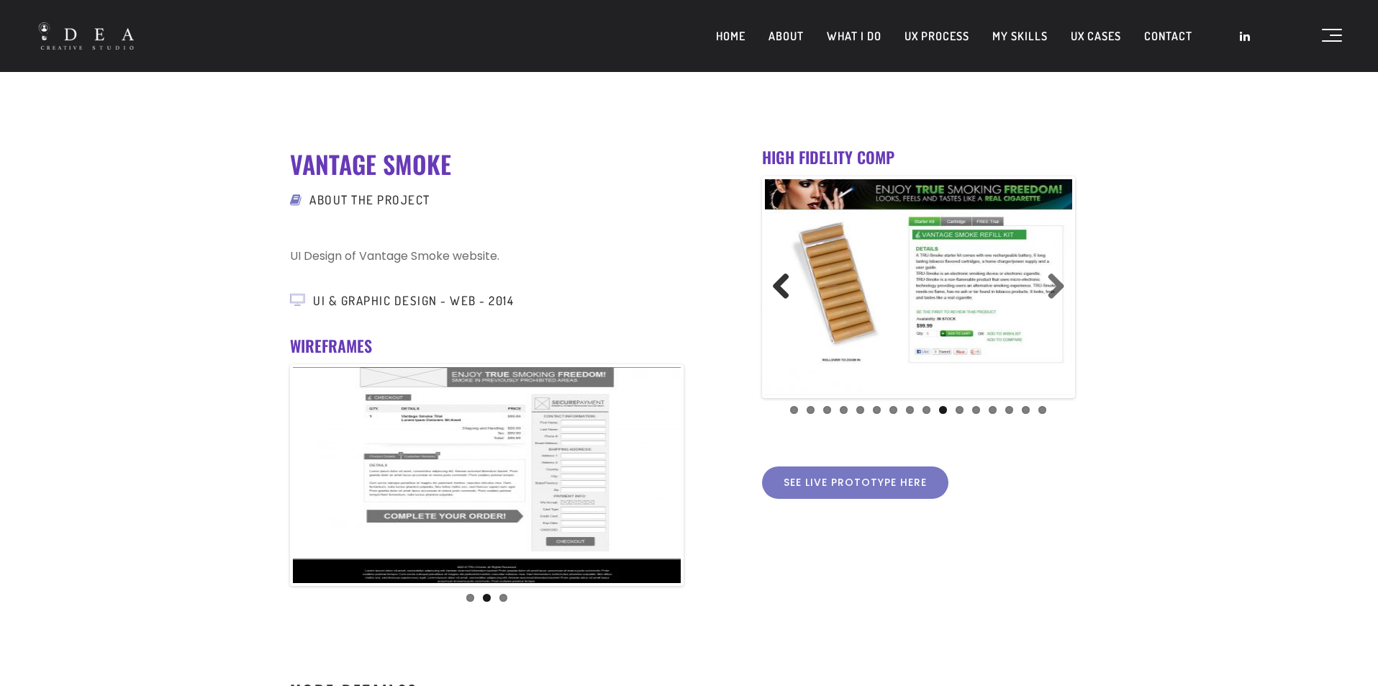
click at [783, 281] on link "Previous" at bounding box center [786, 287] width 29 height 29
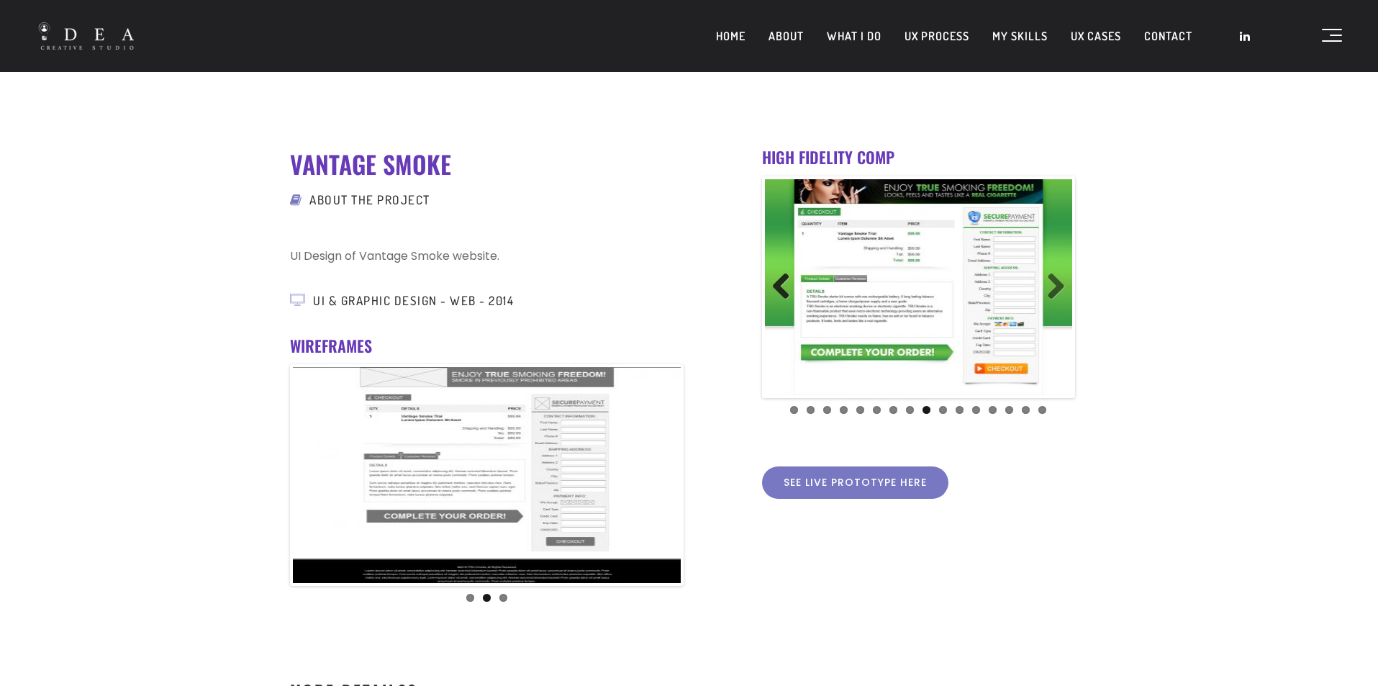
click at [783, 281] on link "Previous" at bounding box center [786, 287] width 29 height 29
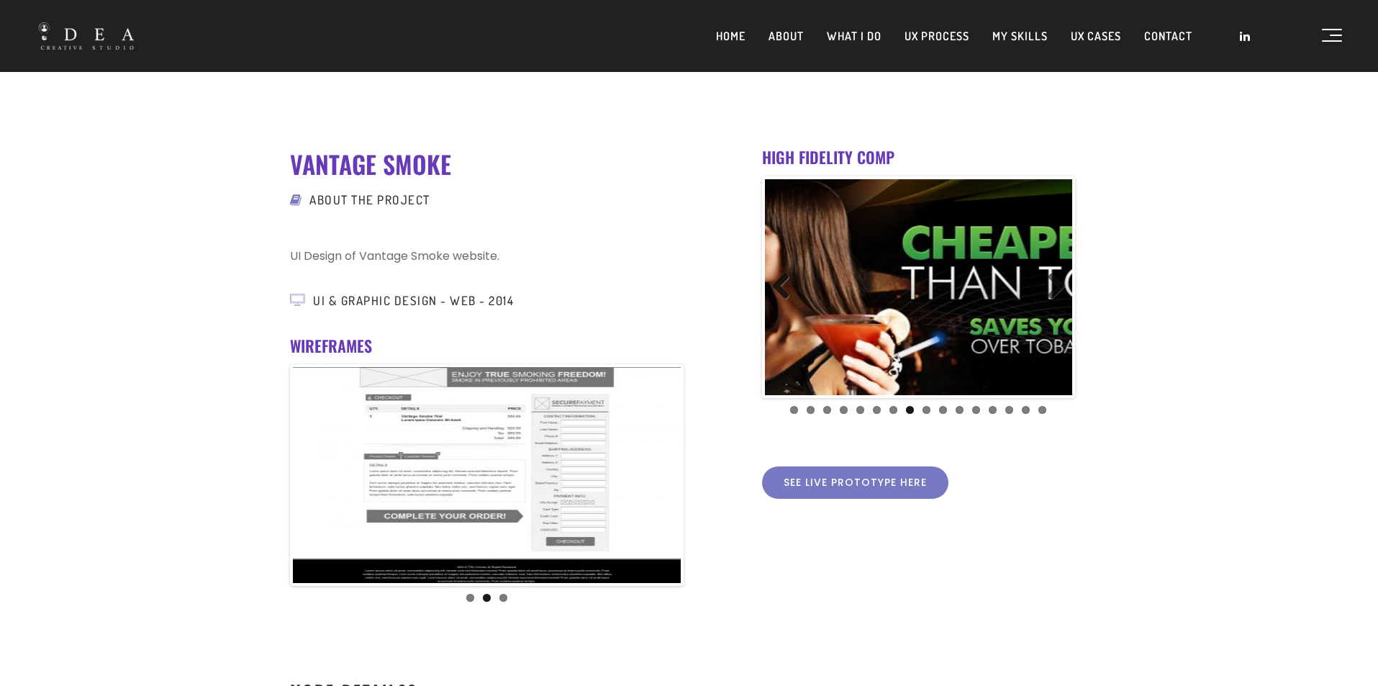
click at [783, 281] on link "Previous" at bounding box center [786, 287] width 29 height 29
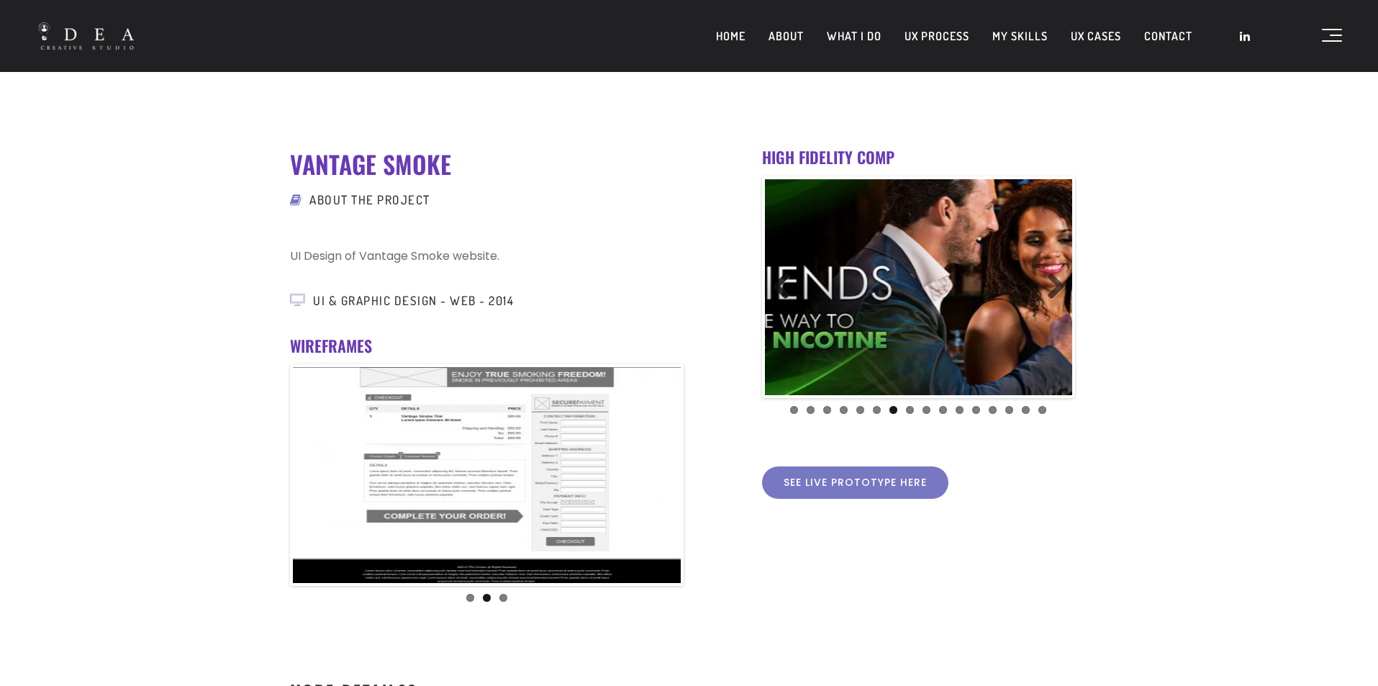
click at [783, 281] on link "Previous" at bounding box center [786, 287] width 29 height 29
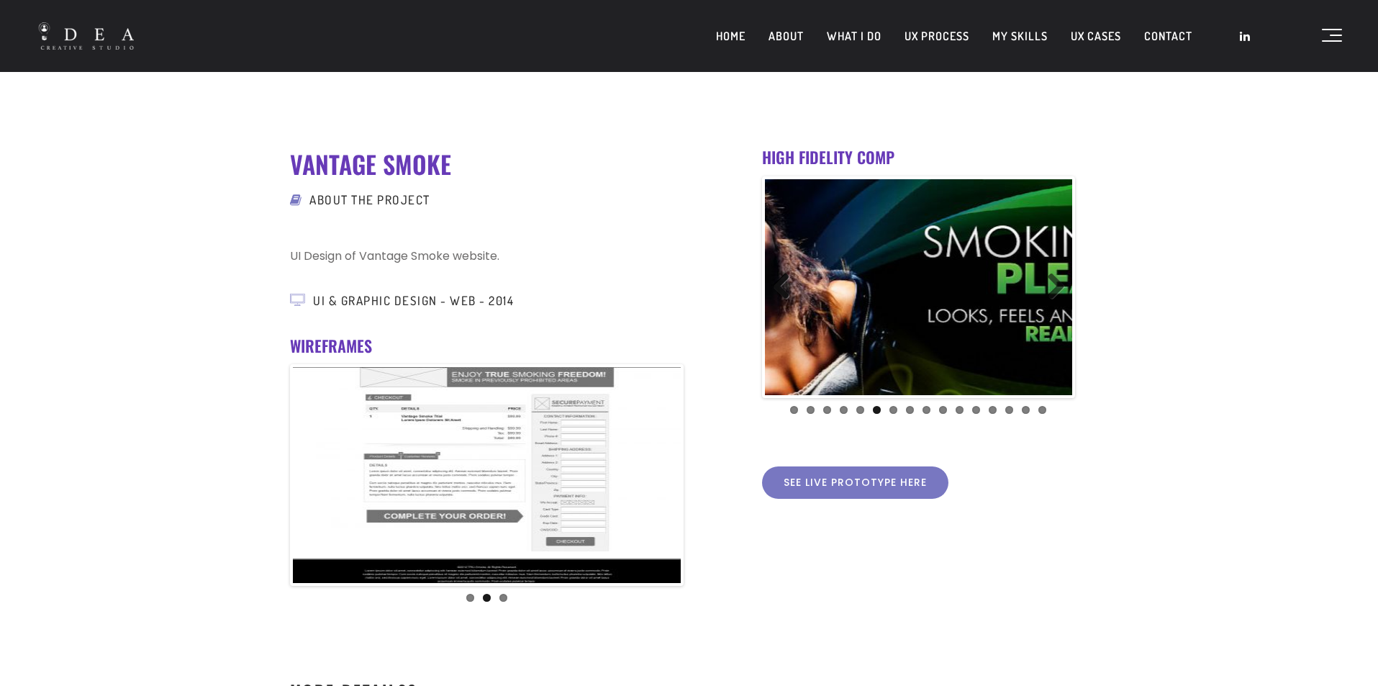
click at [783, 281] on link "Previous" at bounding box center [786, 287] width 29 height 29
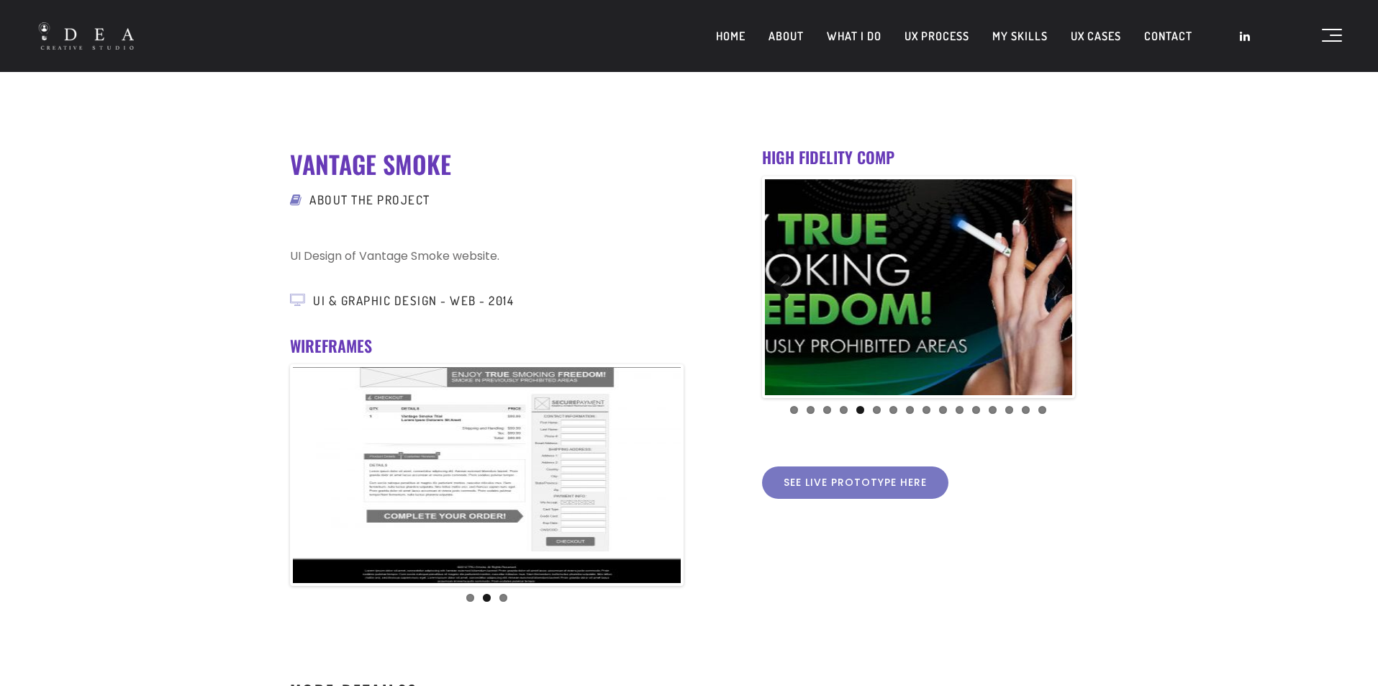
click at [783, 281] on link "Previous" at bounding box center [786, 287] width 29 height 29
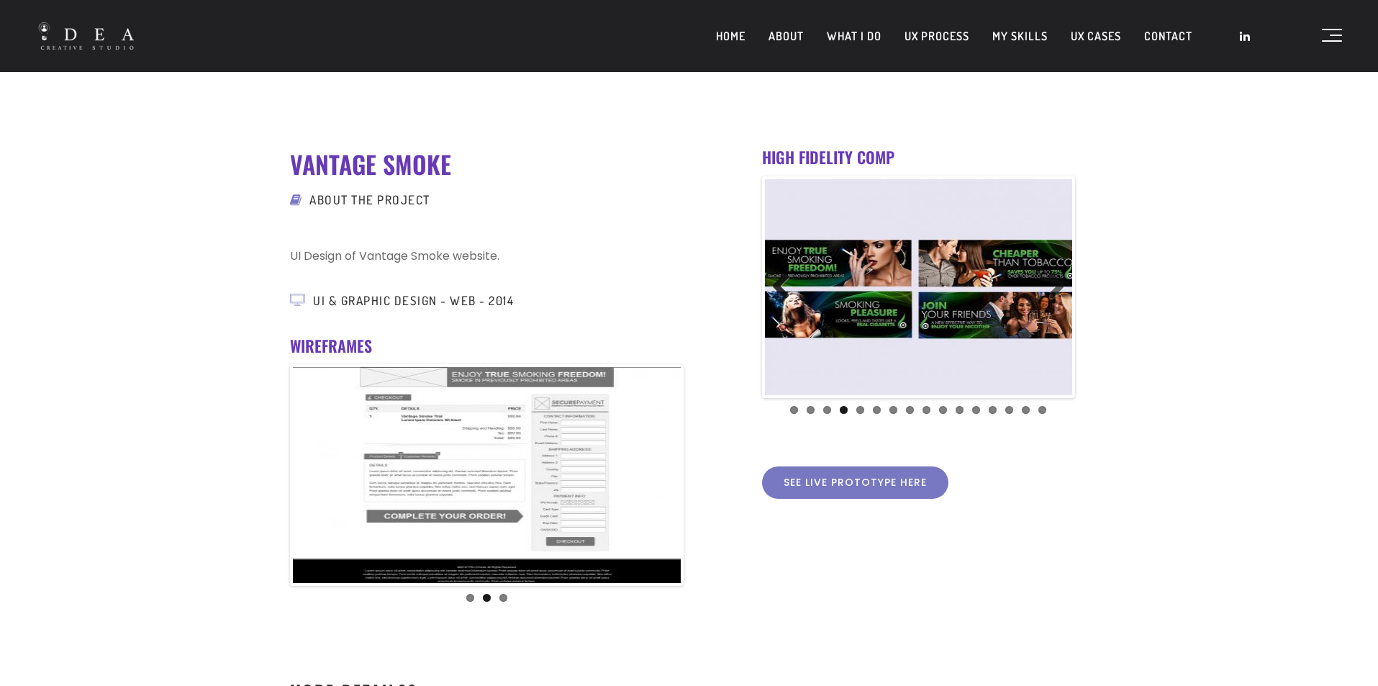
click at [783, 281] on link "Previous" at bounding box center [786, 287] width 29 height 29
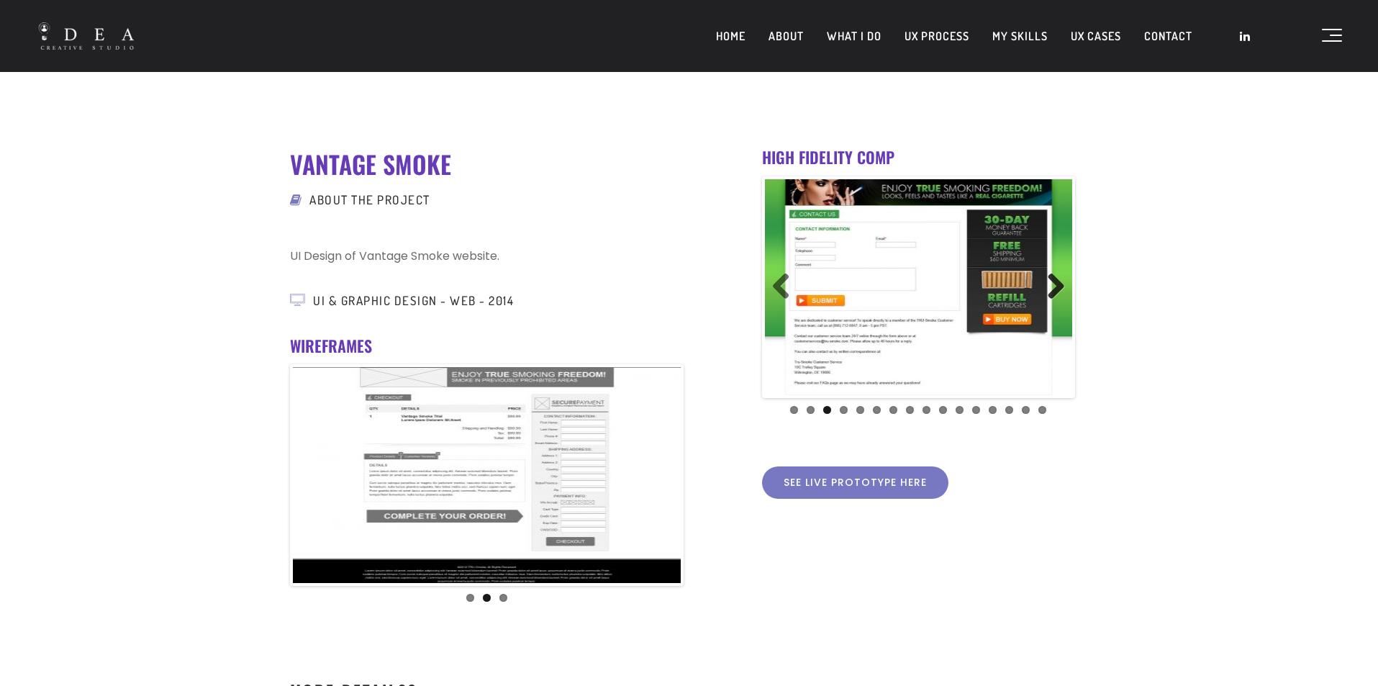
click at [1065, 281] on link "Next" at bounding box center [1050, 287] width 29 height 29
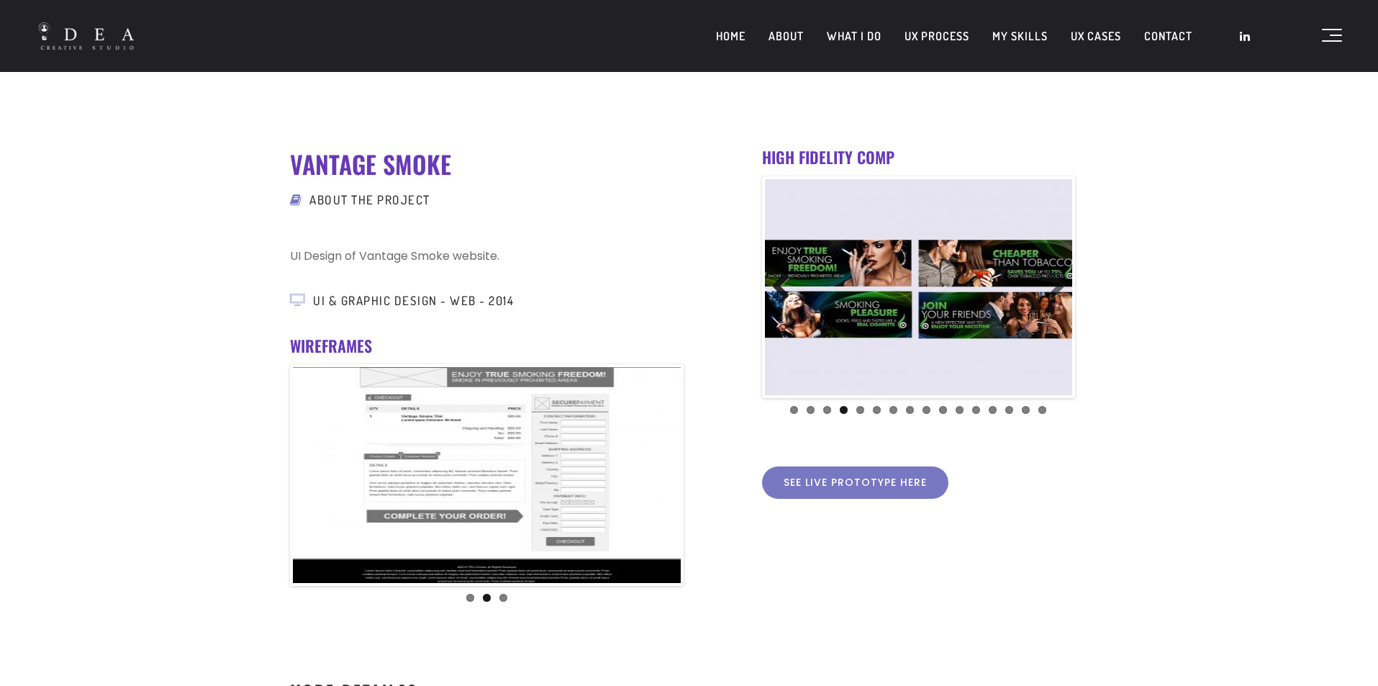
click at [782, 283] on link "Previous" at bounding box center [786, 287] width 29 height 29
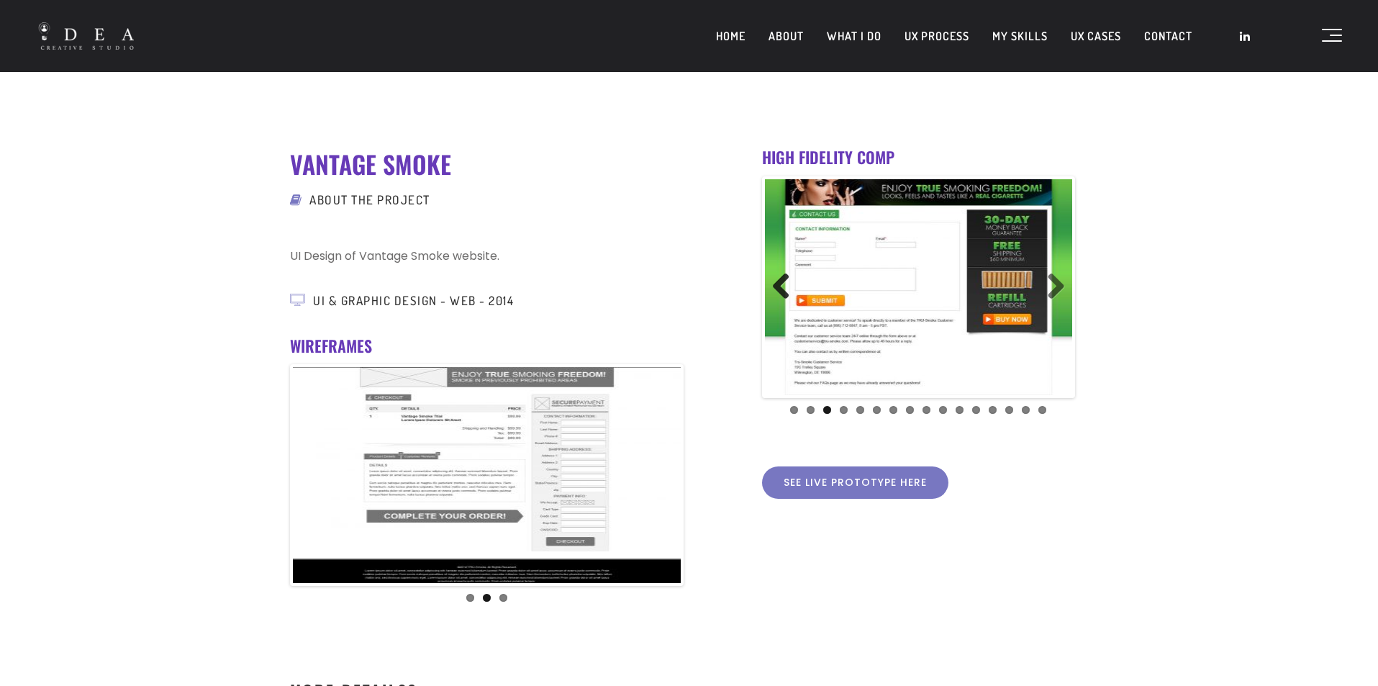
click at [782, 283] on link "Previous" at bounding box center [786, 287] width 29 height 29
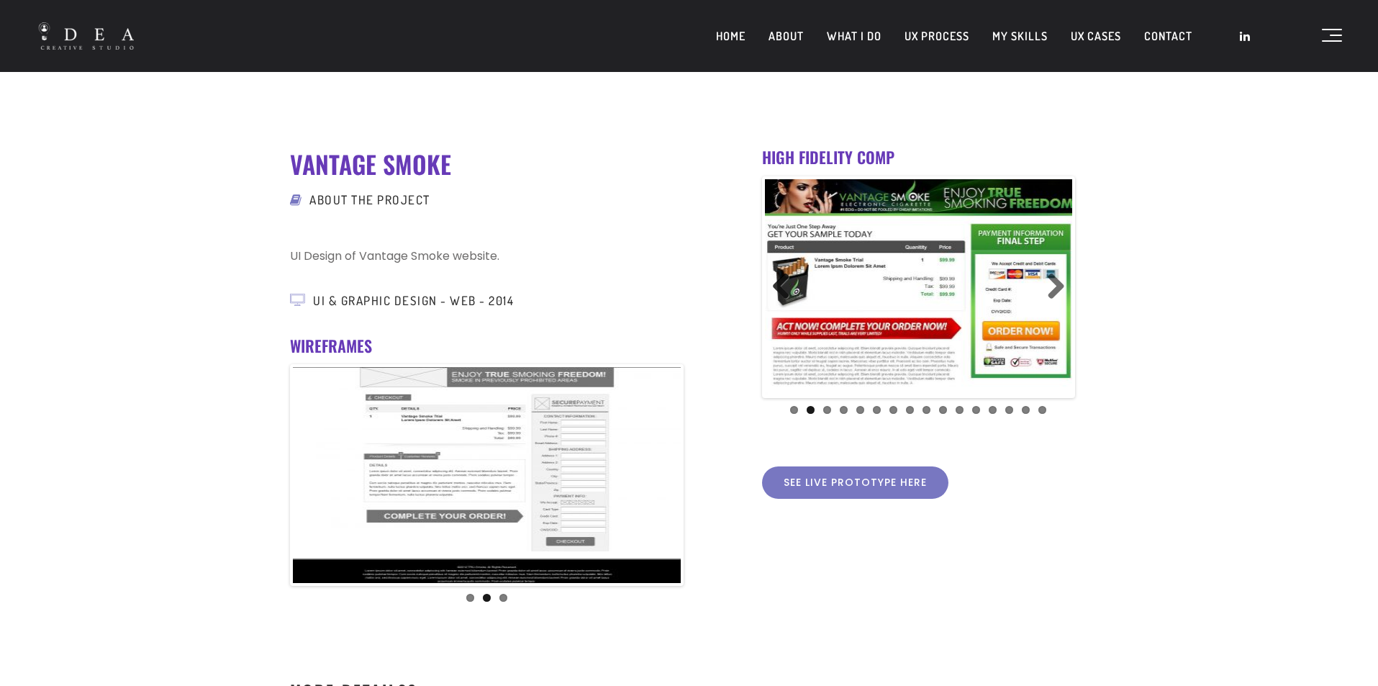
click at [782, 283] on link "Previous" at bounding box center [786, 287] width 29 height 29
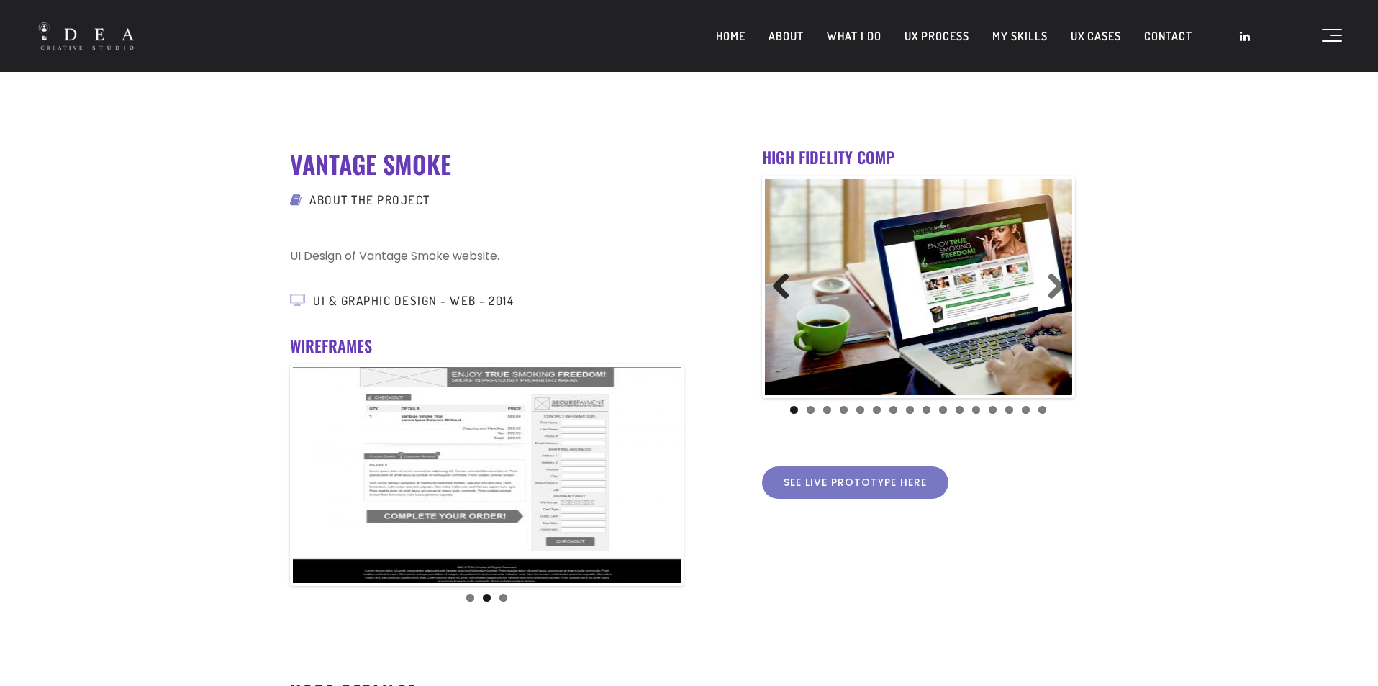
click at [782, 283] on link "Previous" at bounding box center [786, 287] width 29 height 29
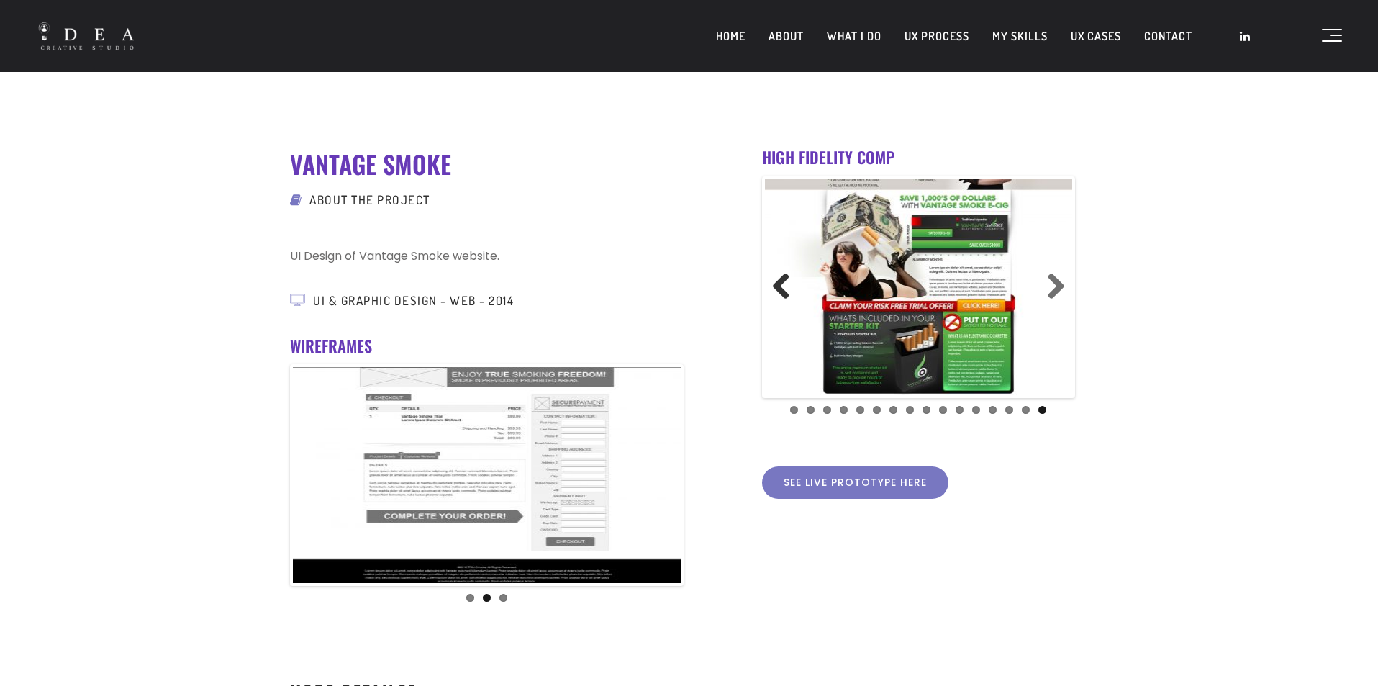
click at [782, 283] on link "Previous" at bounding box center [786, 287] width 29 height 29
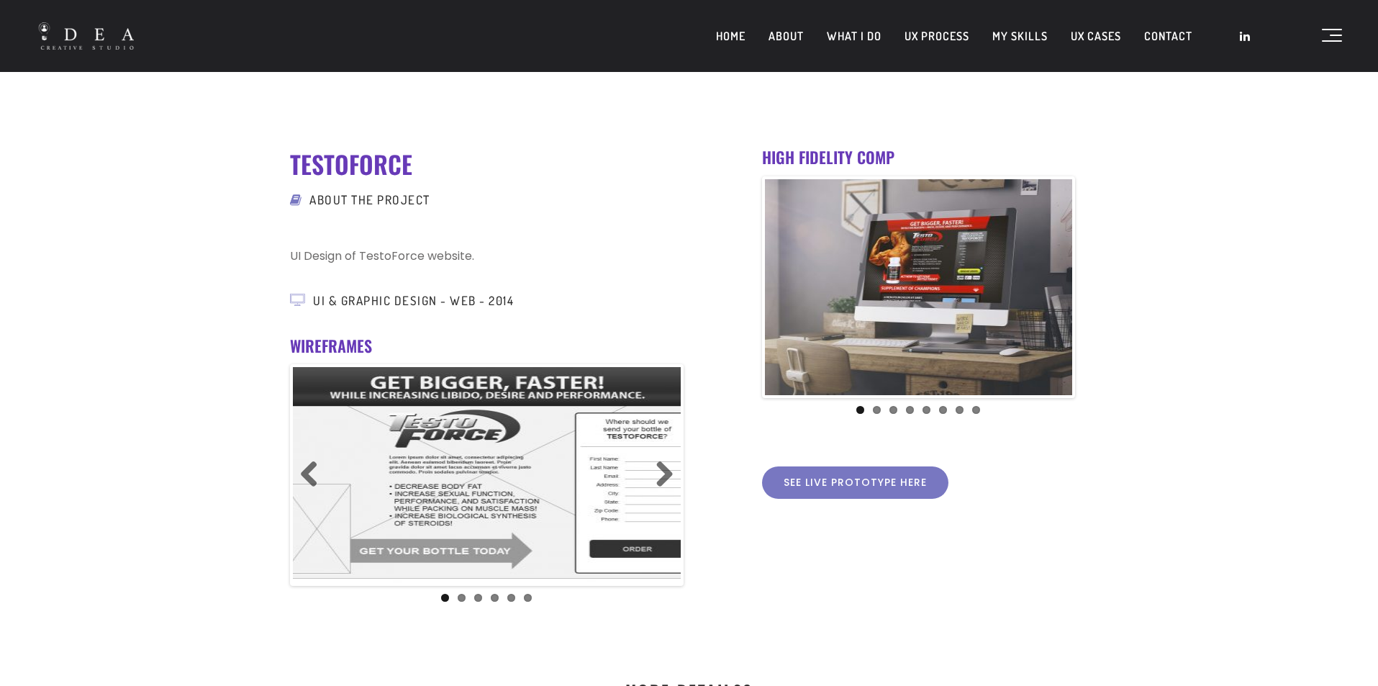
click at [662, 460] on img at bounding box center [487, 475] width 388 height 216
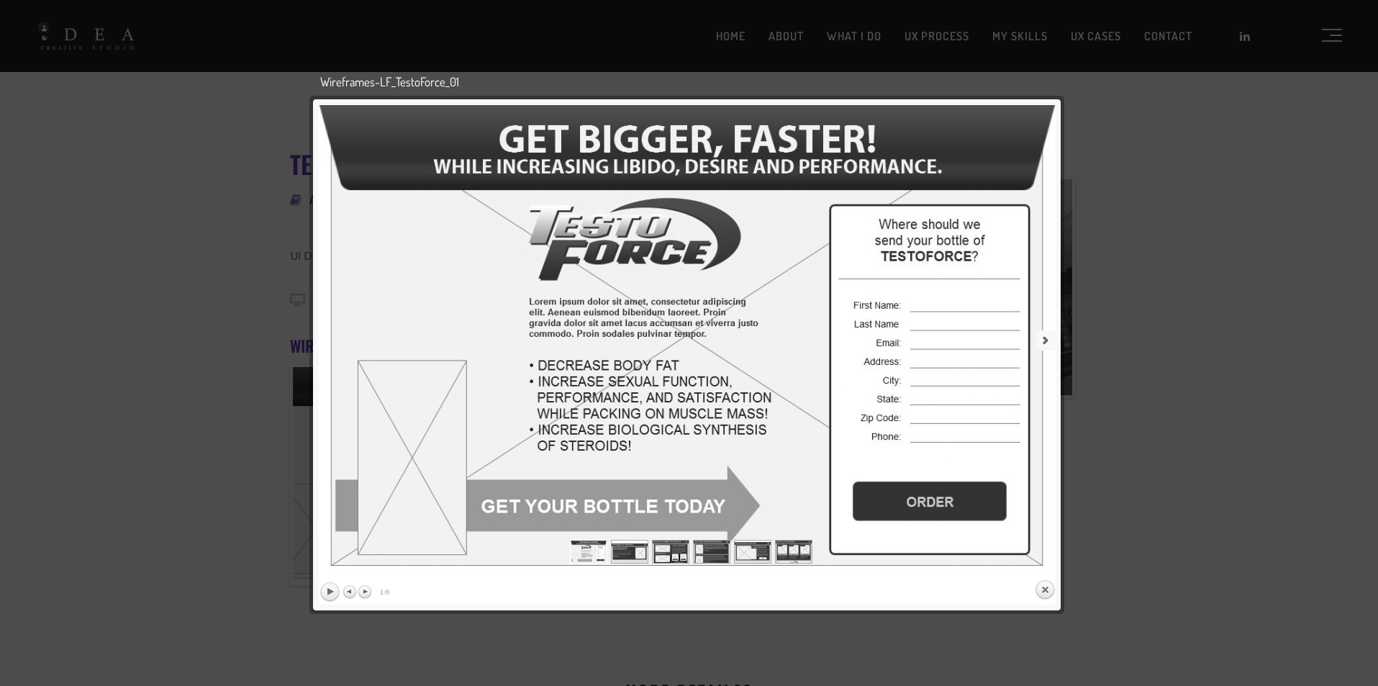
click at [724, 348] on link "next" at bounding box center [874, 340] width 361 height 470
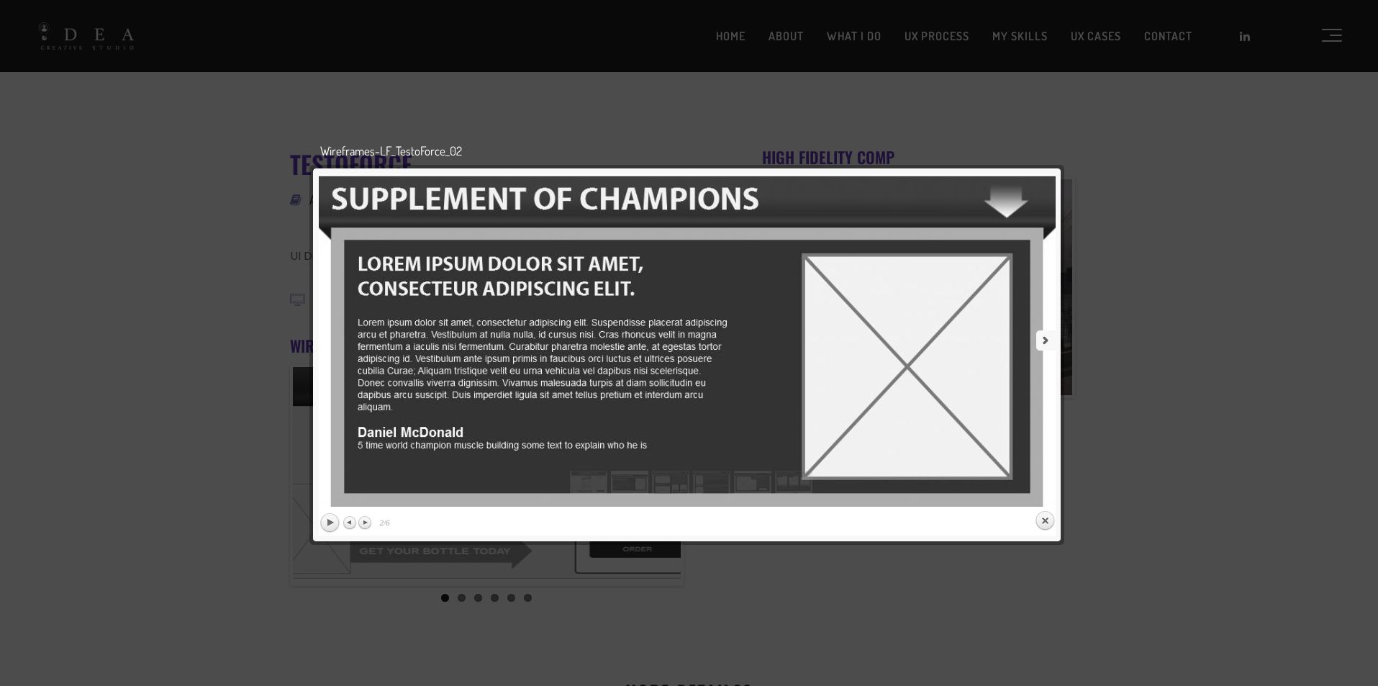
click at [855, 389] on link "next" at bounding box center [874, 340] width 361 height 332
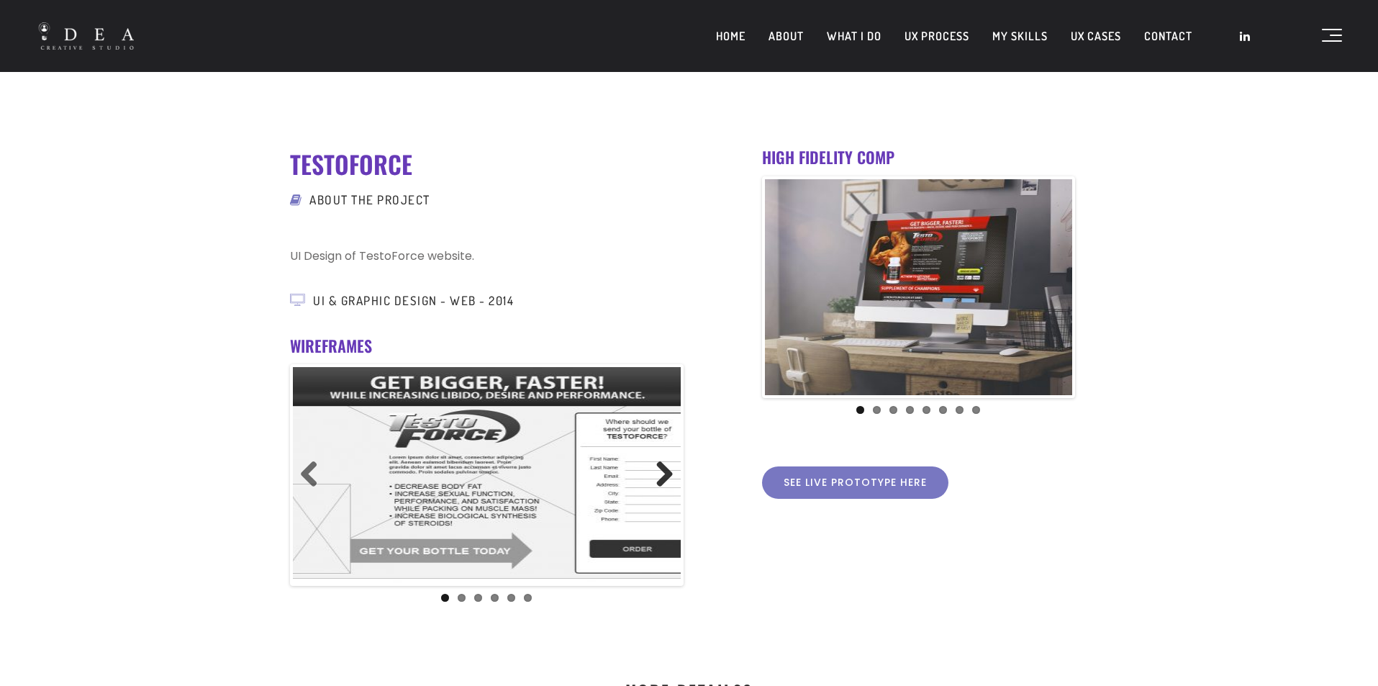
click at [663, 476] on link "Next" at bounding box center [659, 474] width 29 height 29
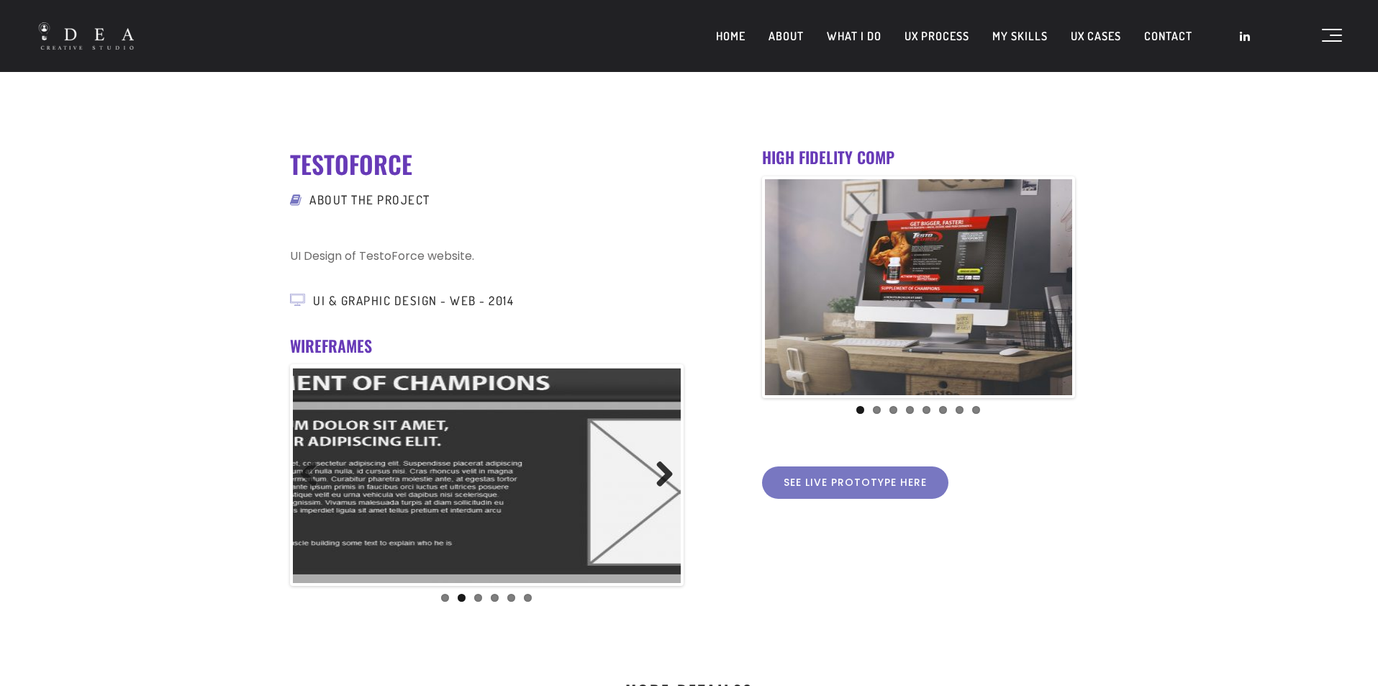
click at [663, 476] on link "Next" at bounding box center [659, 474] width 29 height 29
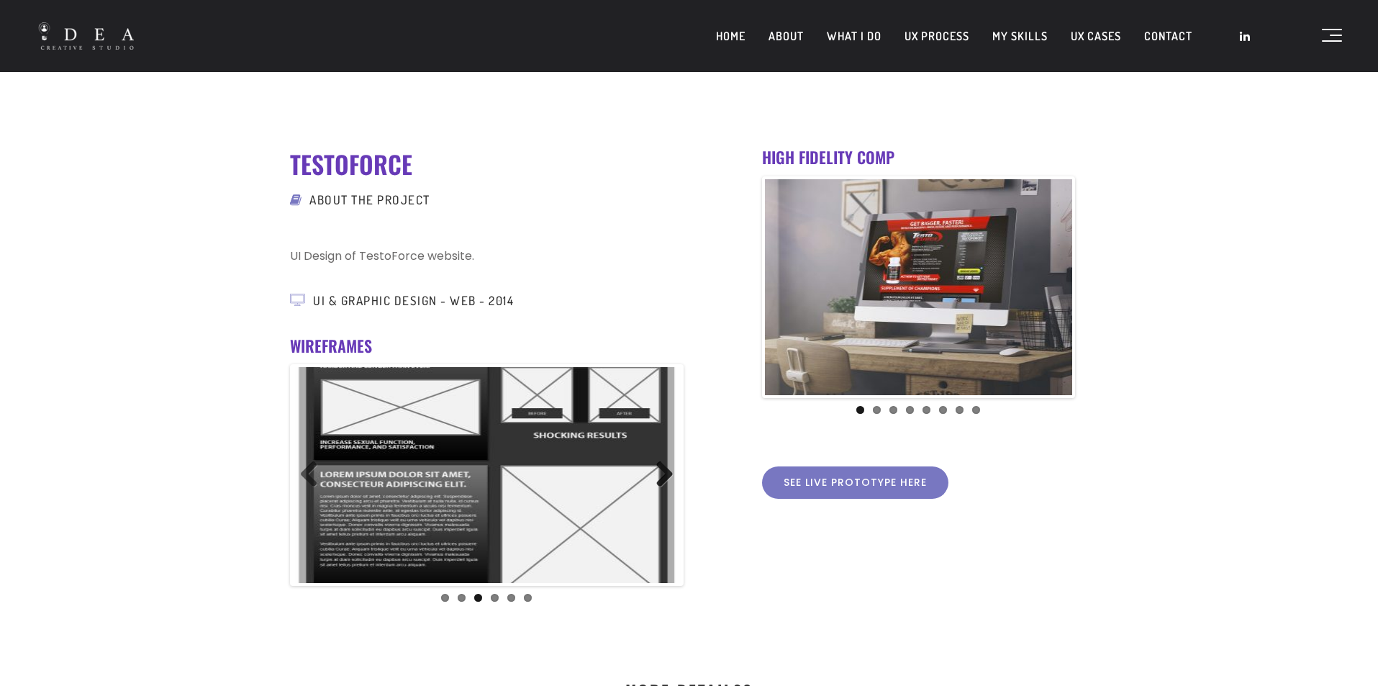
click at [663, 476] on link "Next" at bounding box center [659, 474] width 29 height 29
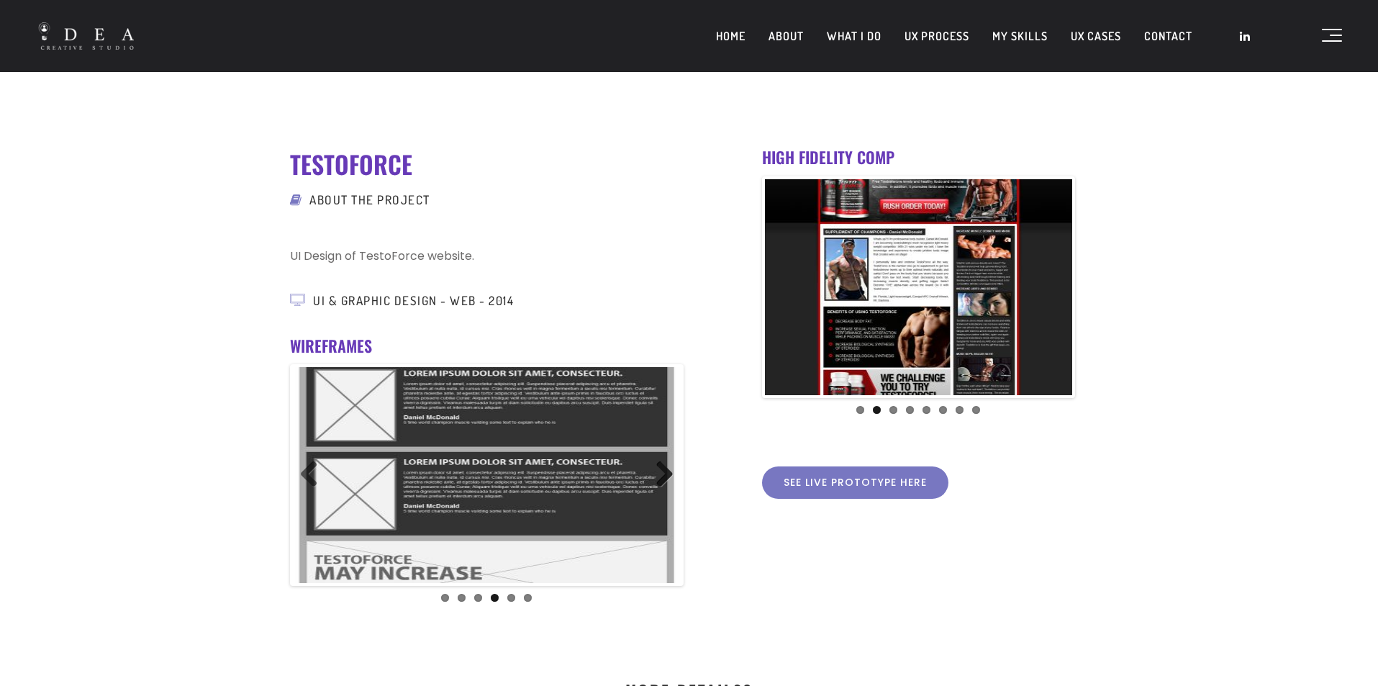
click at [663, 476] on link "Next" at bounding box center [659, 474] width 29 height 29
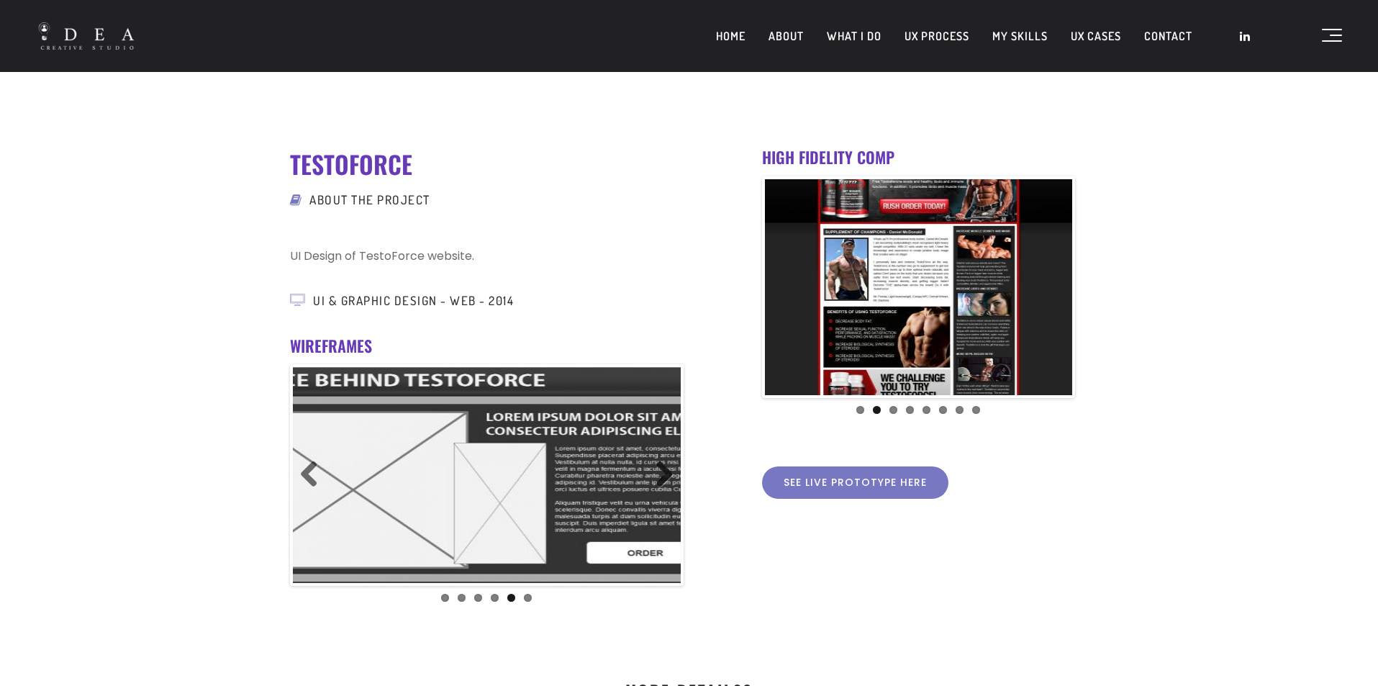
click at [663, 476] on link "Next" at bounding box center [659, 474] width 29 height 29
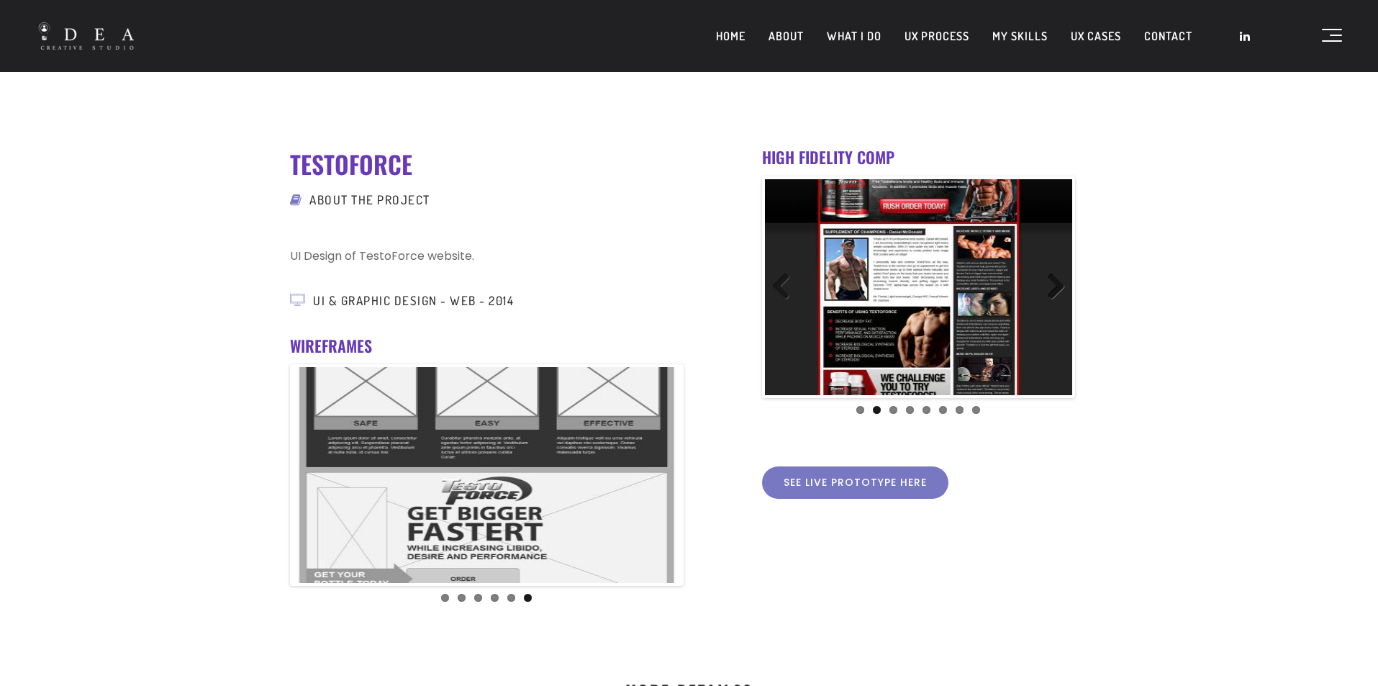
click at [1053, 281] on link "Next" at bounding box center [1050, 287] width 29 height 29
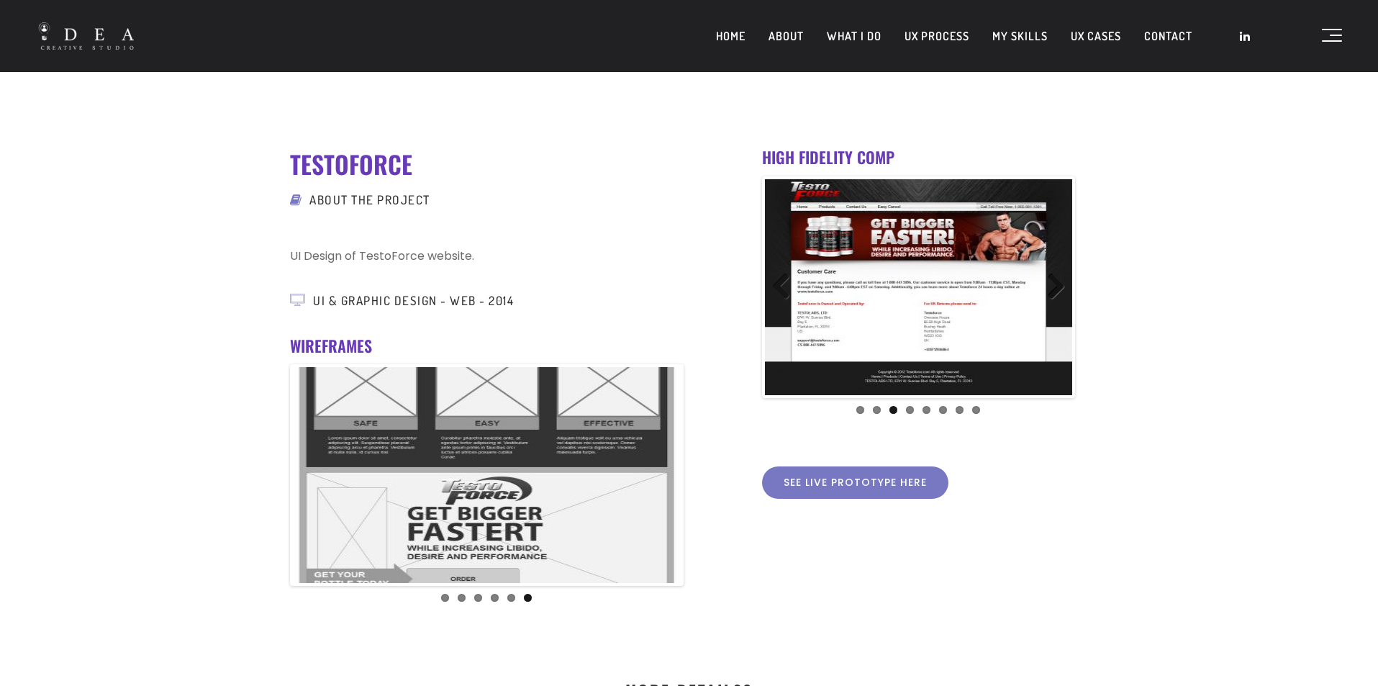
click at [1054, 281] on link "Next" at bounding box center [1050, 287] width 29 height 29
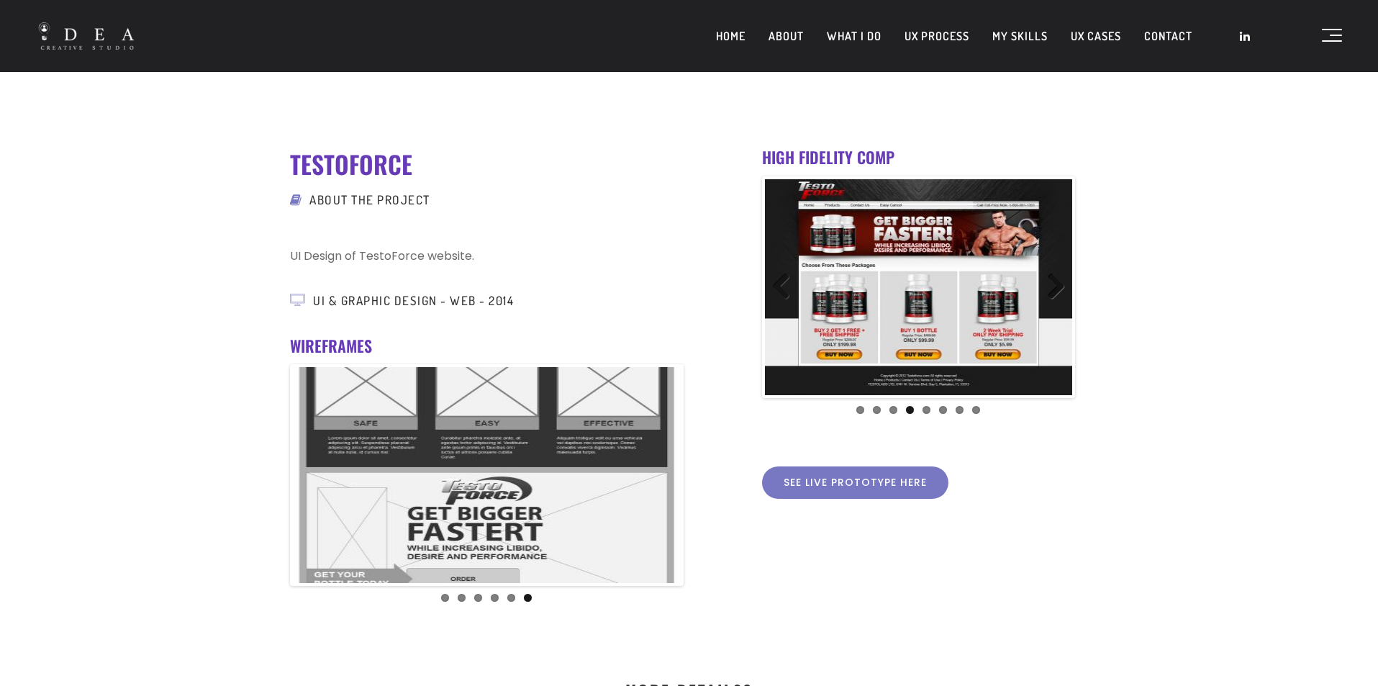
click at [1054, 281] on link "Next" at bounding box center [1050, 287] width 29 height 29
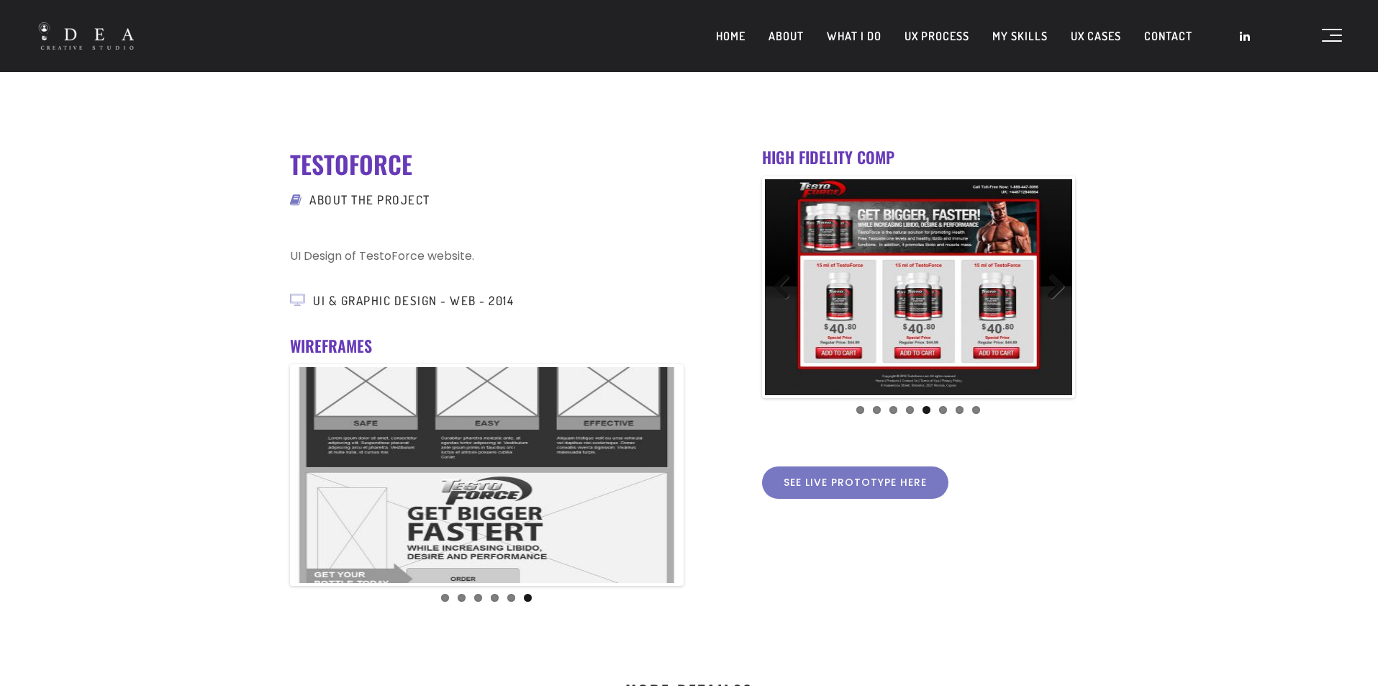
click at [1054, 281] on link "Next" at bounding box center [1050, 287] width 29 height 29
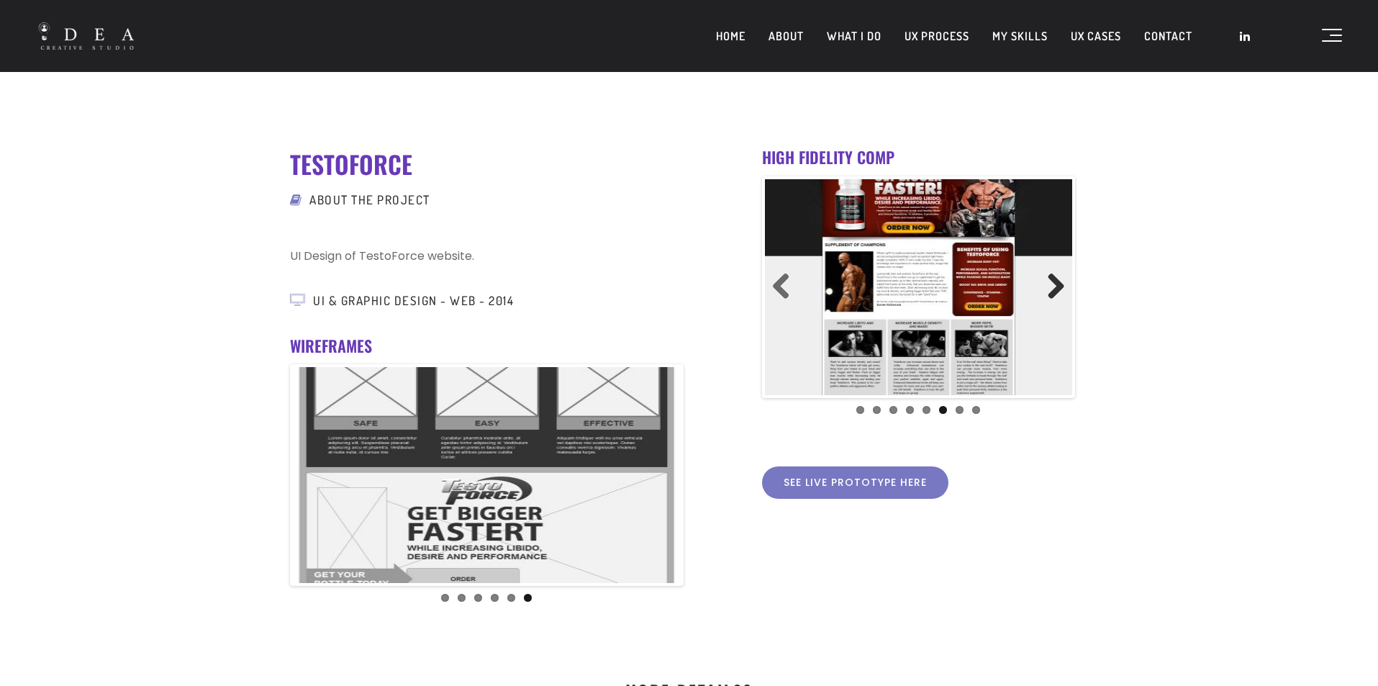
click at [1054, 281] on link "Next" at bounding box center [1050, 287] width 29 height 29
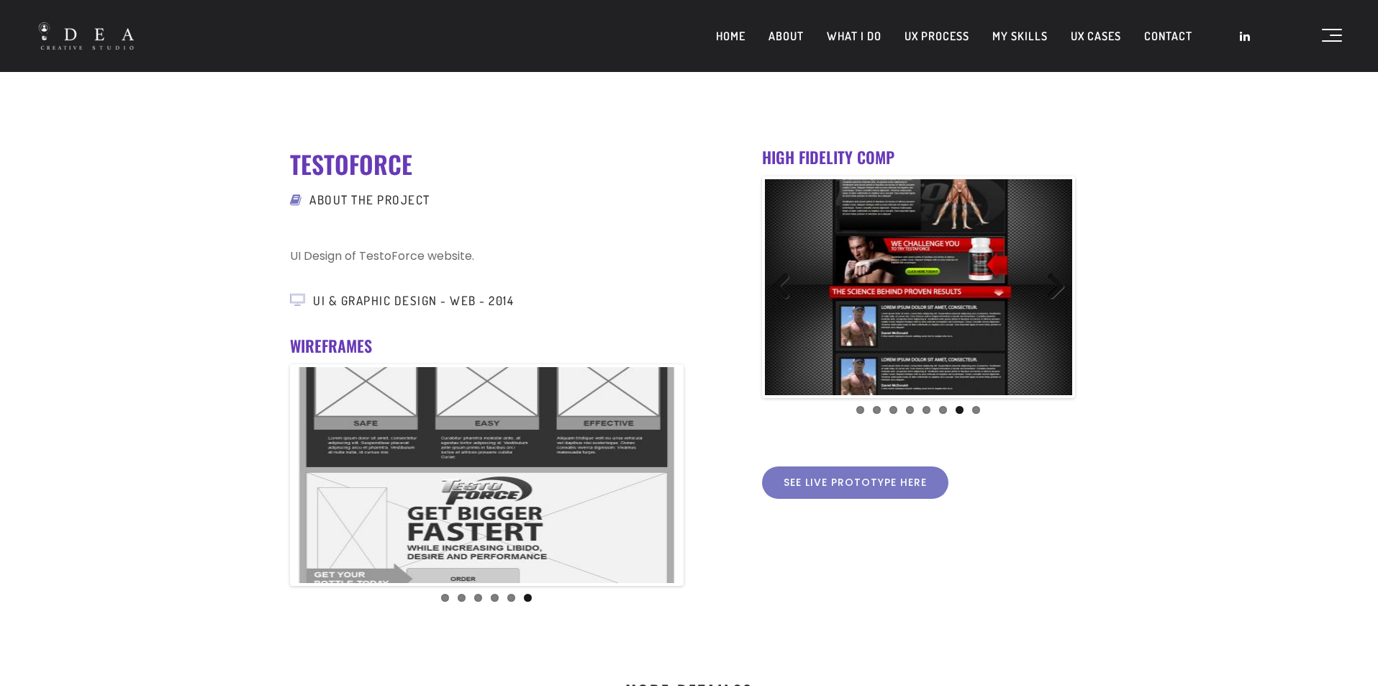
click at [1054, 281] on link "Next" at bounding box center [1050, 287] width 29 height 29
